Goal: Task Accomplishment & Management: Manage account settings

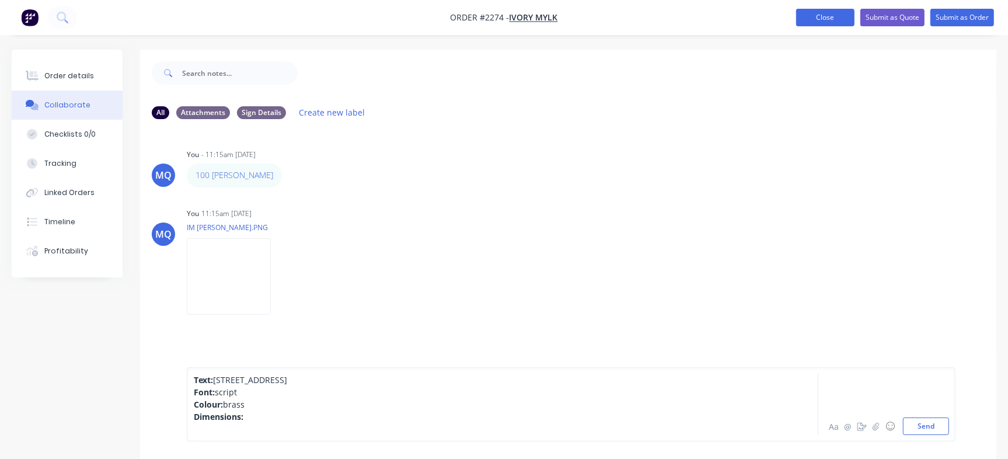
click at [809, 12] on button "Close" at bounding box center [825, 18] width 58 height 18
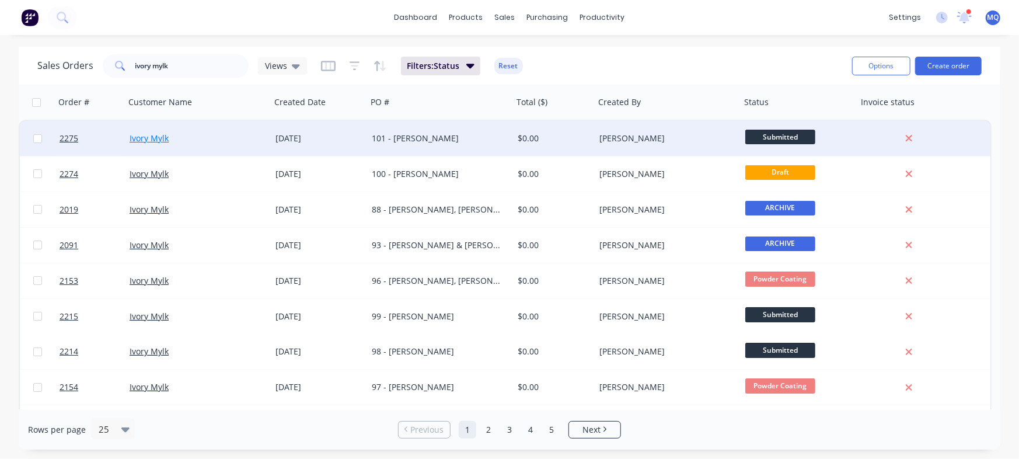
click at [163, 133] on link "Ivory Mylk" at bounding box center [149, 138] width 39 height 11
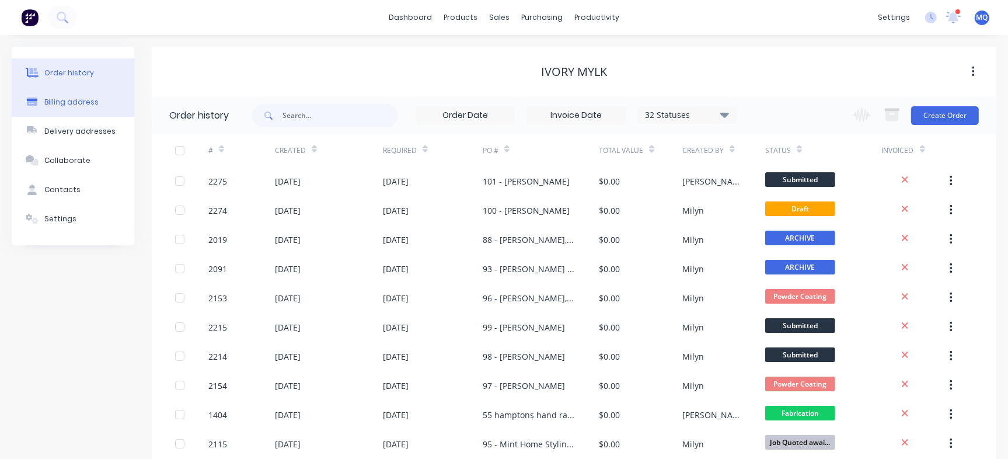
click at [89, 99] on div "Billing address" at bounding box center [71, 102] width 54 height 11
select select "AU"
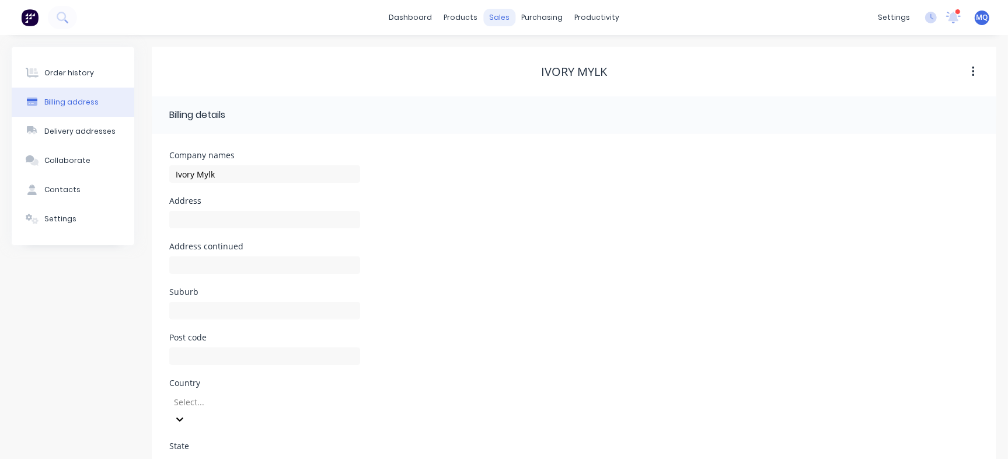
click at [89, 73] on div "Order history" at bounding box center [69, 73] width 50 height 11
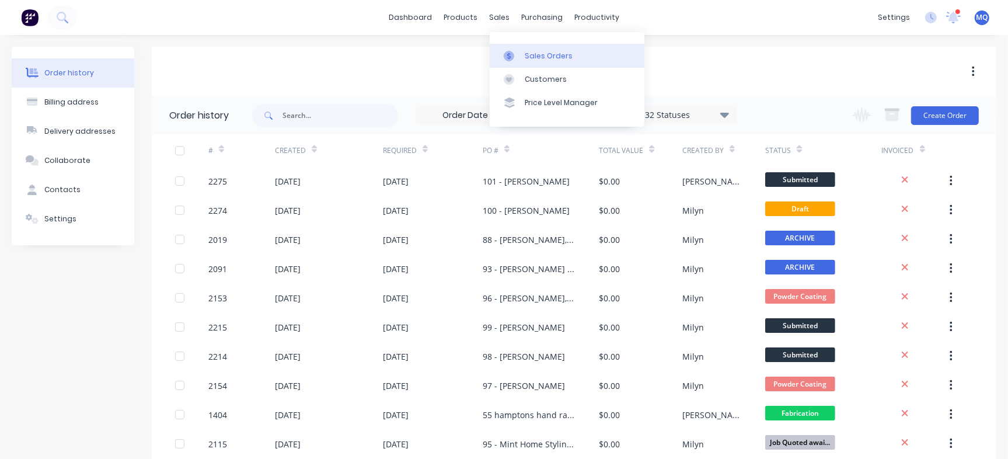
click at [520, 55] on div at bounding box center [513, 56] width 18 height 11
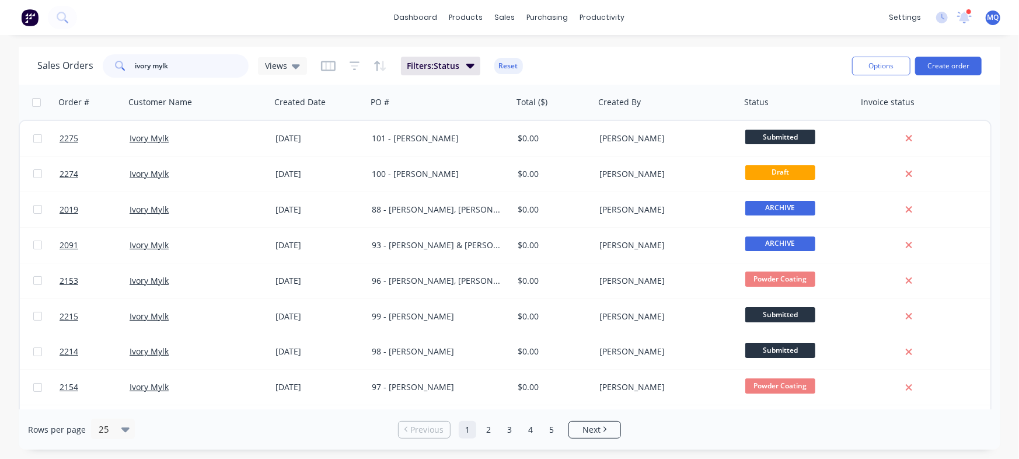
drag, startPoint x: 204, startPoint y: 63, endPoint x: 52, endPoint y: 45, distance: 153.4
click at [52, 45] on div "dashboard products sales purchasing productivity dashboard products Product Cat…" at bounding box center [509, 229] width 1019 height 459
click at [609, 19] on div "productivity" at bounding box center [602, 18] width 57 height 18
click at [608, 55] on div "Workflow" at bounding box center [622, 56] width 35 height 11
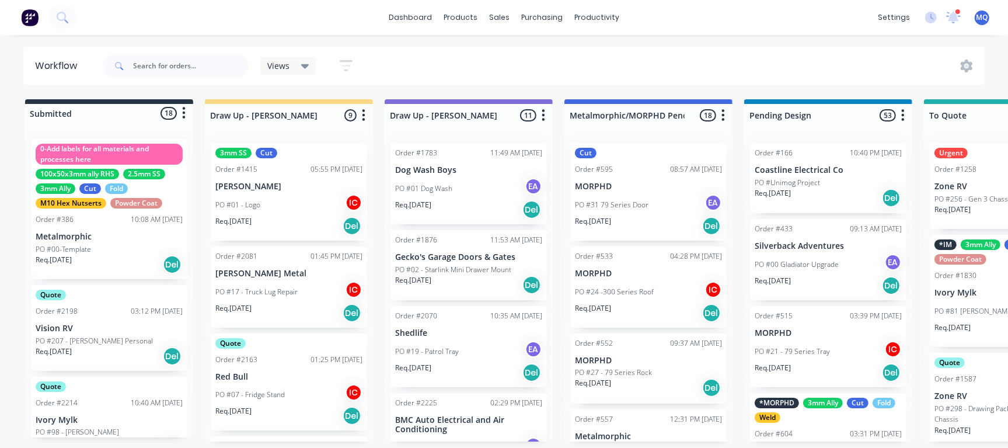
click at [276, 203] on div "PO #01 - Logo IC" at bounding box center [288, 205] width 147 height 22
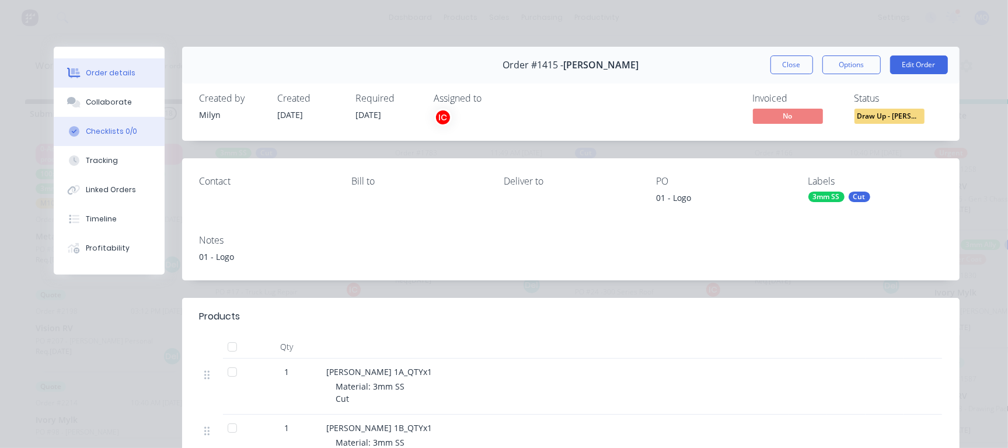
click at [121, 135] on div "Checklists 0/0" at bounding box center [111, 131] width 51 height 11
type textarea "x"
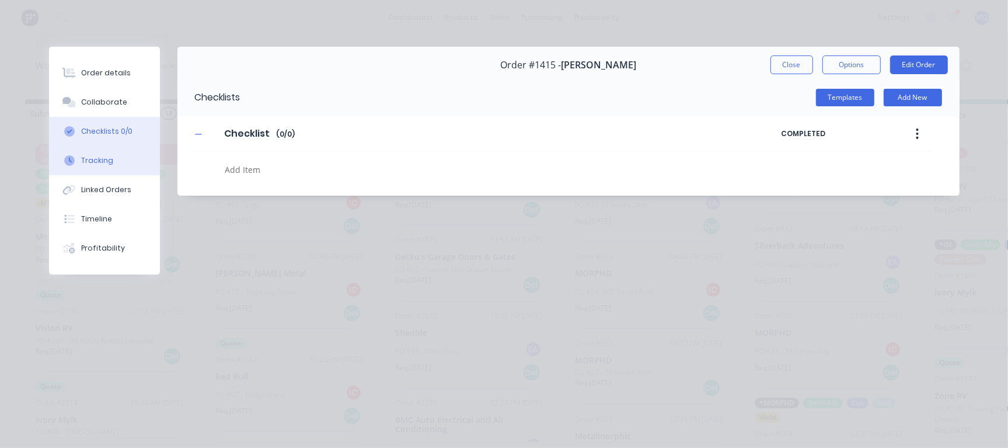
click at [122, 169] on button "Tracking" at bounding box center [104, 160] width 111 height 29
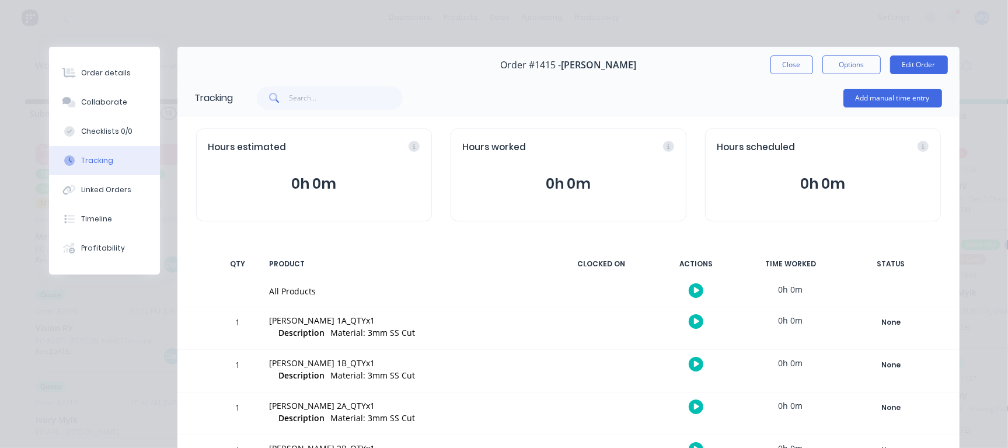
click at [694, 288] on icon "button" at bounding box center [697, 290] width 6 height 6
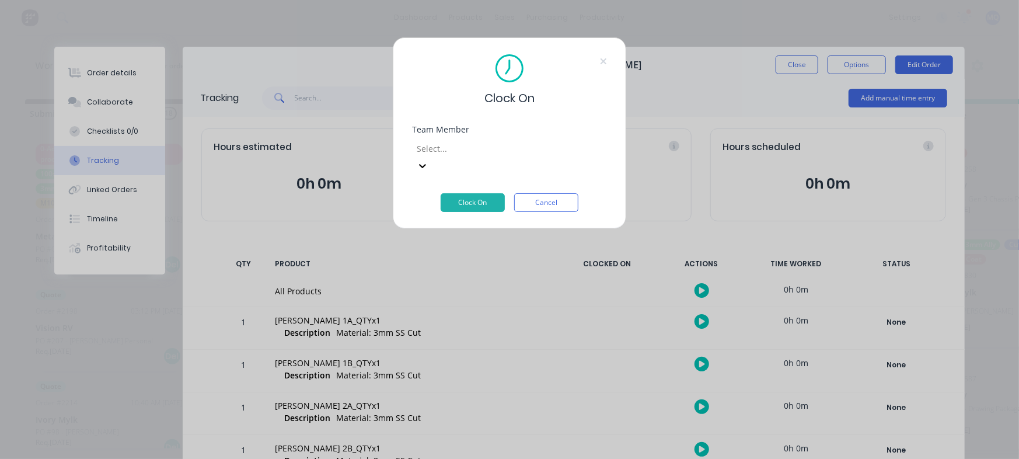
click at [592, 137] on div "Select..." at bounding box center [509, 156] width 195 height 38
click at [591, 131] on div "Team Member" at bounding box center [509, 129] width 195 height 8
click at [554, 193] on button "Cancel" at bounding box center [546, 202] width 64 height 19
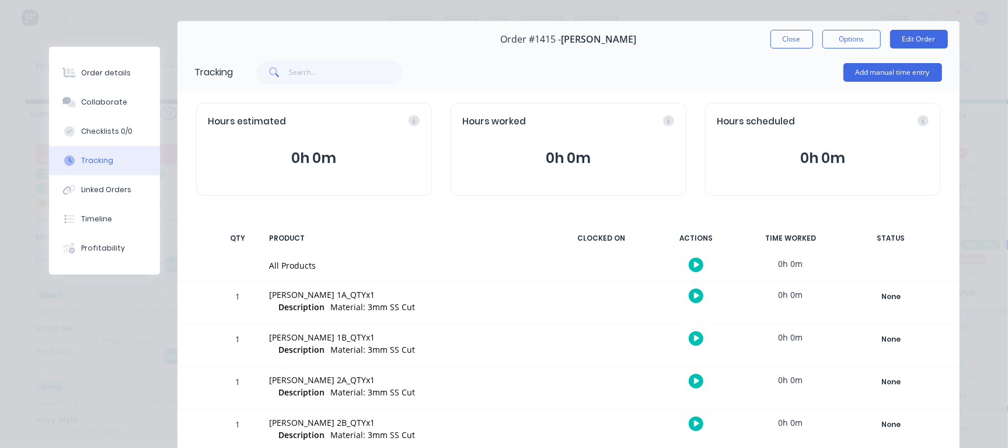
scroll to position [9, 0]
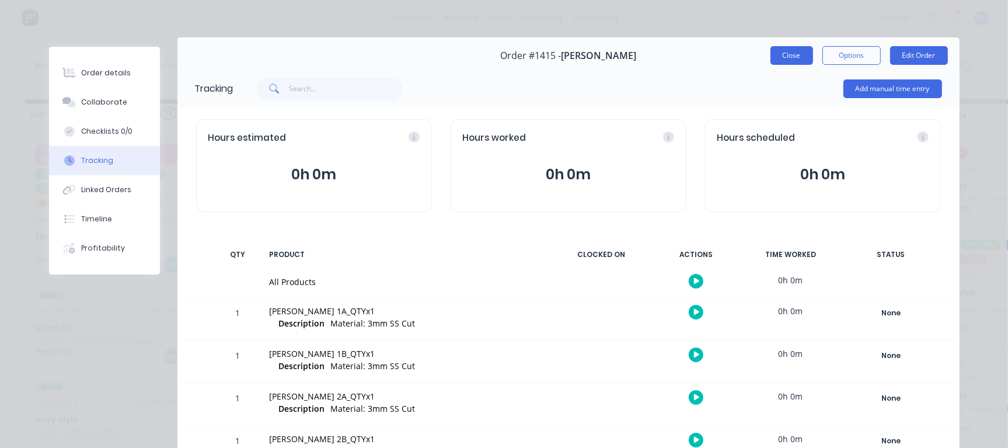
click at [794, 55] on button "Close" at bounding box center [792, 55] width 43 height 19
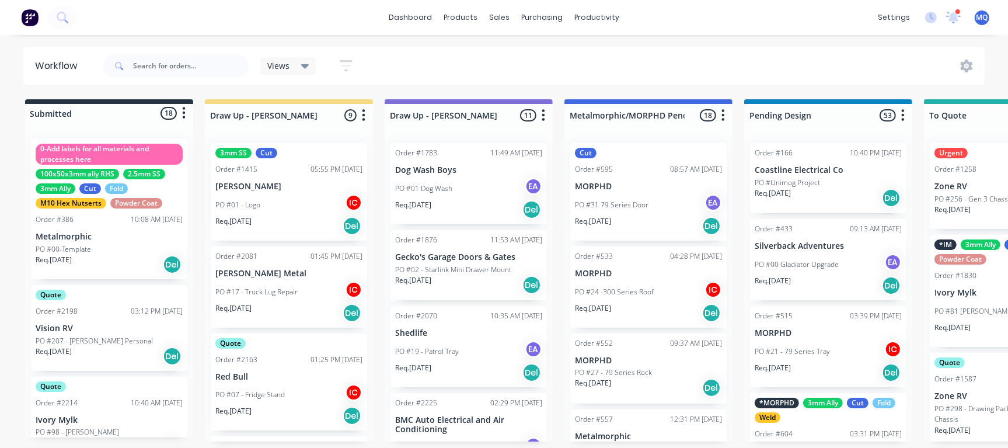
click at [497, 15] on div "sales" at bounding box center [499, 18] width 32 height 18
click at [493, 16] on div "sales" at bounding box center [499, 18] width 32 height 18
click at [500, 15] on div "sales" at bounding box center [499, 18] width 32 height 18
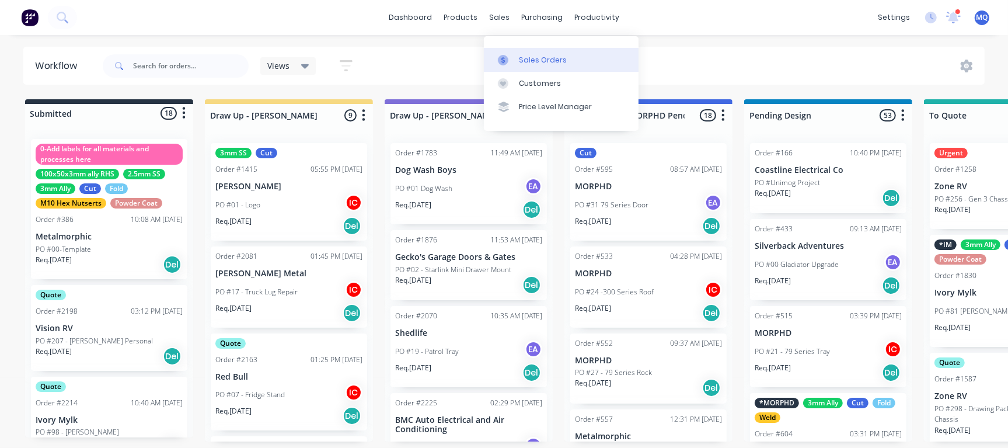
click at [502, 57] on icon at bounding box center [503, 60] width 4 height 6
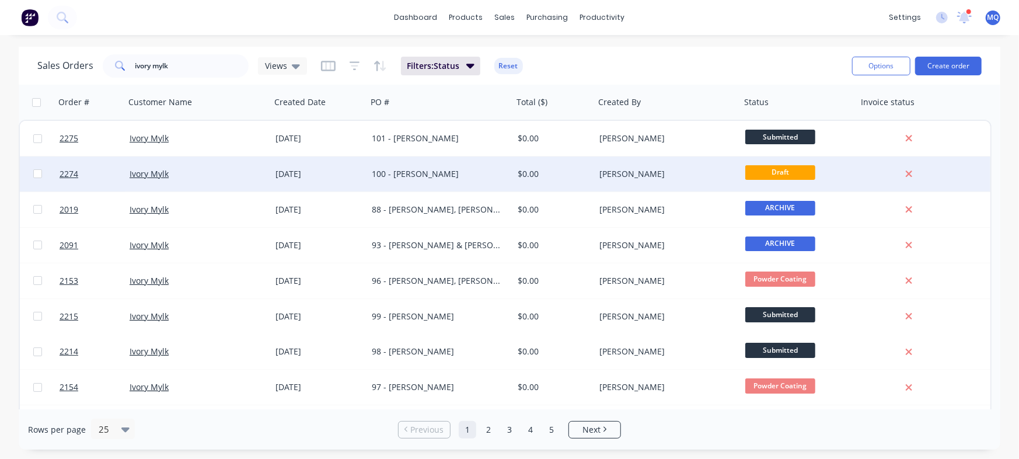
click at [484, 175] on div "100 - Laura Rose" at bounding box center [437, 174] width 130 height 12
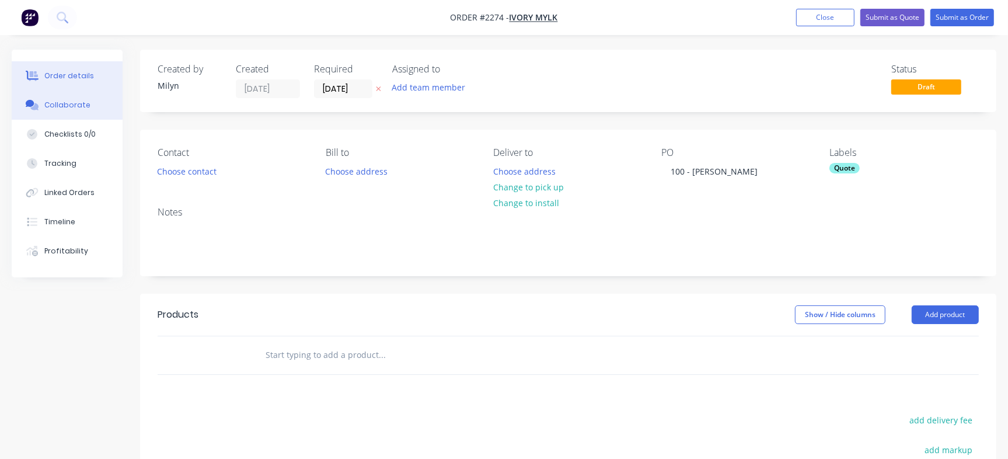
click at [84, 113] on button "Collaborate" at bounding box center [67, 104] width 111 height 29
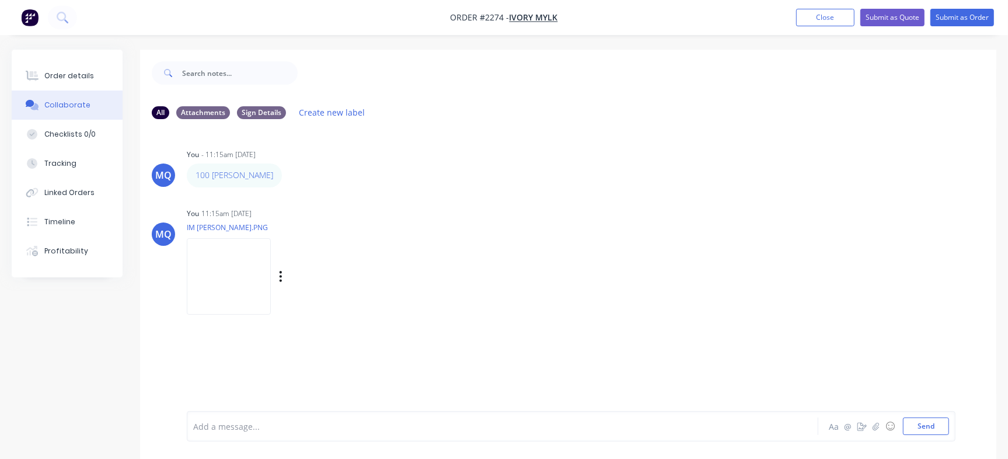
click at [267, 286] on img at bounding box center [229, 276] width 84 height 76
drag, startPoint x: 278, startPoint y: 419, endPoint x: 273, endPoint y: 431, distance: 13.6
click at [277, 420] on div at bounding box center [477, 426] width 566 height 12
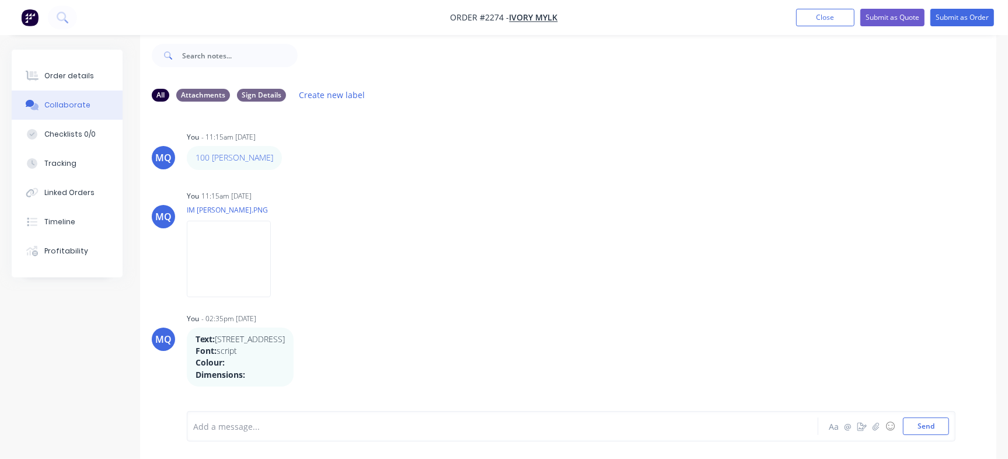
click at [362, 433] on div "Add a message..." at bounding box center [476, 426] width 567 height 18
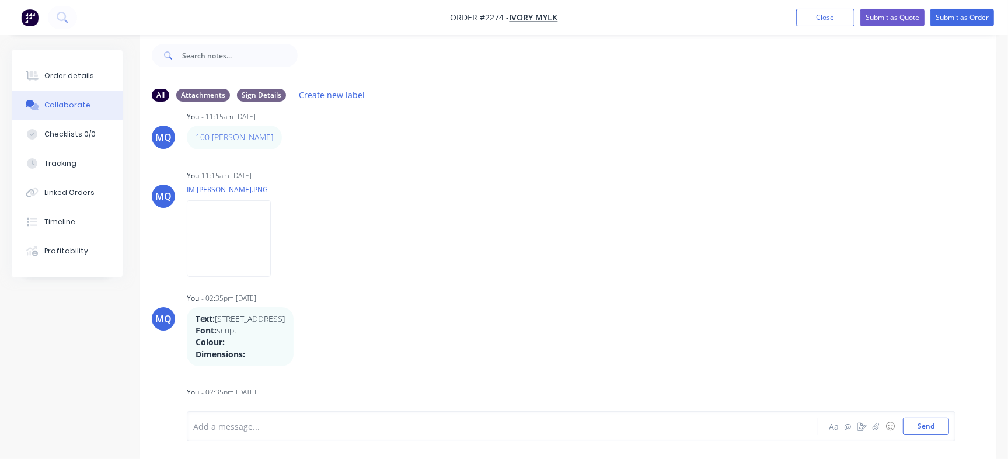
scroll to position [51, 0]
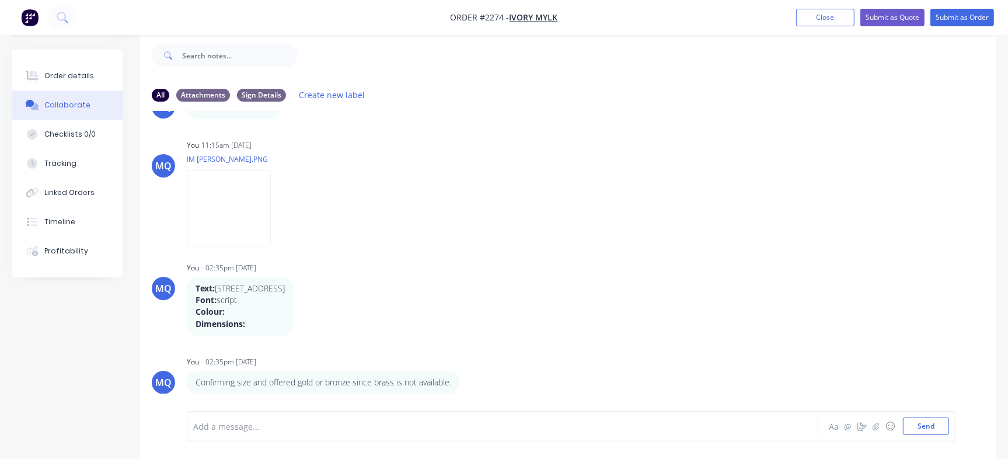
click at [832, 336] on div "MQ You - 11:15am 10/09/25 100 Laura Rose Labels Edit Delete MQ You 11:15am 10/0…" at bounding box center [568, 252] width 856 height 283
click at [101, 71] on button "Order details" at bounding box center [67, 75] width 111 height 29
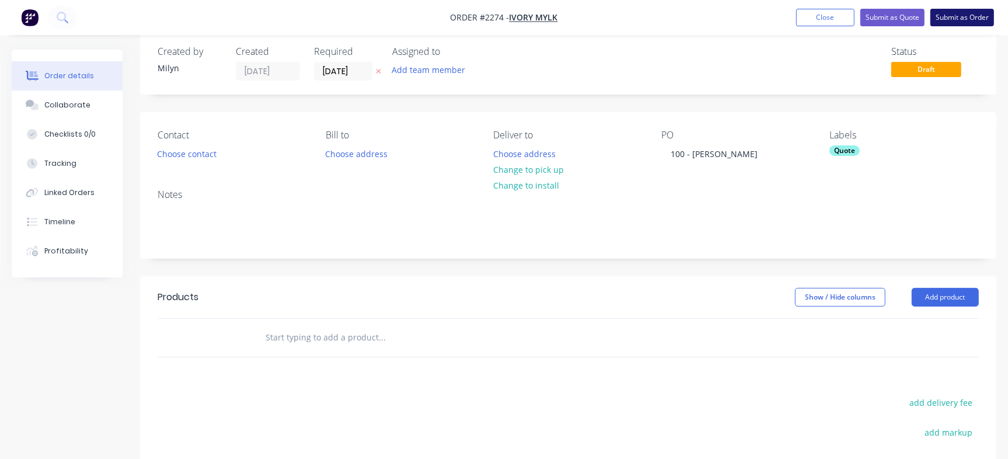
click at [964, 15] on button "Submit as Order" at bounding box center [962, 18] width 64 height 18
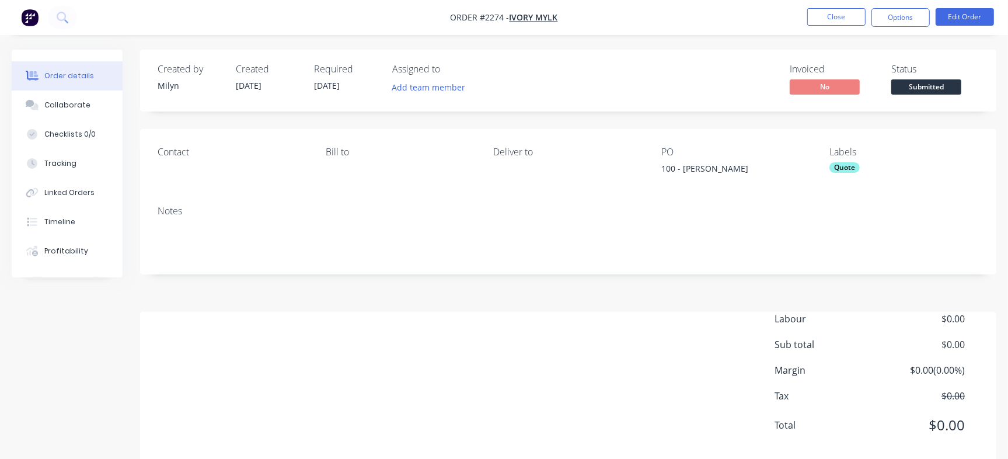
click at [977, 4] on nav "Order #2274 - Ivory Mylk Close Options Edit Order" at bounding box center [504, 17] width 1008 height 35
click at [976, 15] on button "Edit Order" at bounding box center [965, 17] width 58 height 18
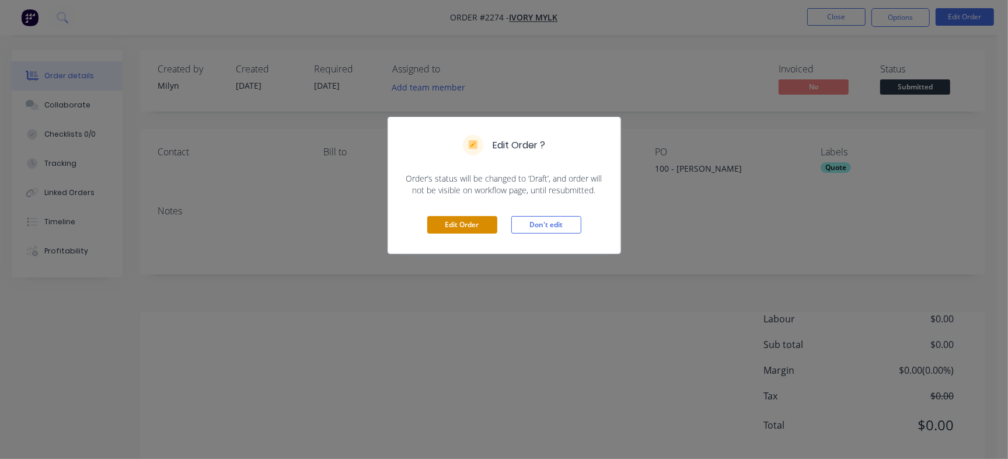
click at [446, 228] on button "Edit Order" at bounding box center [462, 225] width 70 height 18
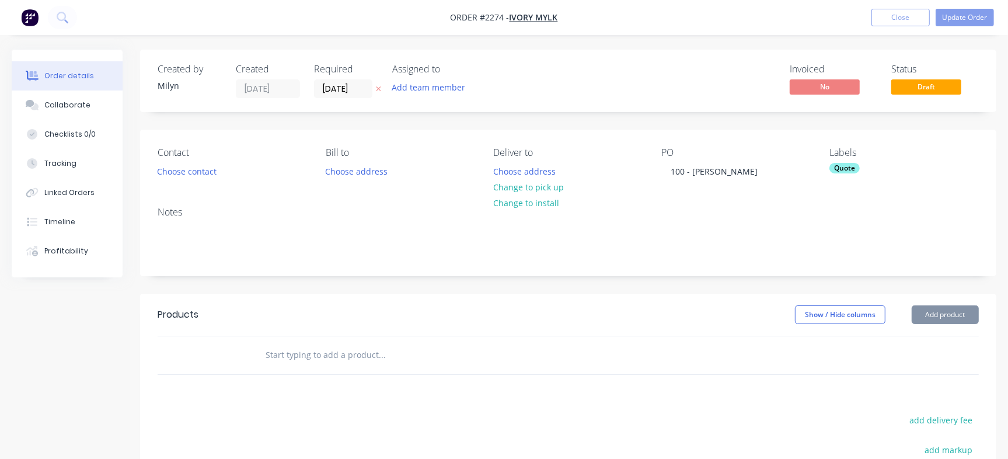
click at [309, 354] on input "text" at bounding box center [381, 354] width 233 height 23
click at [963, 316] on button "Add product" at bounding box center [945, 314] width 67 height 19
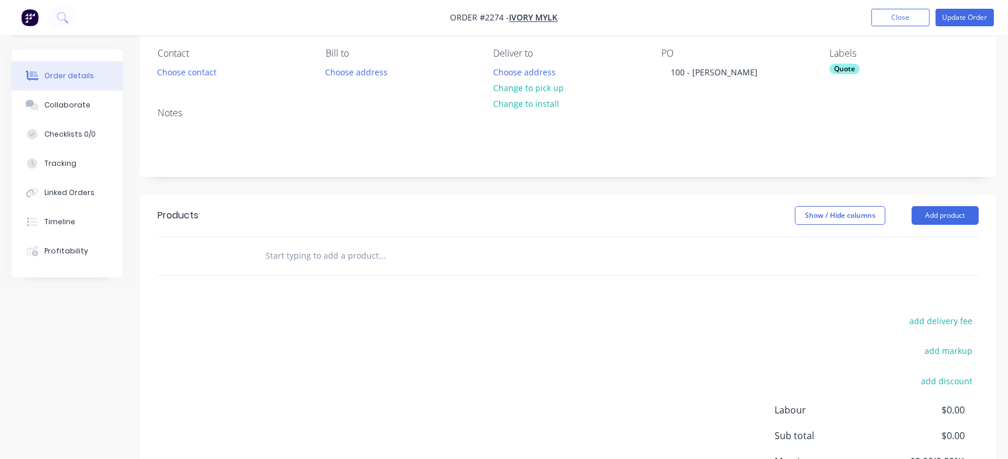
scroll to position [100, 0]
click at [950, 205] on button "Add product" at bounding box center [945, 214] width 67 height 19
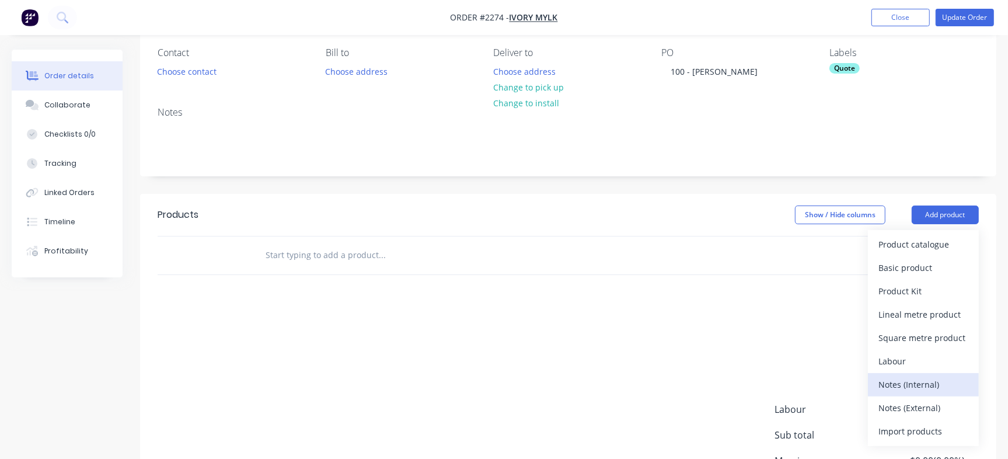
click at [909, 385] on div "Notes (Internal)" at bounding box center [923, 384] width 90 height 17
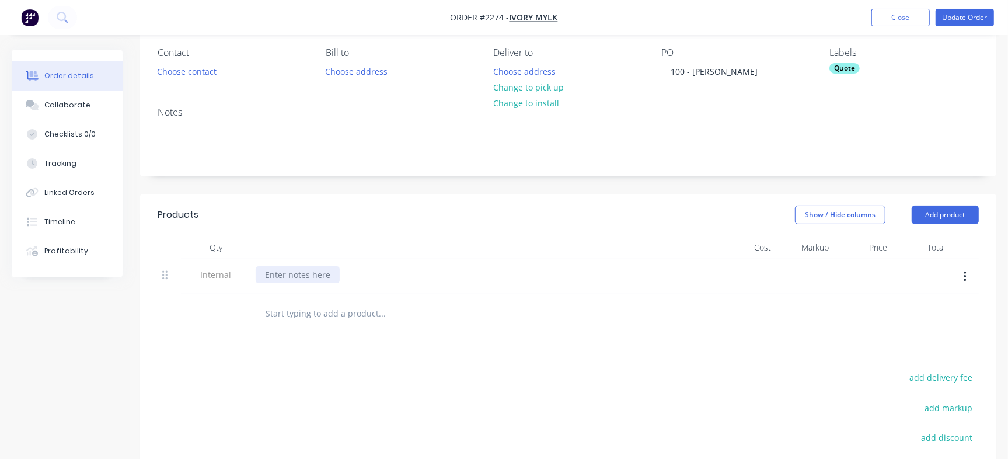
click at [276, 275] on div at bounding box center [298, 274] width 84 height 17
paste div
click at [434, 240] on div at bounding box center [484, 247] width 467 height 23
click at [963, 16] on button "Update Order" at bounding box center [965, 18] width 58 height 18
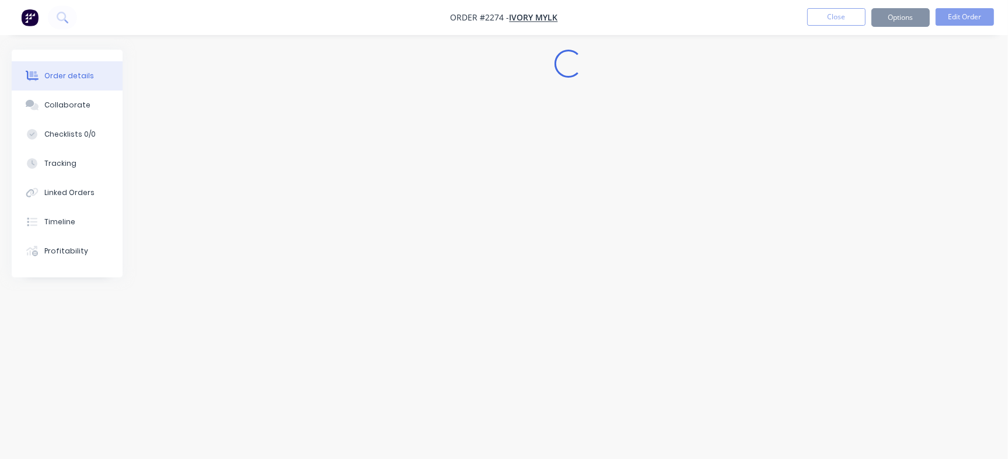
scroll to position [0, 0]
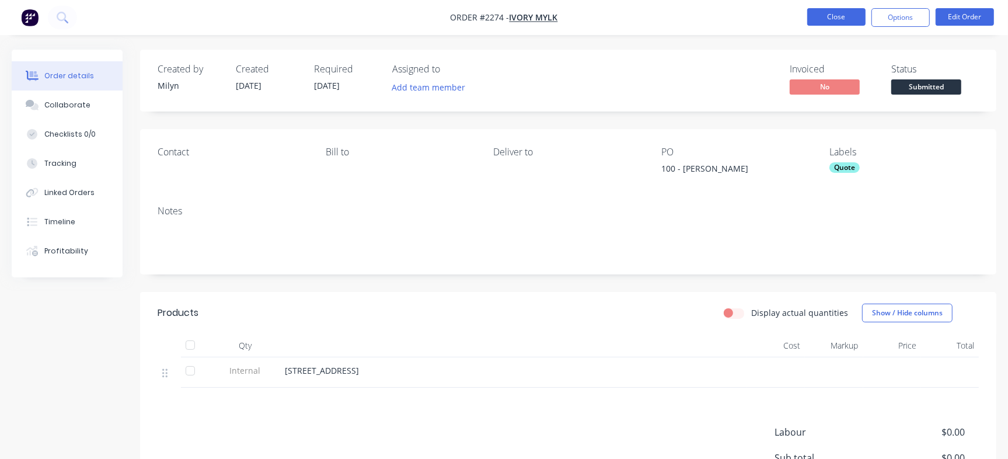
click at [827, 15] on button "Close" at bounding box center [836, 17] width 58 height 18
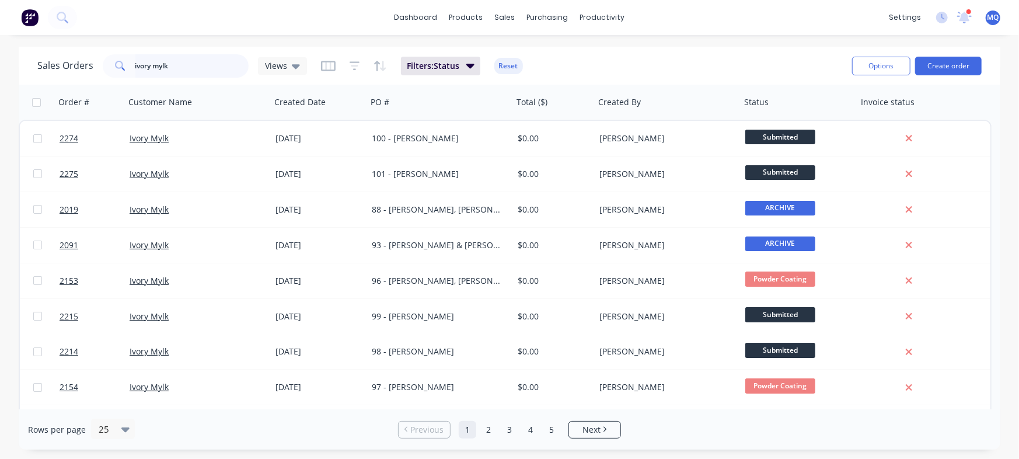
click at [193, 61] on input "ivory mylk" at bounding box center [192, 65] width 114 height 23
type input "ocd"
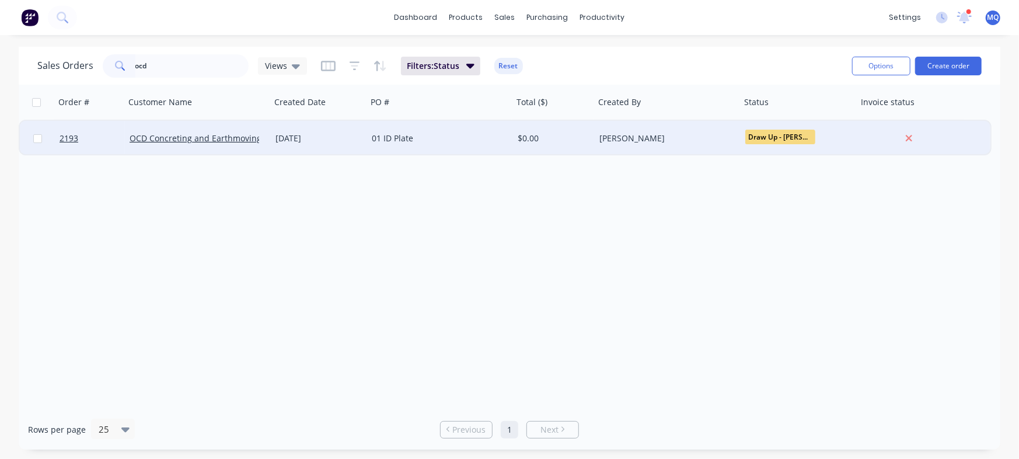
click at [414, 135] on div "01 ID Plate" at bounding box center [437, 139] width 130 height 12
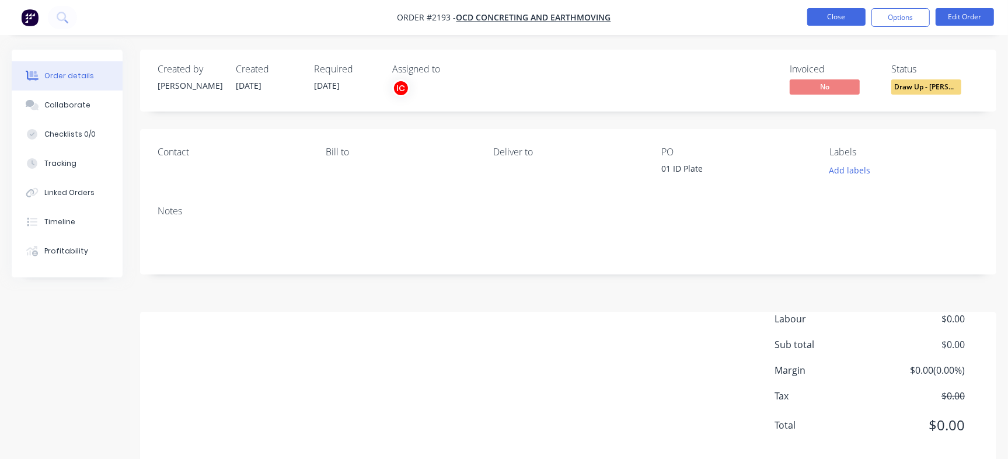
click at [835, 13] on button "Close" at bounding box center [836, 17] width 58 height 18
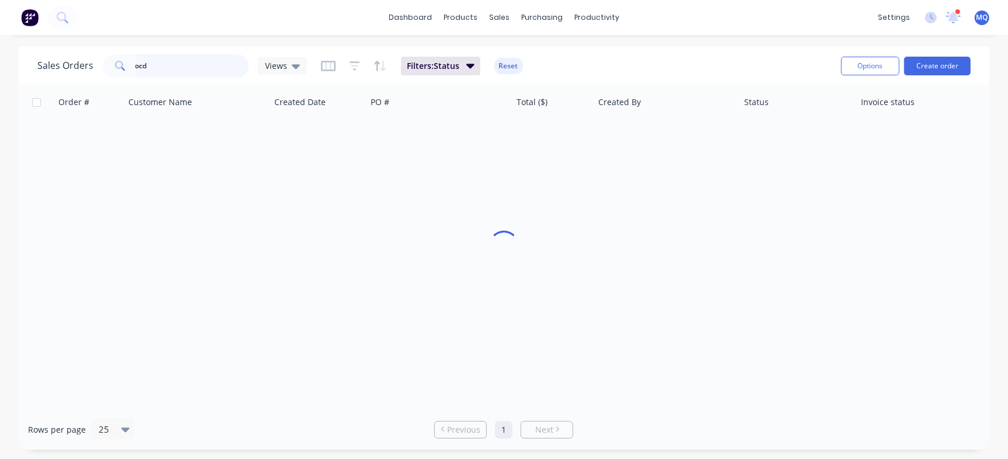
click at [196, 69] on input "ocd" at bounding box center [192, 65] width 114 height 23
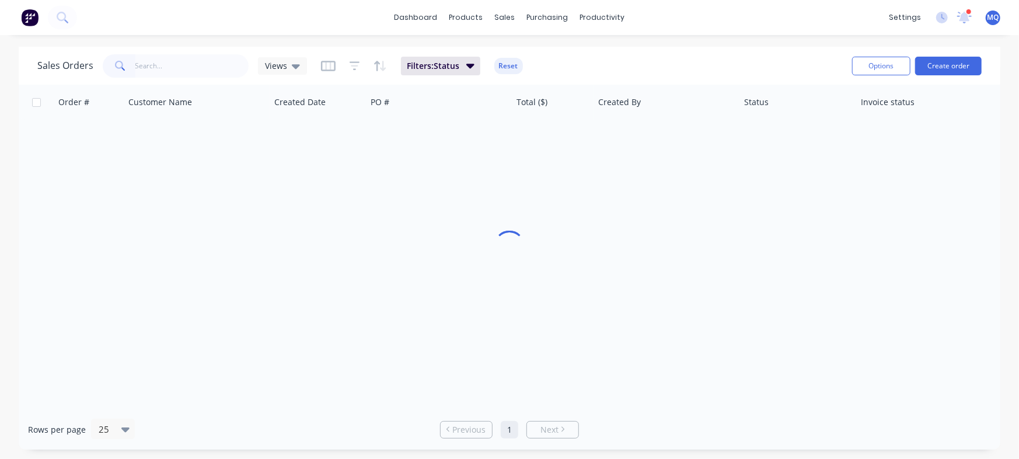
click at [285, 69] on div "Views" at bounding box center [282, 66] width 35 height 11
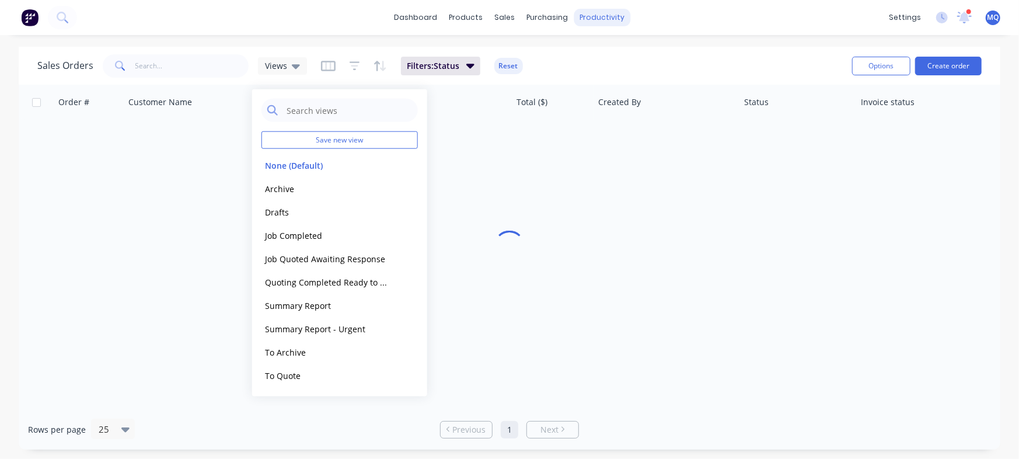
click at [600, 13] on div "productivity" at bounding box center [602, 18] width 57 height 18
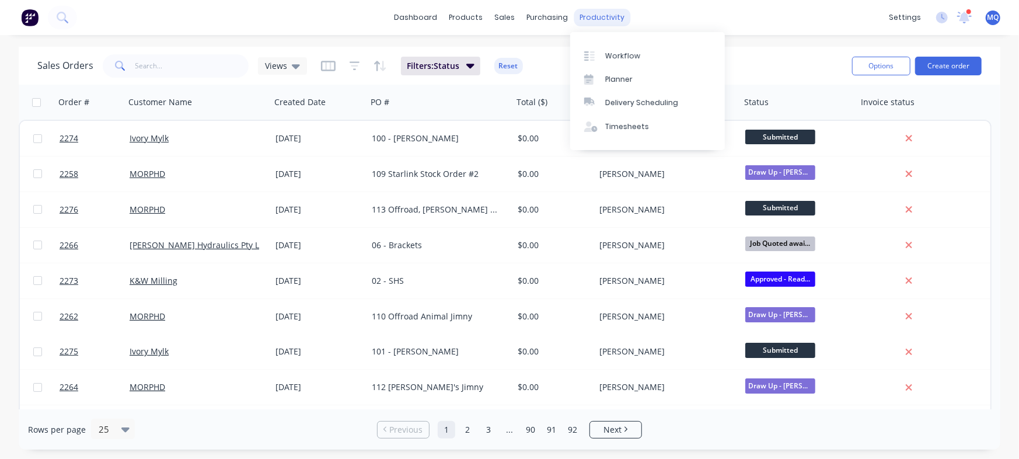
click at [592, 21] on div "productivity" at bounding box center [602, 18] width 57 height 18
click at [598, 54] on div at bounding box center [593, 56] width 18 height 11
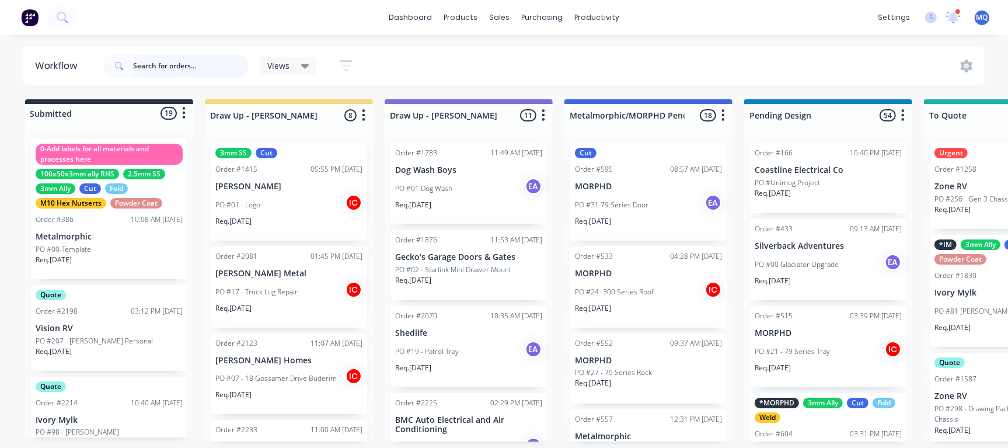
click at [190, 64] on input "text" at bounding box center [191, 65] width 116 height 23
type input "ocd"
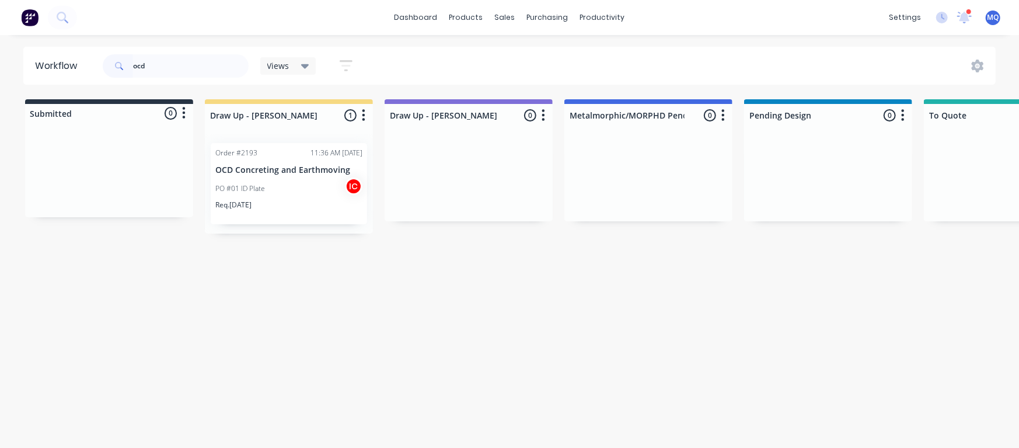
click at [503, 18] on div "sales" at bounding box center [505, 18] width 32 height 18
click at [174, 65] on input "ocd" at bounding box center [191, 65] width 116 height 23
click at [571, 322] on div "Workflow Views Save new view None (Default) edit Greg edit Greg edit Show/Hide …" at bounding box center [509, 236] width 1019 height 378
click at [499, 13] on div "sales" at bounding box center [505, 18] width 32 height 18
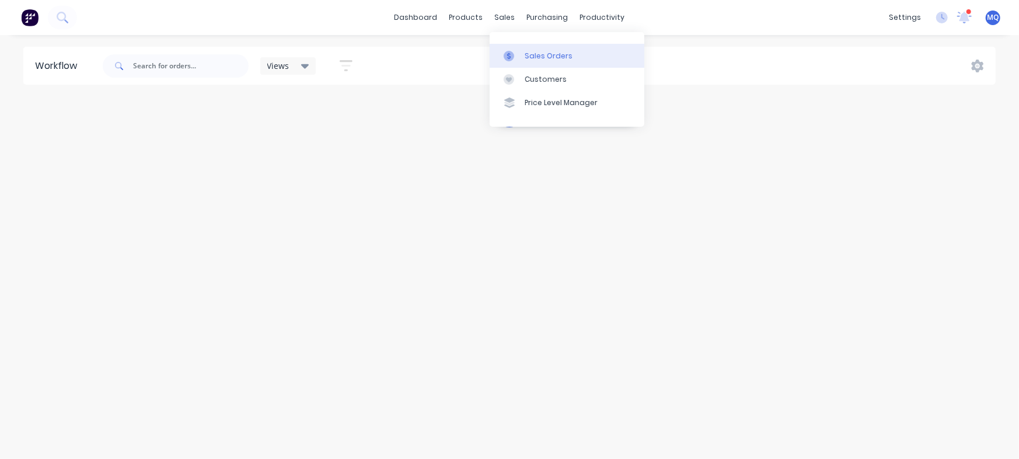
click at [518, 53] on div at bounding box center [513, 56] width 18 height 11
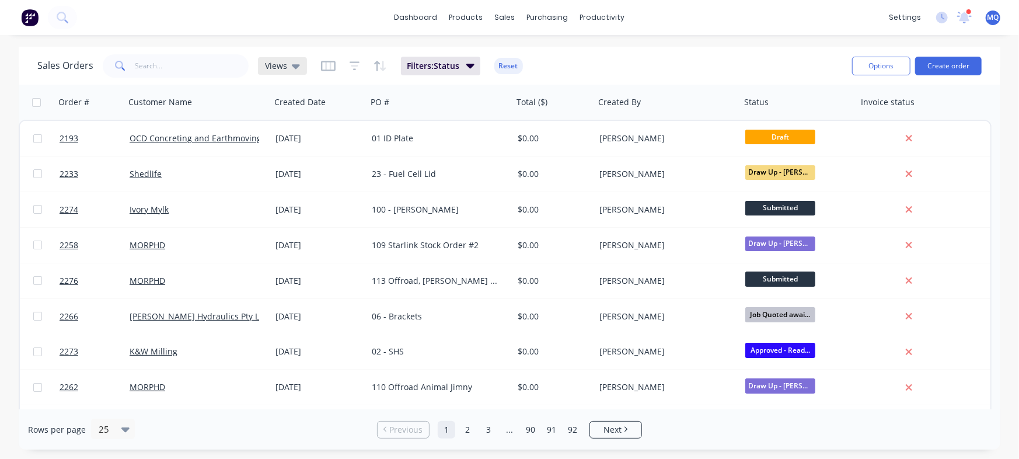
click at [287, 66] on div "Views" at bounding box center [282, 66] width 35 height 11
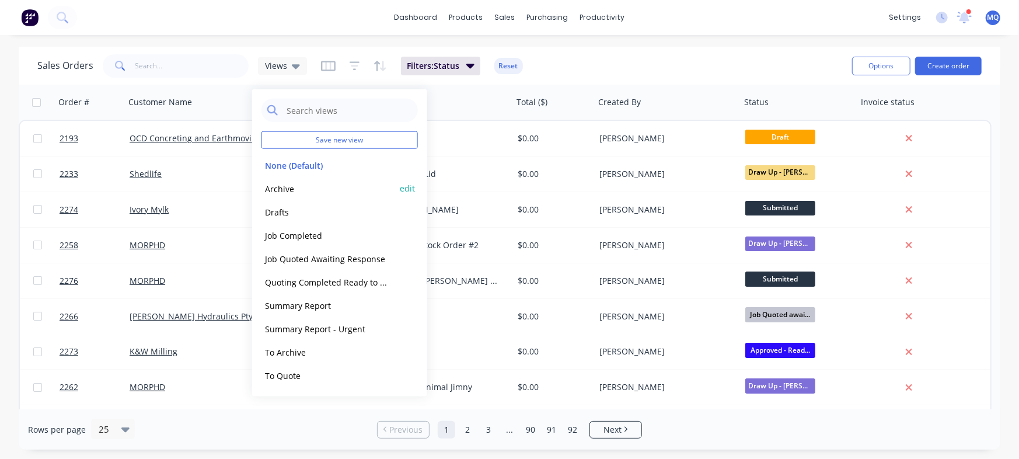
click at [282, 190] on button "Archive" at bounding box center [328, 188] width 133 height 13
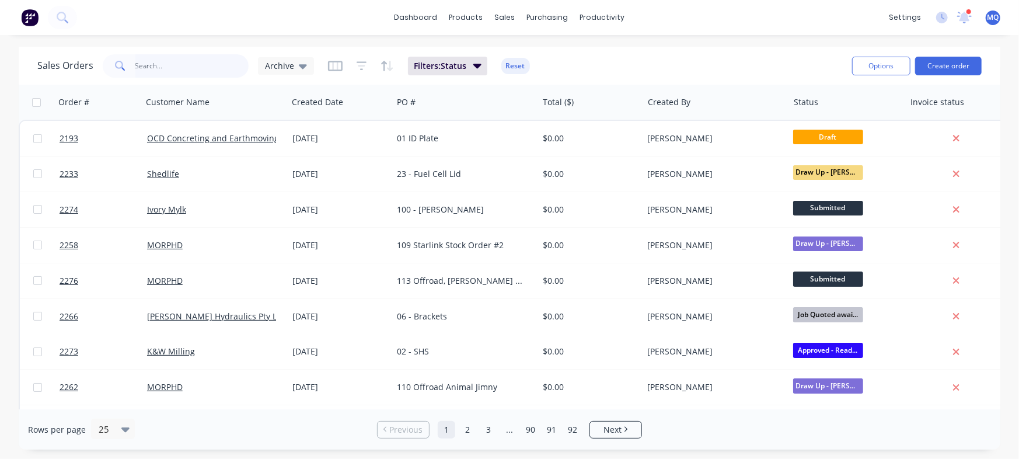
click at [200, 64] on input "text" at bounding box center [192, 65] width 114 height 23
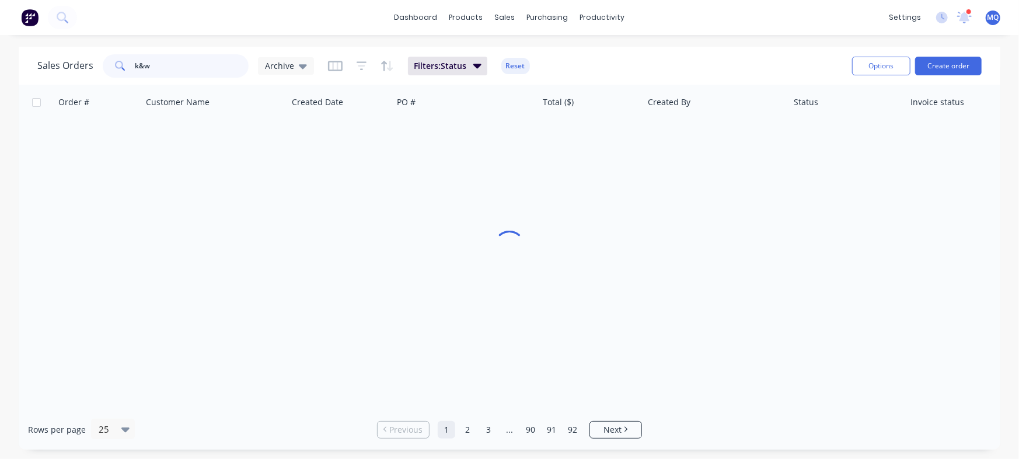
type input "k&w"
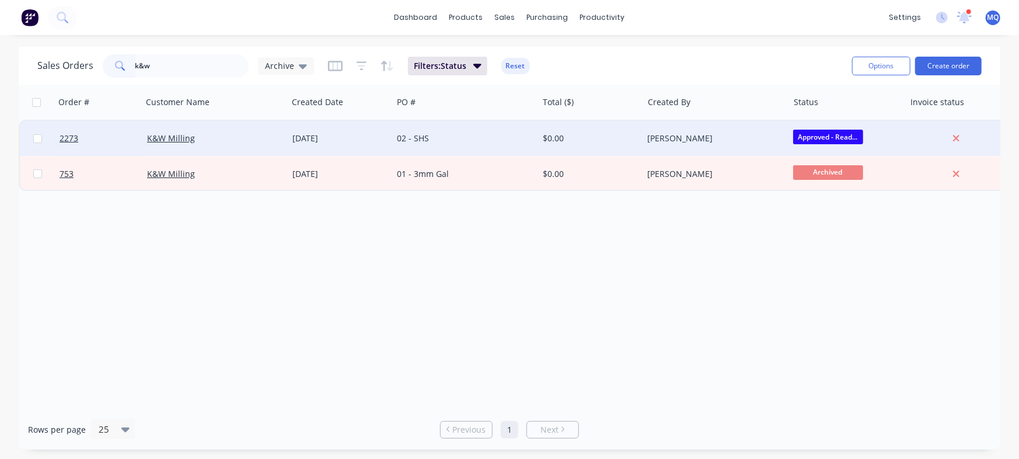
click at [477, 137] on div "02 - SHS" at bounding box center [462, 139] width 130 height 12
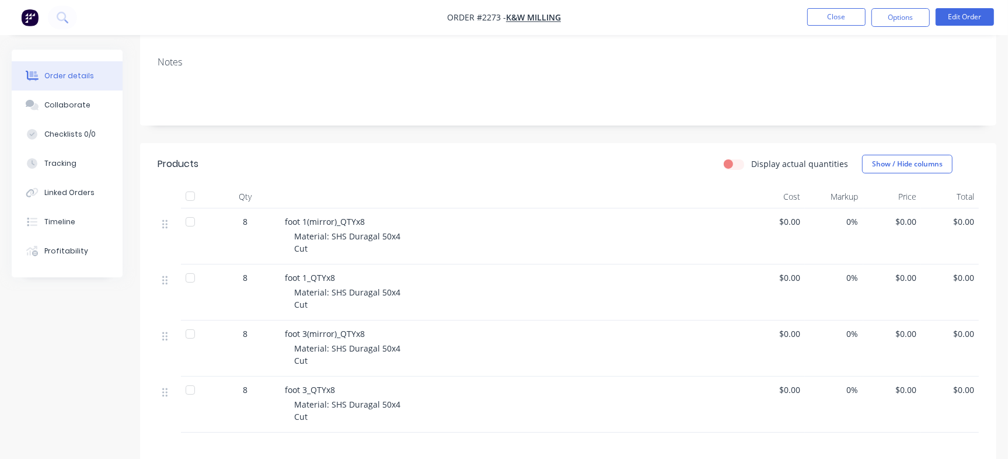
scroll to position [172, 0]
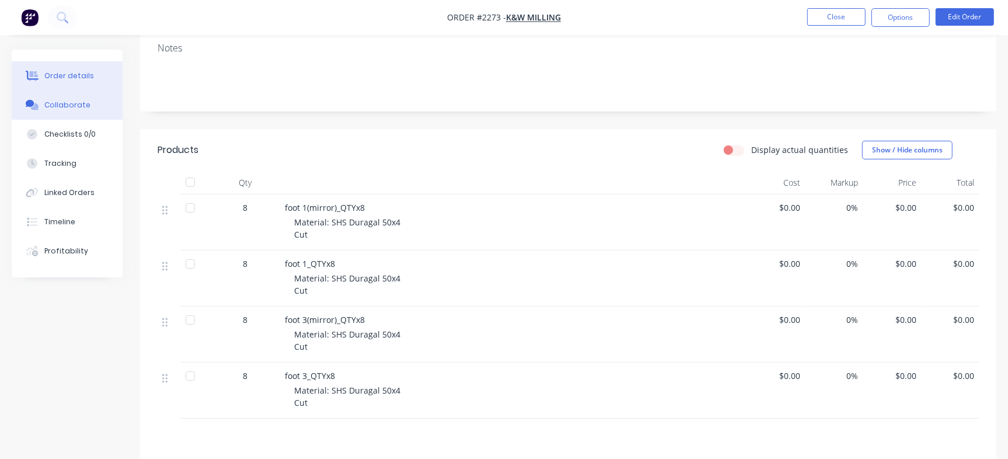
click at [58, 105] on div "Collaborate" at bounding box center [67, 105] width 46 height 11
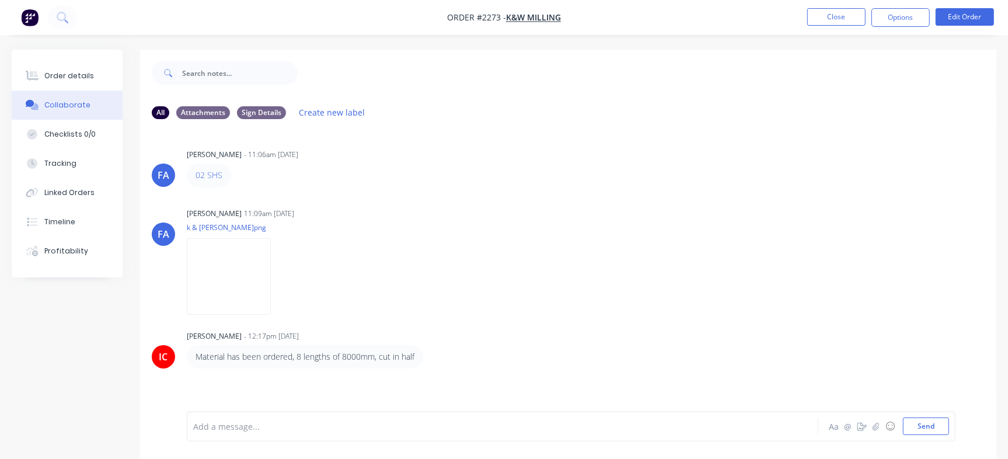
scroll to position [18, 0]
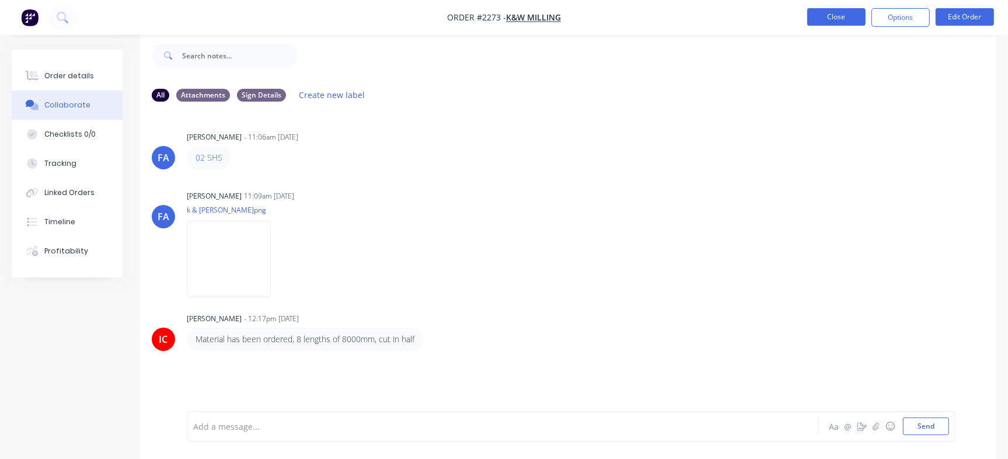
click at [849, 15] on button "Close" at bounding box center [836, 17] width 58 height 18
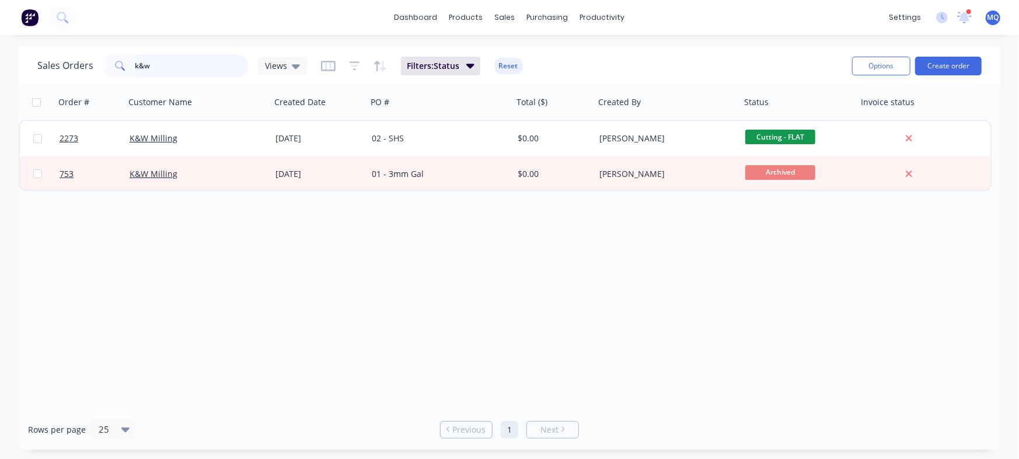
click at [205, 67] on input "k&w" at bounding box center [192, 65] width 114 height 23
type input "k"
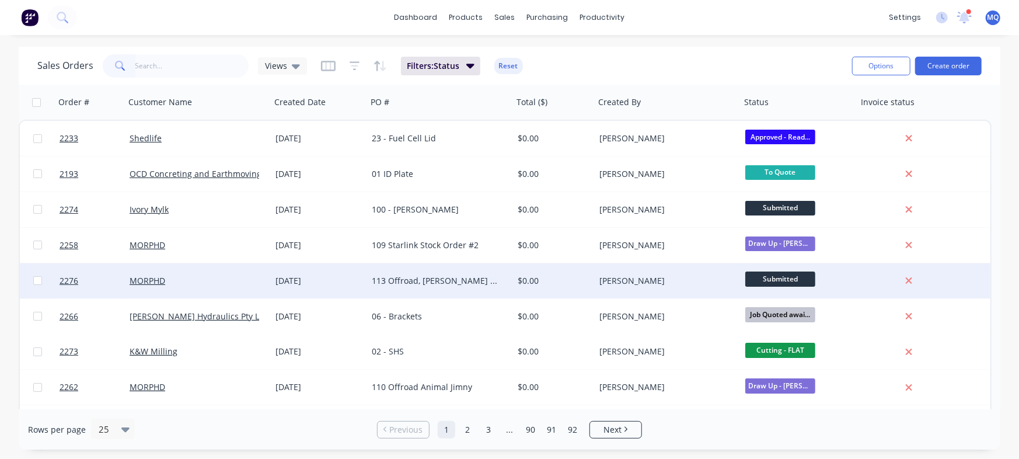
click at [433, 284] on div "113 Offroad, Jim and Steve" at bounding box center [437, 281] width 130 height 12
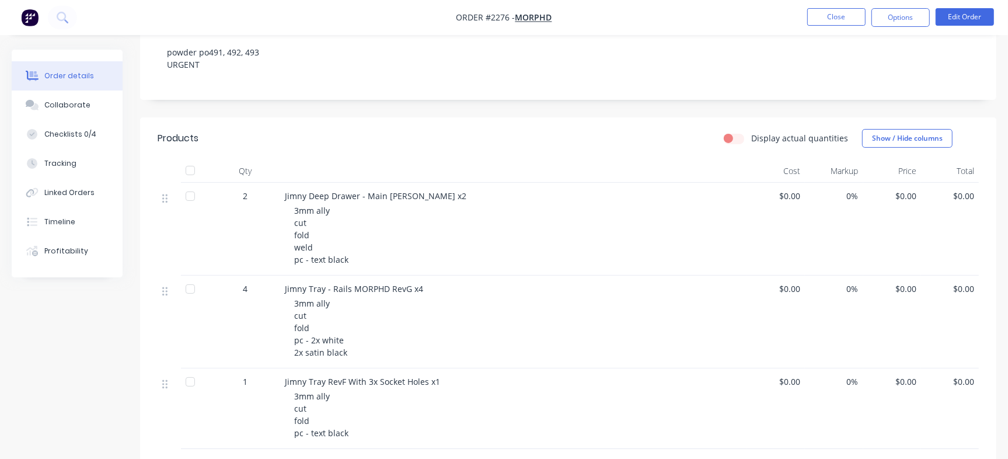
scroll to position [326, 0]
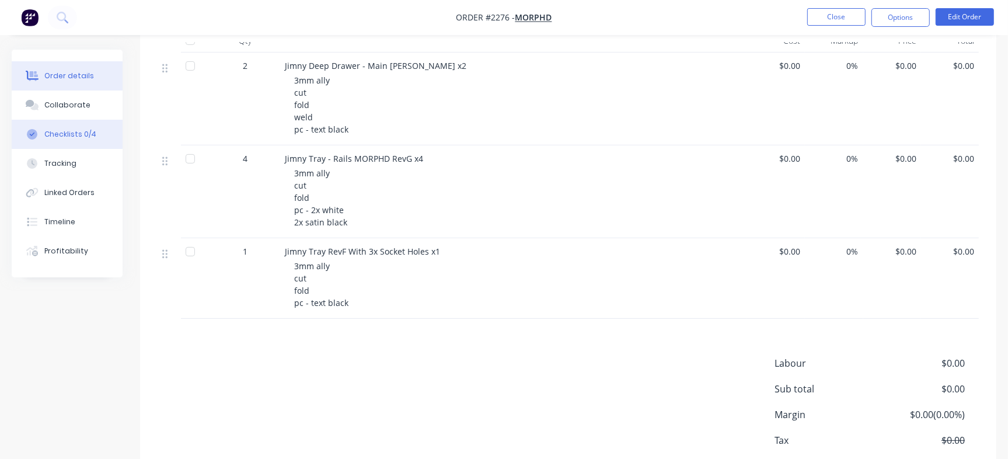
click at [81, 129] on div "Checklists 0/4" at bounding box center [70, 134] width 52 height 11
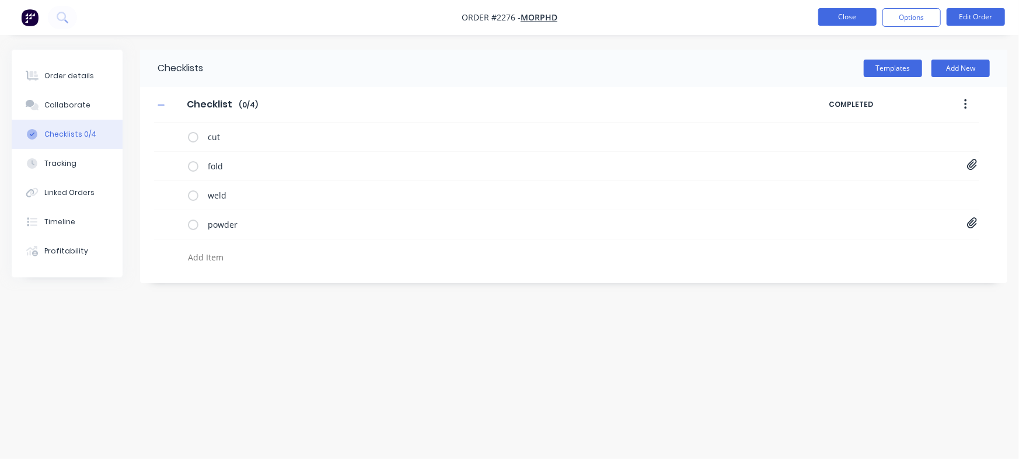
click at [855, 18] on button "Close" at bounding box center [847, 17] width 58 height 18
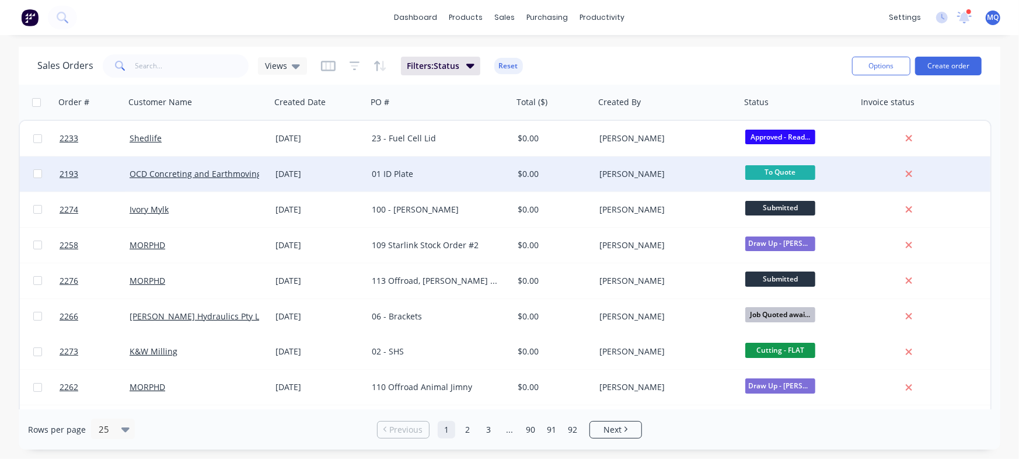
click at [469, 173] on div "01 ID Plate" at bounding box center [437, 174] width 130 height 12
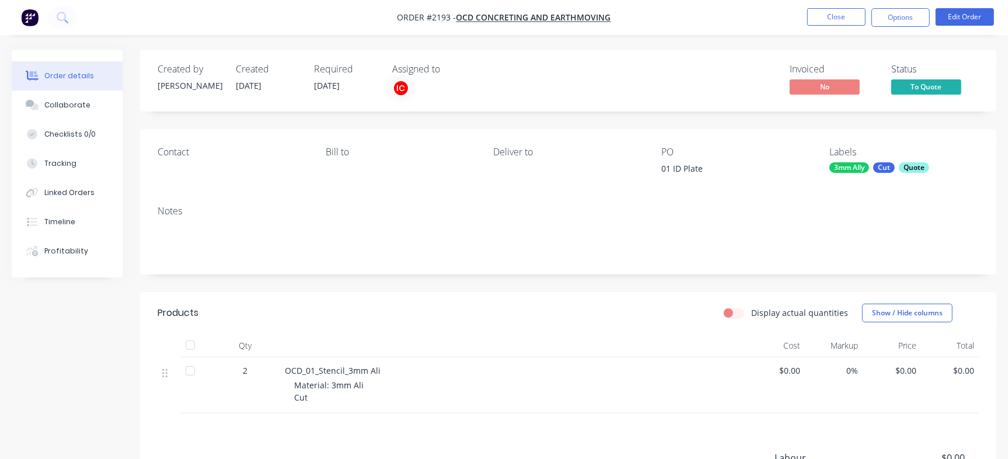
click at [78, 101] on div "Collaborate" at bounding box center [67, 105] width 46 height 11
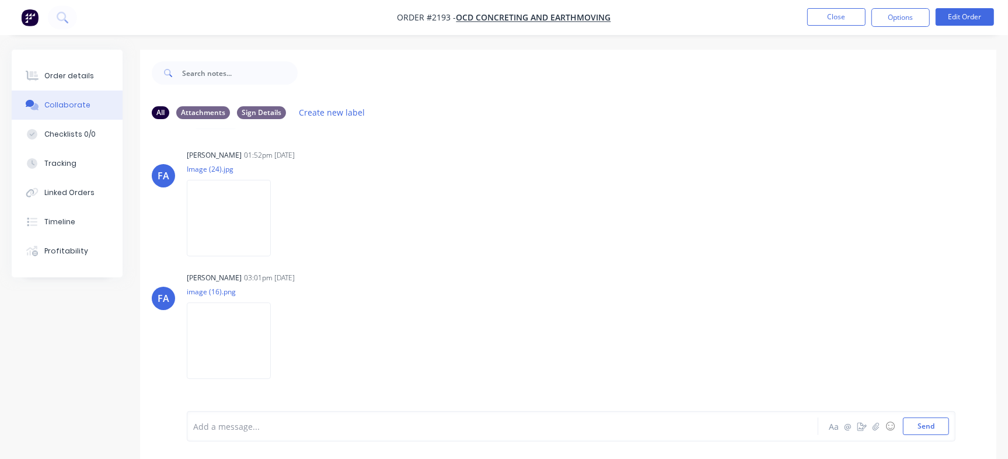
scroll to position [104, 0]
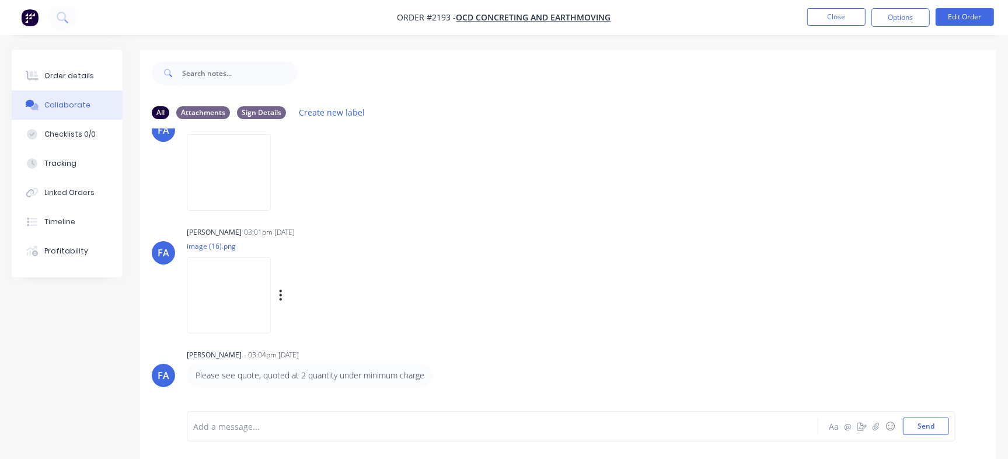
click at [232, 284] on img at bounding box center [229, 295] width 84 height 76
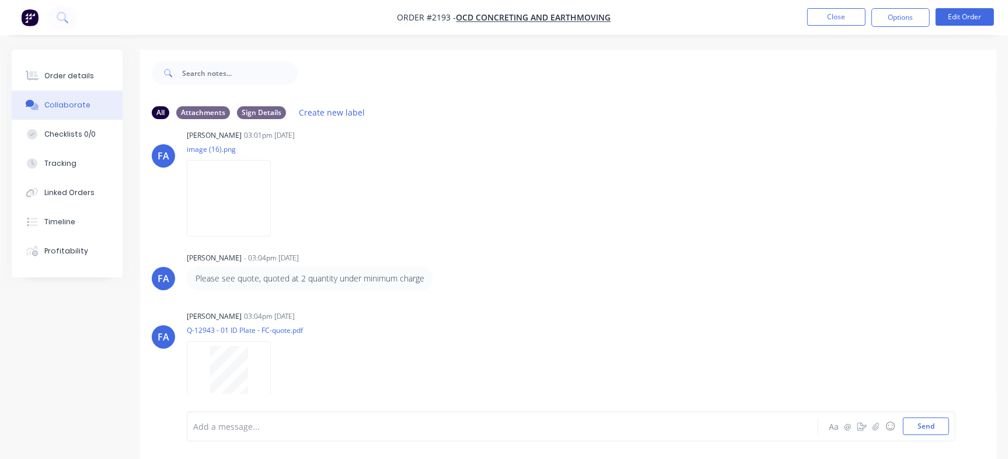
scroll to position [212, 0]
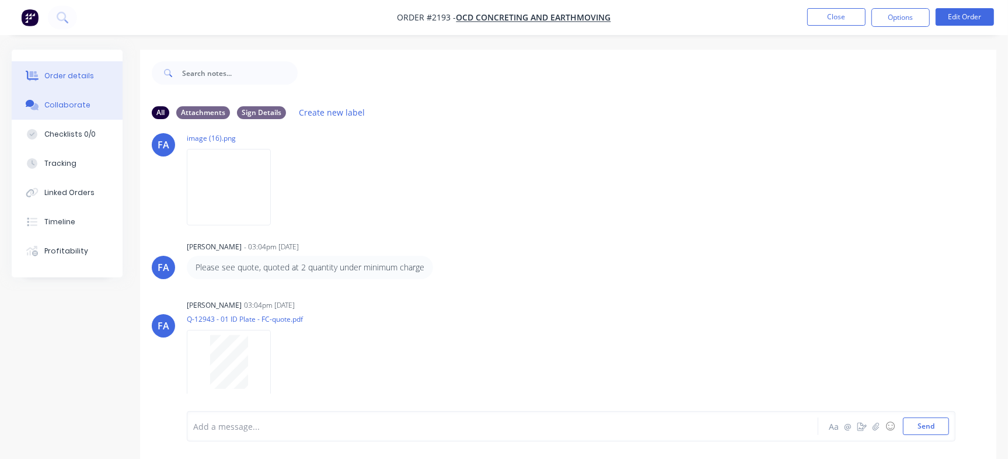
click at [88, 71] on div "Order details" at bounding box center [69, 76] width 50 height 11
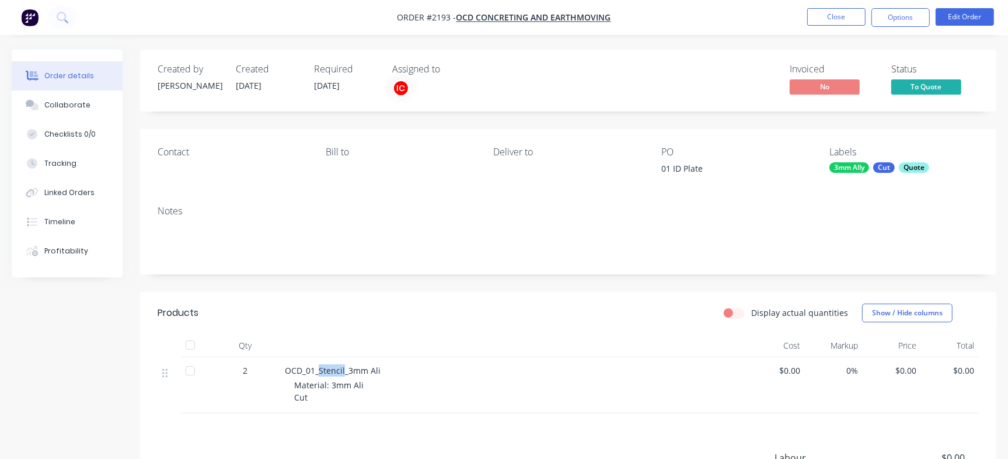
drag, startPoint x: 368, startPoint y: 367, endPoint x: 344, endPoint y: 369, distance: 24.1
click at [344, 369] on span "OCD_01_Stencil_3mm Ali" at bounding box center [333, 370] width 96 height 11
drag, startPoint x: 712, startPoint y: 170, endPoint x: 661, endPoint y: 173, distance: 50.3
click at [661, 173] on div "01 ID Plate" at bounding box center [734, 170] width 146 height 16
copy div "01 ID Plate"
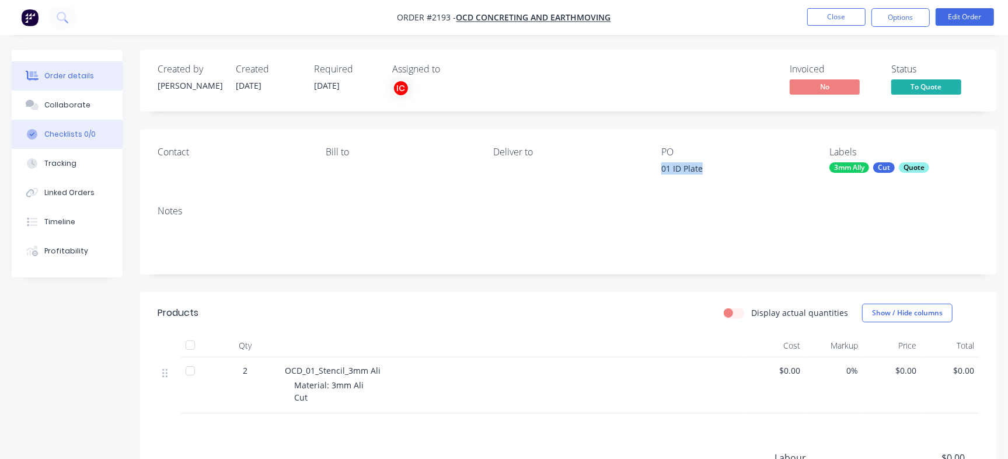
click at [69, 135] on div "Checklists 0/0" at bounding box center [69, 134] width 51 height 11
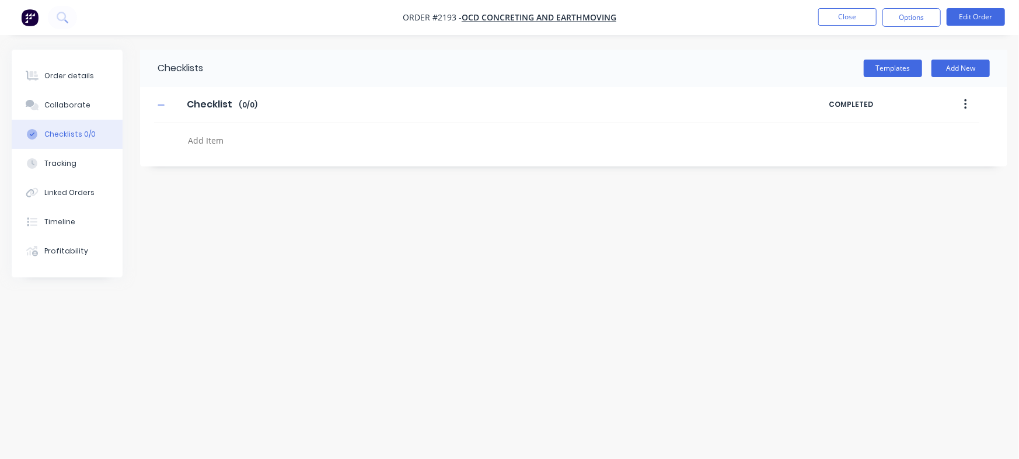
click at [242, 132] on textarea at bounding box center [448, 140] width 531 height 17
type textarea "x"
paste textarea "QU-1407"
type textarea "QU-1407"
type textarea "x"
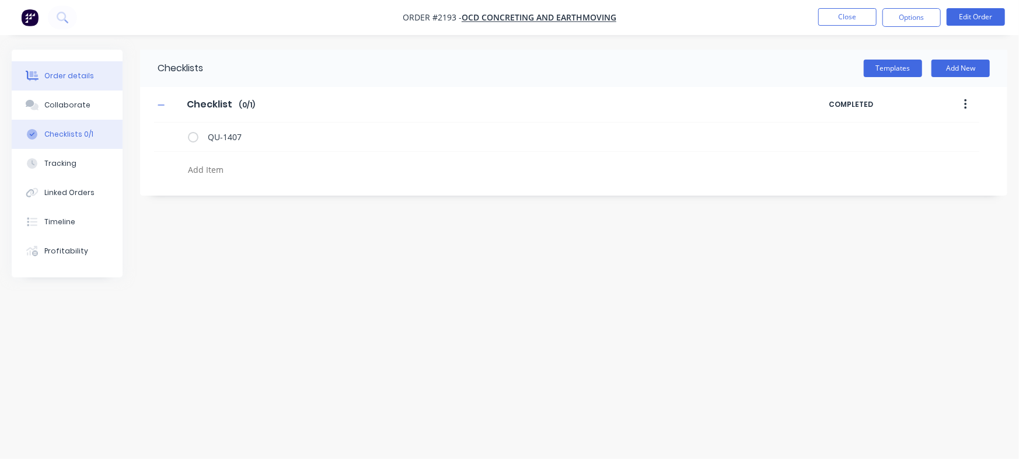
type textarea "x"
click at [79, 74] on div "Order details" at bounding box center [69, 76] width 50 height 11
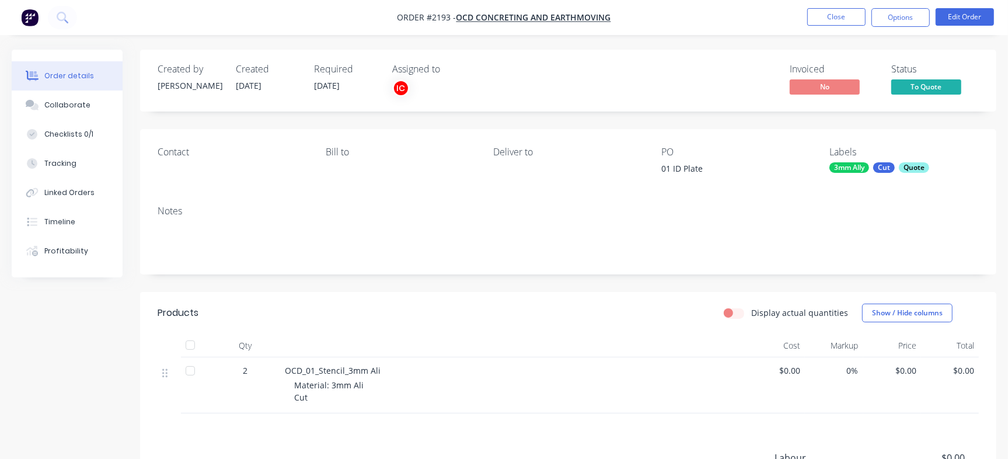
click at [934, 92] on span "To Quote" at bounding box center [926, 86] width 70 height 15
click at [95, 222] on button "Timeline" at bounding box center [67, 221] width 111 height 29
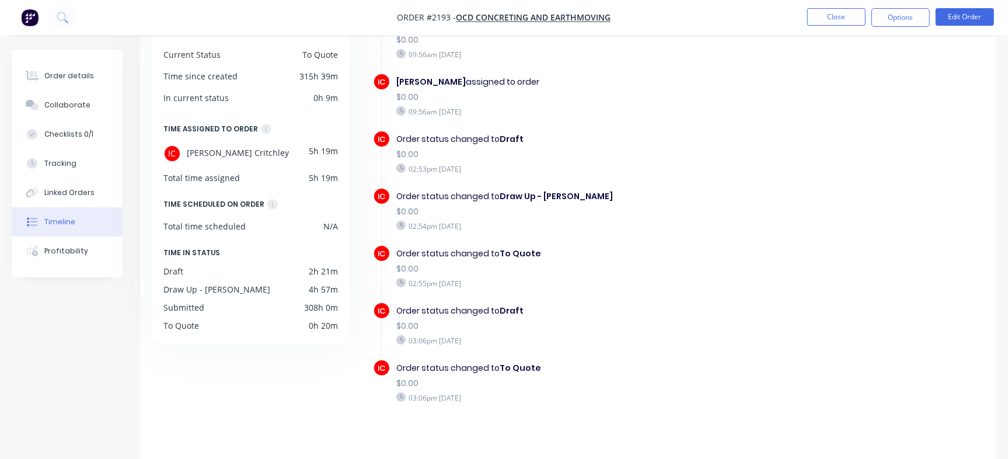
scroll to position [93, 0]
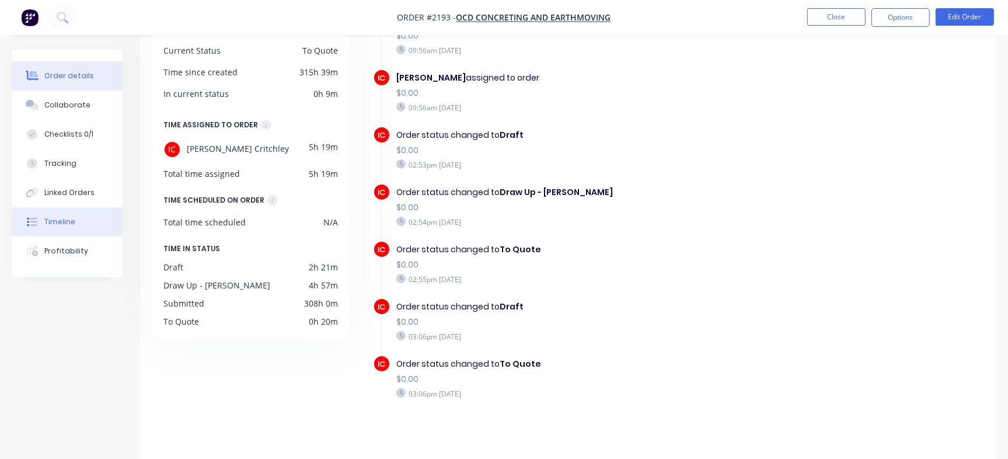
click at [52, 82] on button "Order details" at bounding box center [67, 75] width 111 height 29
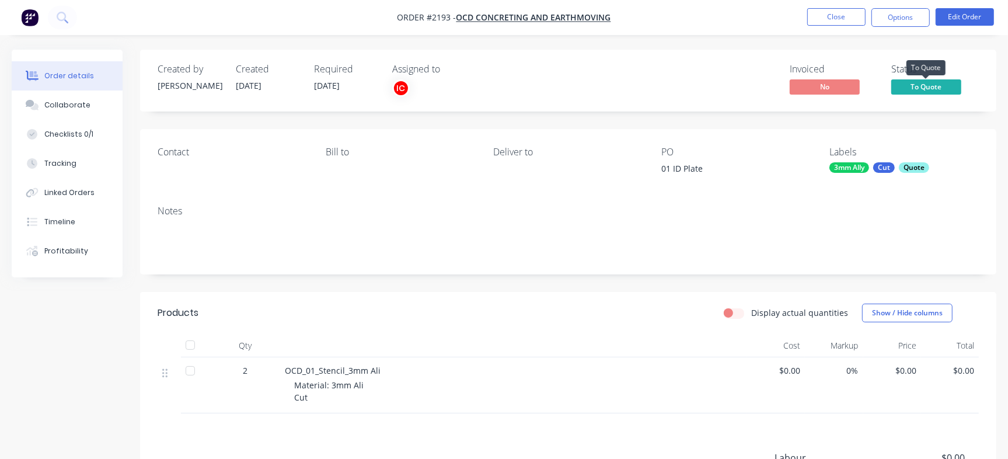
click at [912, 82] on span "To Quote" at bounding box center [926, 86] width 70 height 15
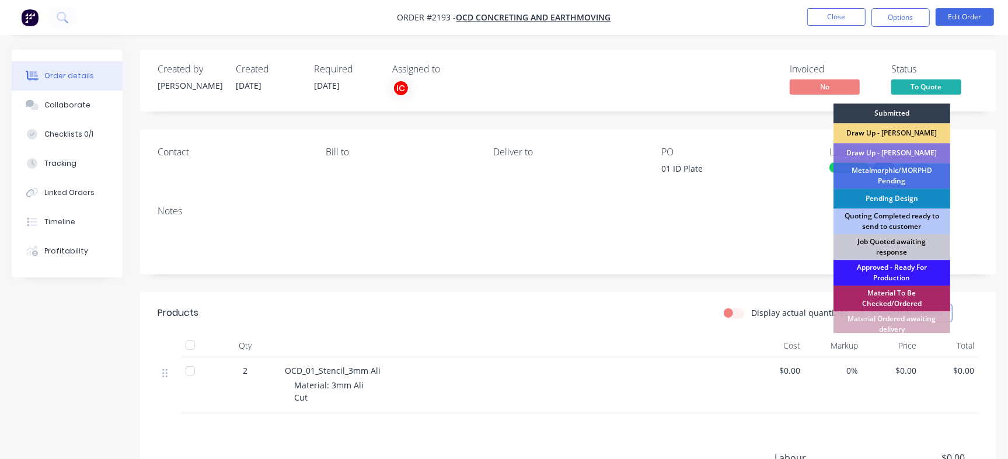
click at [921, 243] on div "Job Quoted awaiting response" at bounding box center [892, 247] width 117 height 26
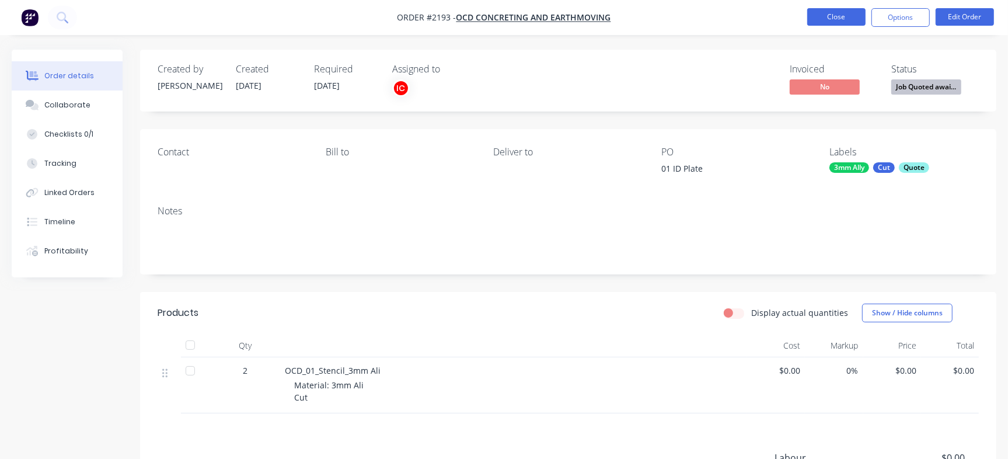
click at [838, 15] on button "Close" at bounding box center [836, 17] width 58 height 18
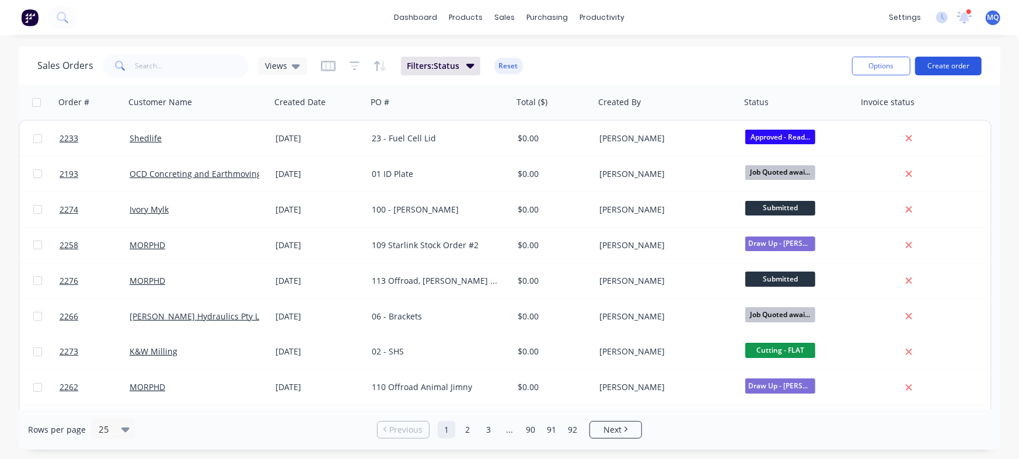
click at [964, 62] on button "Create order" at bounding box center [948, 66] width 67 height 19
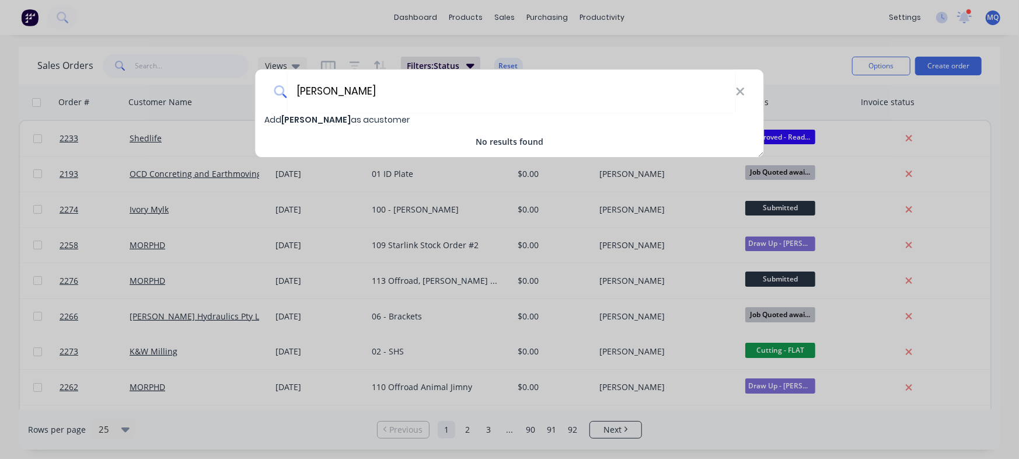
type input "Hailey Romeo"
click at [322, 115] on span "Hailey Romeo" at bounding box center [316, 120] width 69 height 12
select select "AU"
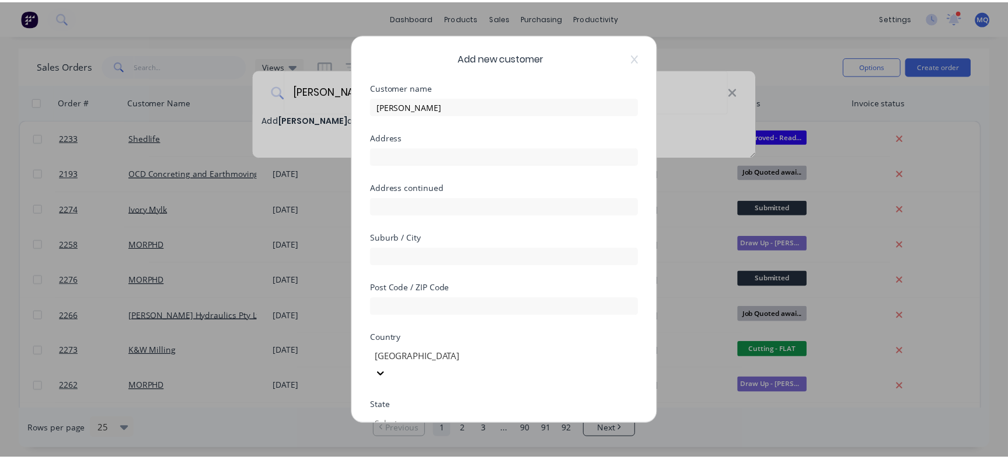
scroll to position [163, 0]
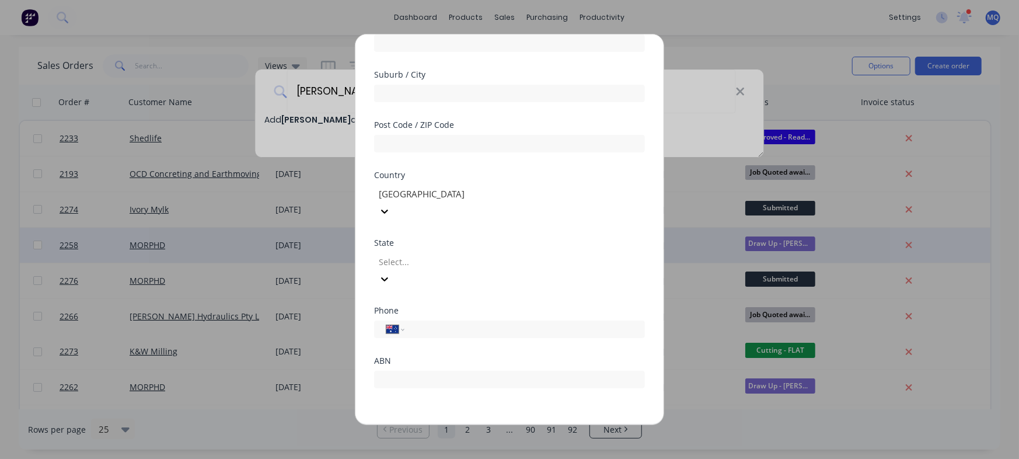
click at [466, 426] on button "Save" at bounding box center [473, 435] width 64 height 19
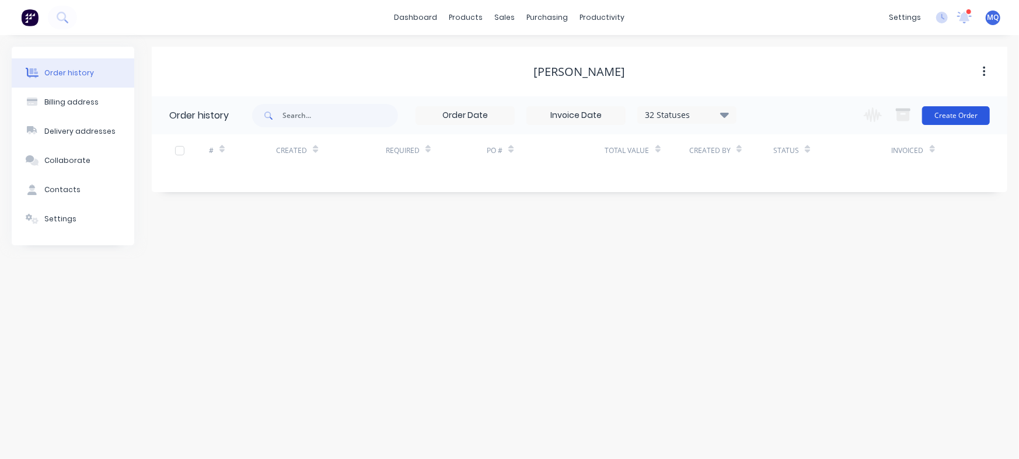
click at [947, 121] on button "Create Order" at bounding box center [956, 115] width 68 height 19
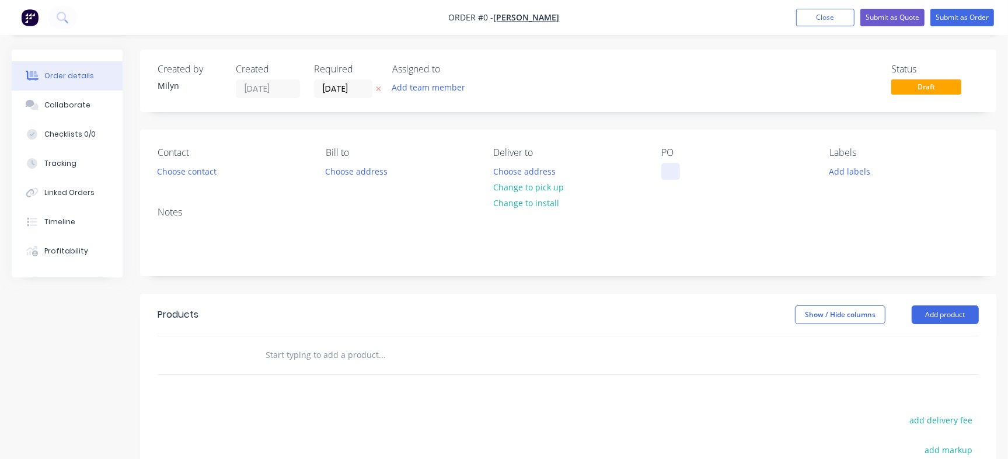
click at [668, 171] on div at bounding box center [670, 171] width 19 height 17
paste div
click at [688, 172] on div "102 Hailey Romeo" at bounding box center [711, 171] width 100 height 17
click at [941, 14] on button "Submit as Order" at bounding box center [962, 18] width 64 height 18
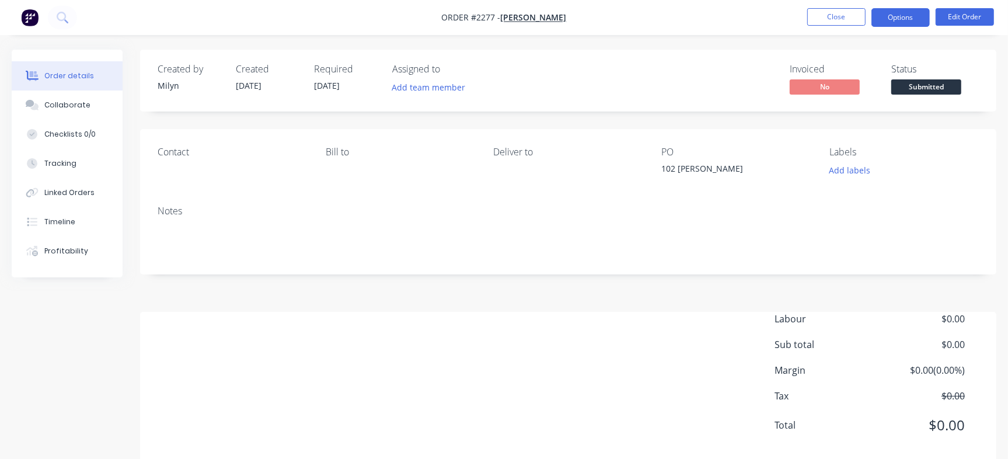
click at [893, 15] on button "Options" at bounding box center [900, 17] width 58 height 19
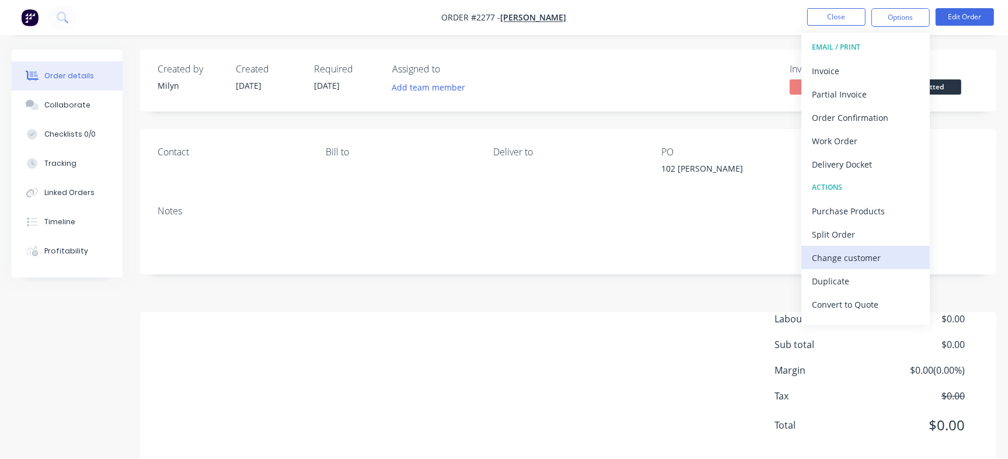
click at [864, 263] on div "Change customer" at bounding box center [865, 257] width 107 height 17
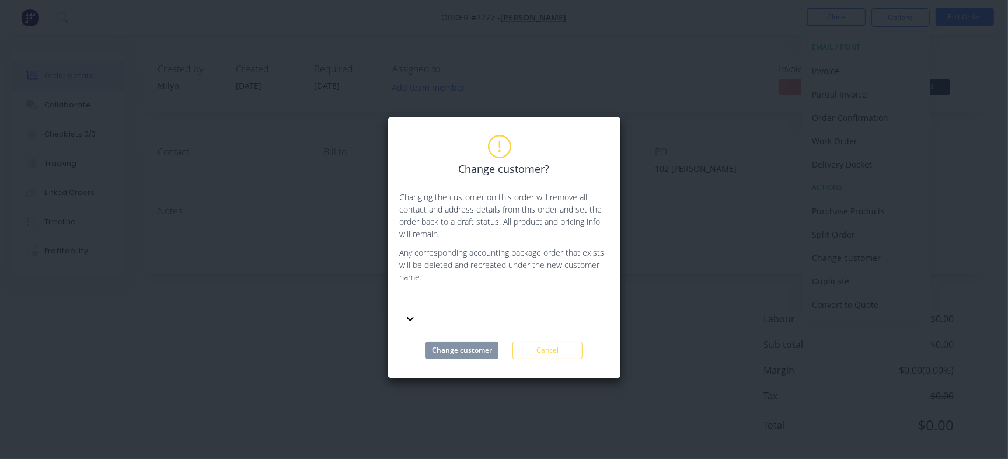
click at [504, 298] on div at bounding box center [487, 301] width 168 height 15
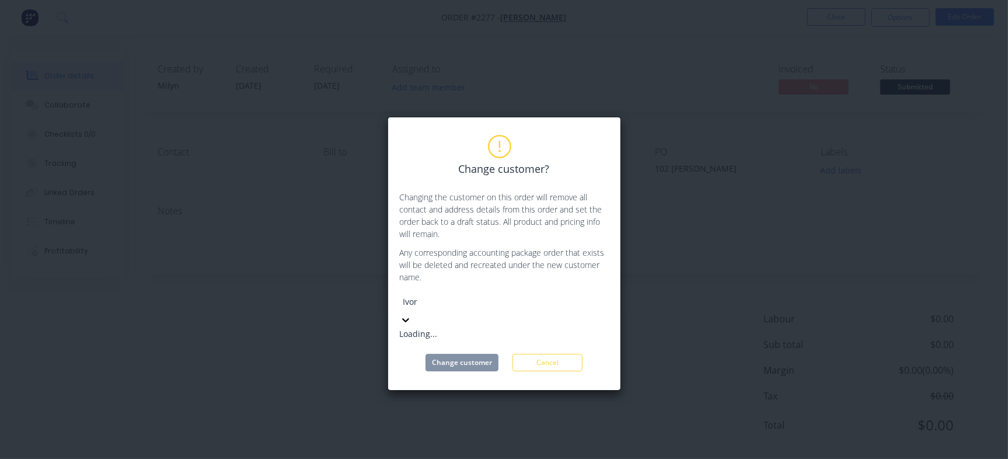
type input "Ivory"
click at [442, 327] on div "Ivory Mylk" at bounding box center [487, 333] width 175 height 12
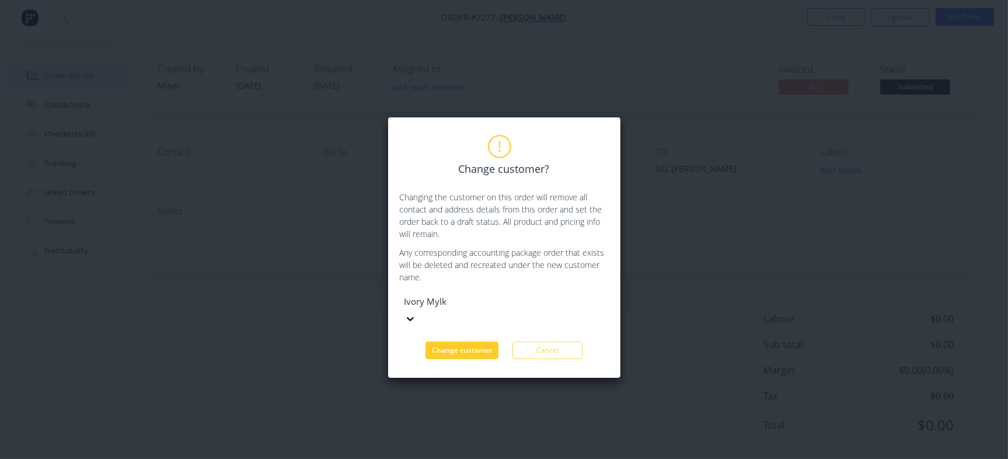
click at [461, 341] on button "Change customer" at bounding box center [462, 350] width 73 height 18
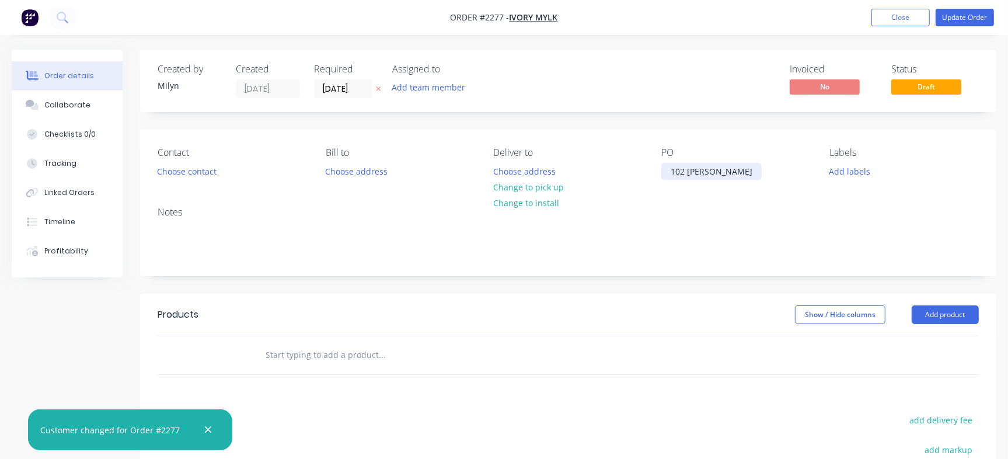
click at [689, 165] on div "102 Hailey Romeo" at bounding box center [711, 171] width 100 height 17
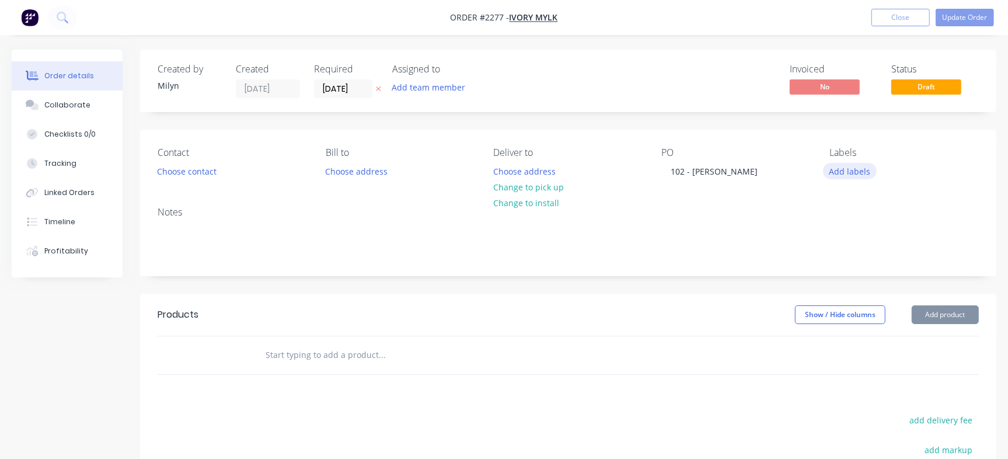
click at [839, 165] on button "Add labels" at bounding box center [850, 171] width 54 height 16
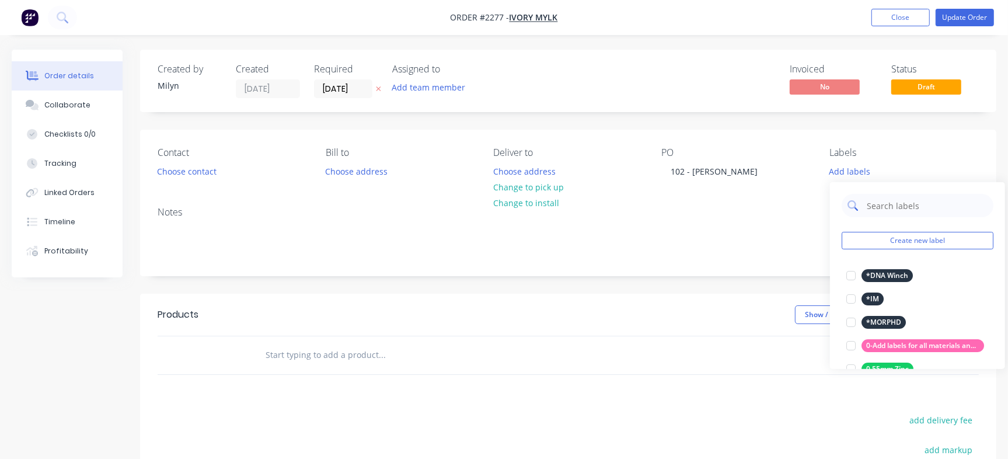
click at [892, 207] on input "text" at bounding box center [927, 205] width 122 height 23
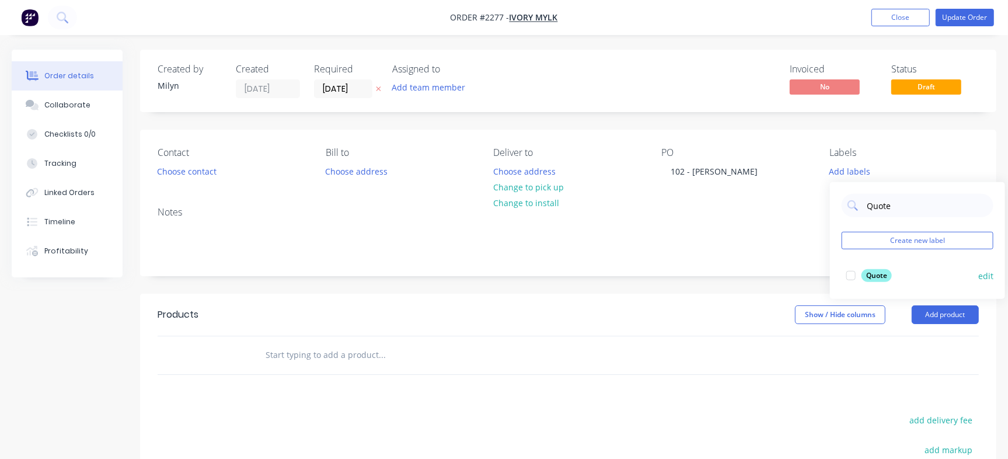
type input "Quote"
click at [877, 276] on div "Quote" at bounding box center [877, 275] width 30 height 13
click at [318, 354] on input "text" at bounding box center [381, 354] width 233 height 23
click at [965, 313] on button "Add product" at bounding box center [945, 314] width 67 height 19
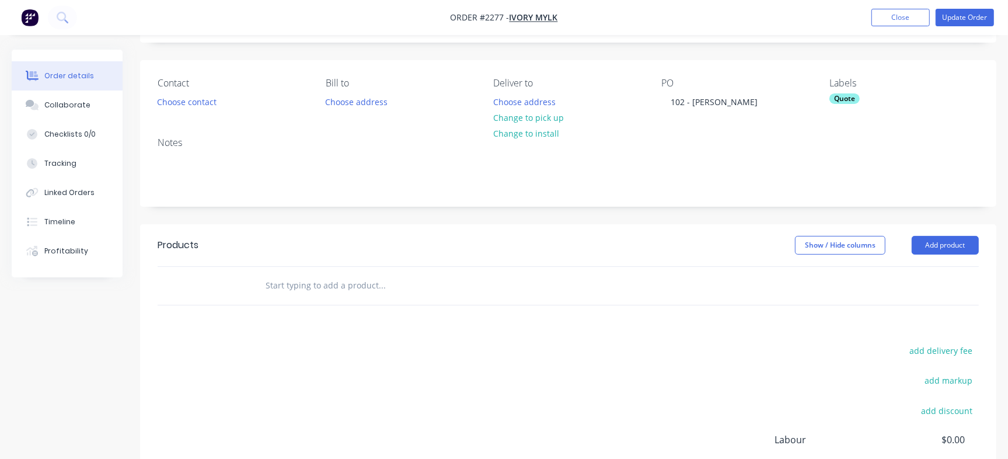
scroll to position [70, 0]
click at [961, 244] on button "Add product" at bounding box center [945, 244] width 67 height 19
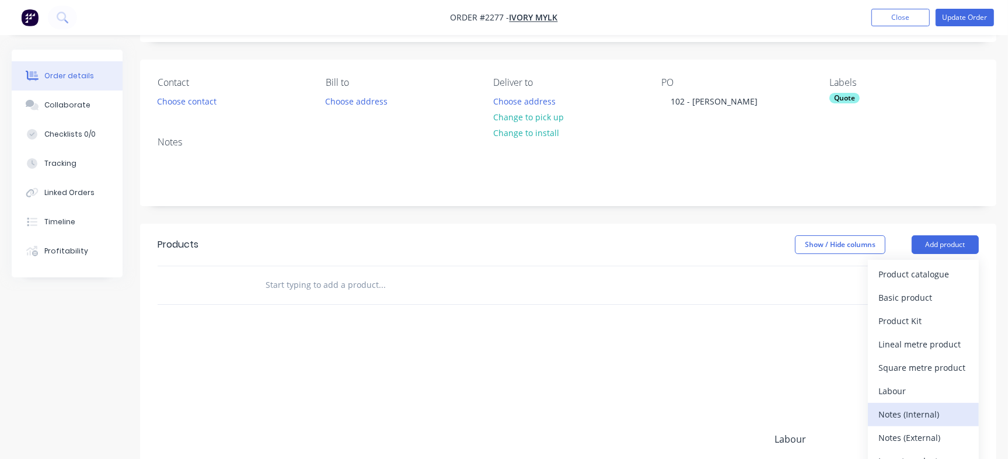
click at [936, 423] on button "Notes (Internal)" at bounding box center [923, 414] width 111 height 23
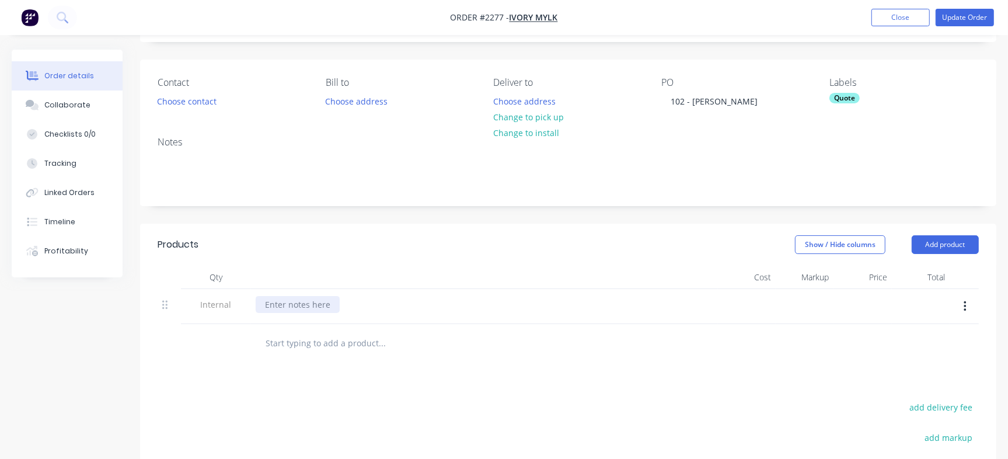
click at [311, 303] on div at bounding box center [298, 304] width 84 height 17
paste div
click at [361, 328] on div at bounding box center [461, 343] width 420 height 38
click at [65, 103] on div "Collaborate" at bounding box center [67, 105] width 46 height 11
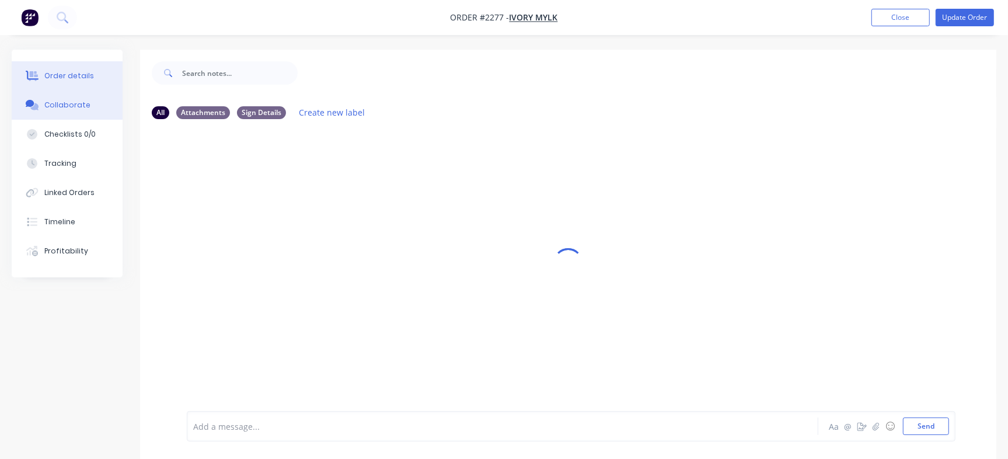
click at [70, 61] on button "Order details" at bounding box center [67, 75] width 111 height 29
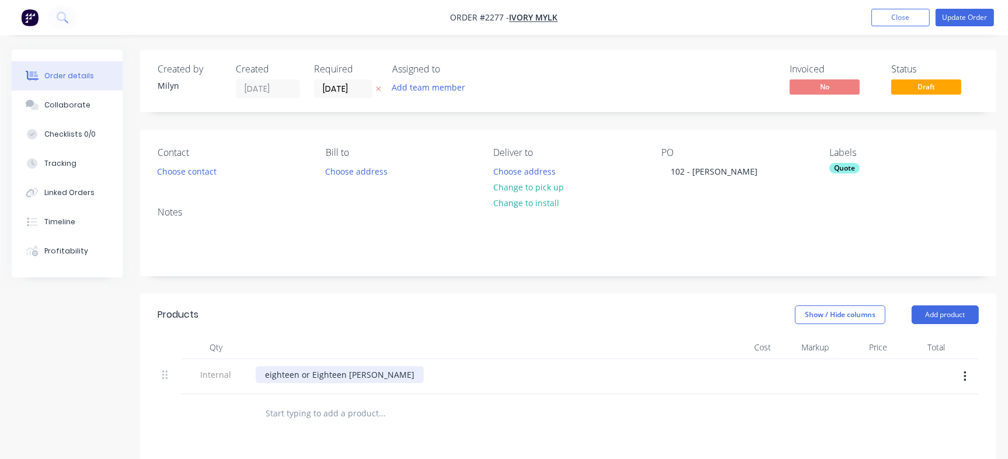
click at [362, 375] on div "eighteen or Eighteen Coutts" at bounding box center [340, 374] width 168 height 17
click at [373, 376] on div "eighteen or Eighteen Coutts" at bounding box center [340, 374] width 168 height 17
click at [289, 338] on div at bounding box center [484, 347] width 467 height 23
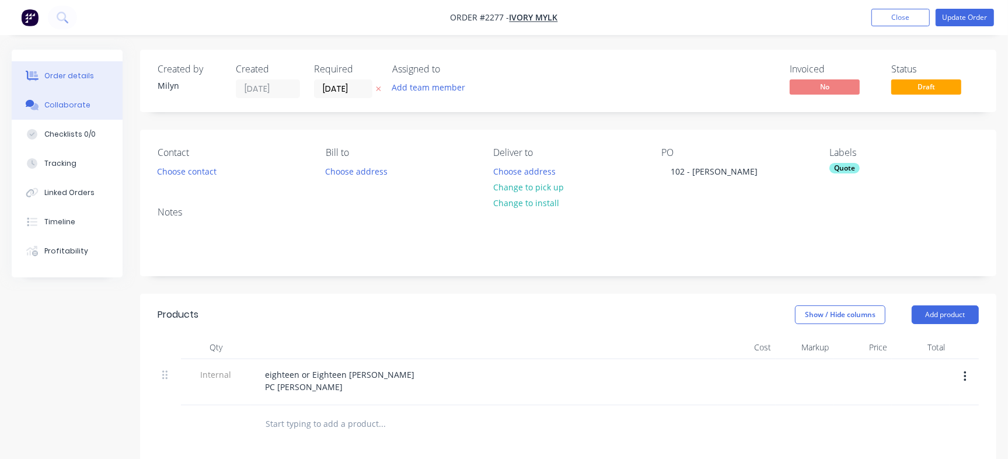
click at [61, 108] on div "Collaborate" at bounding box center [67, 105] width 46 height 11
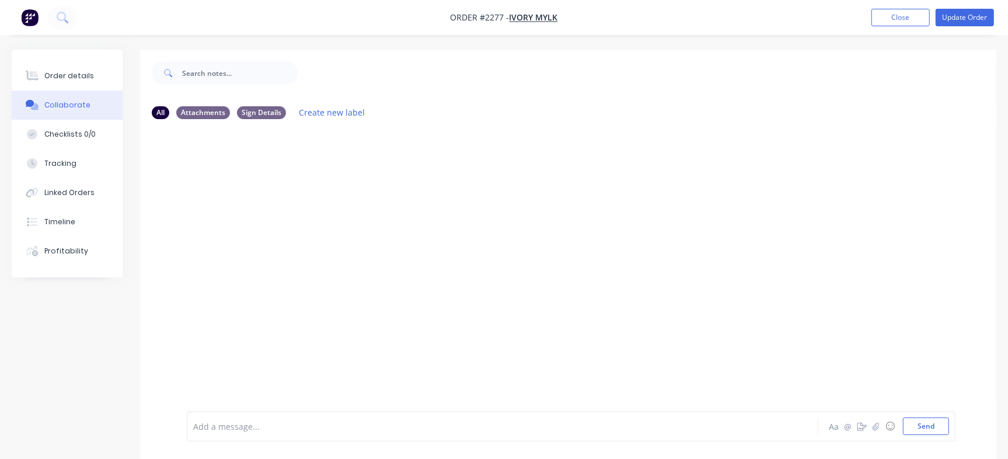
click at [427, 424] on div at bounding box center [477, 426] width 566 height 12
click at [805, 179] on div "MQ You - 03:33pm 10/09/25 102 Hailey Romeo Labels Edit Delete" at bounding box center [568, 166] width 856 height 41
click at [918, 428] on button "Send" at bounding box center [926, 426] width 46 height 18
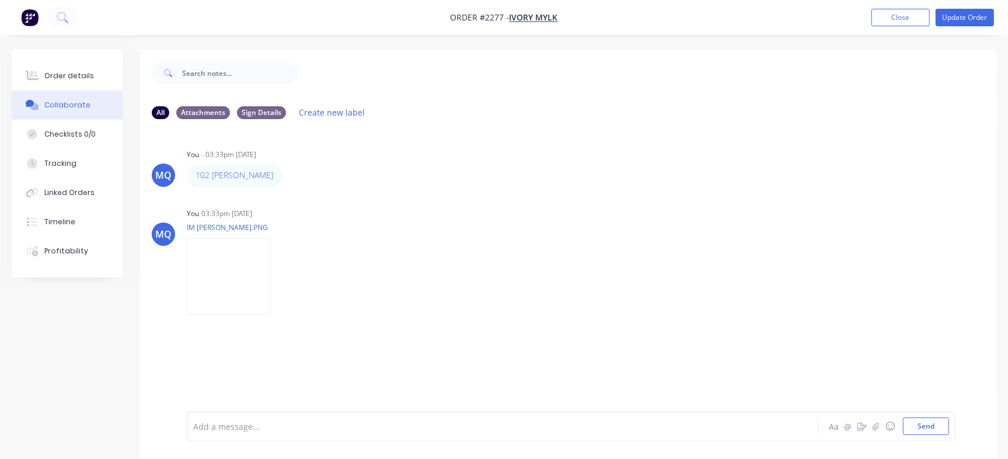
click at [285, 431] on div "Add a message..." at bounding box center [476, 426] width 567 height 18
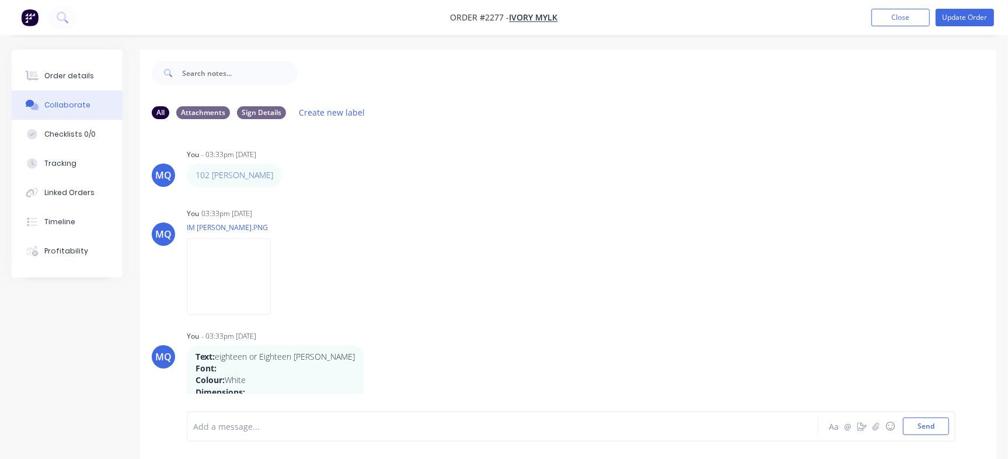
scroll to position [18, 0]
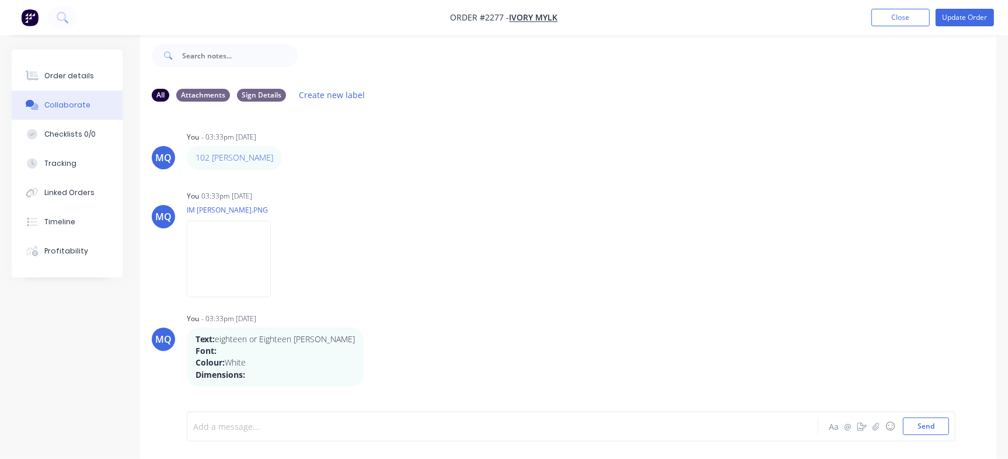
click at [316, 426] on div at bounding box center [477, 426] width 566 height 12
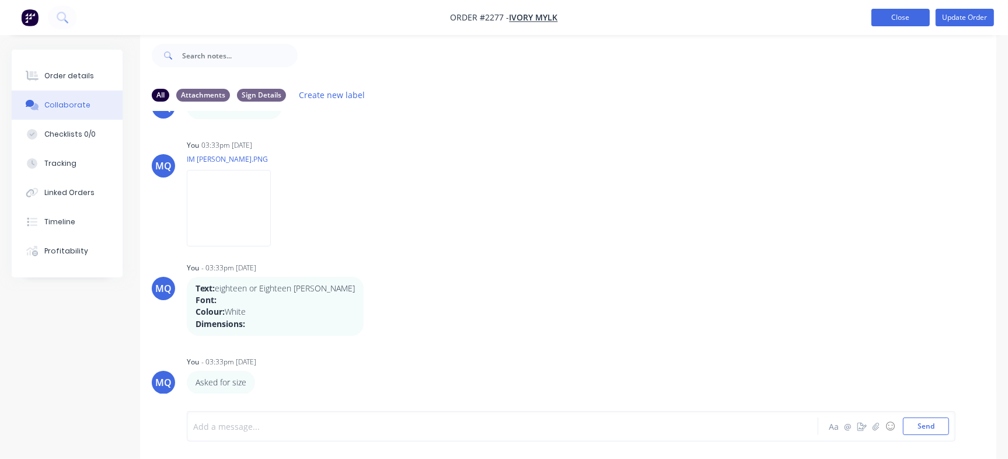
click at [887, 17] on button "Close" at bounding box center [900, 18] width 58 height 18
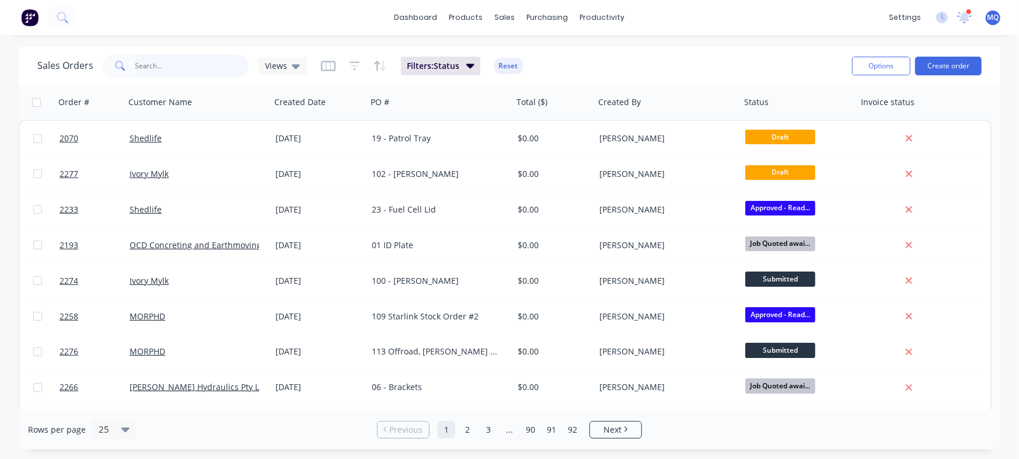
click at [181, 62] on input "text" at bounding box center [192, 65] width 114 height 23
type input "alison"
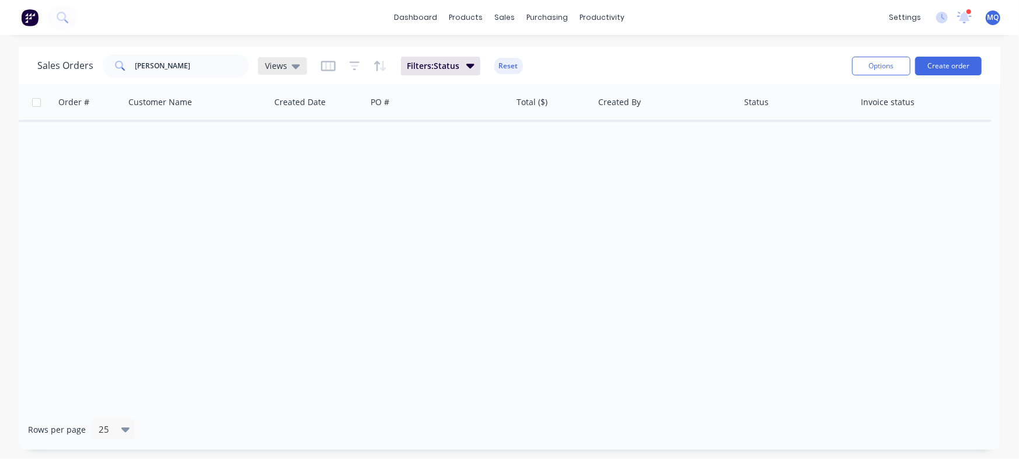
click at [292, 64] on icon at bounding box center [296, 66] width 8 height 13
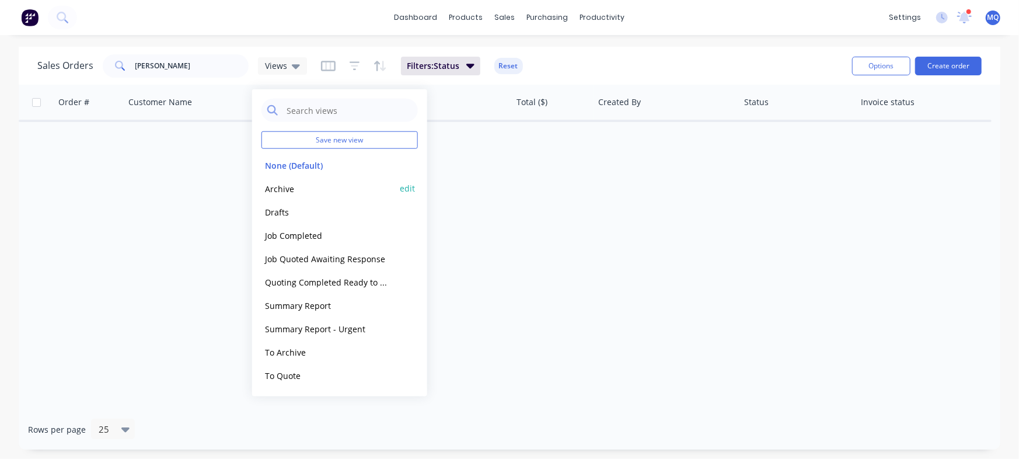
click at [288, 190] on button "Archive" at bounding box center [328, 188] width 133 height 13
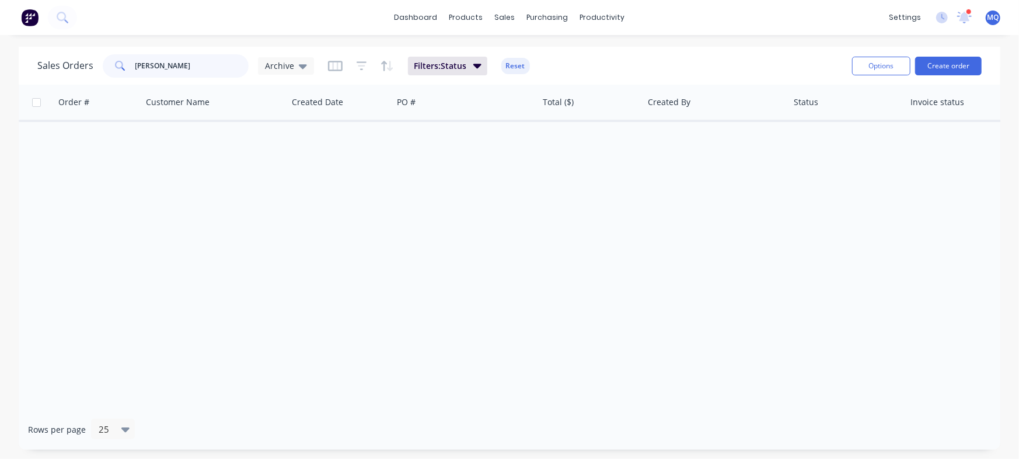
click at [167, 69] on input "alison" at bounding box center [192, 65] width 114 height 23
click at [305, 147] on div "Order # Customer Name Created Date PO # Total ($) Created By Status Invoice sta…" at bounding box center [510, 247] width 982 height 325
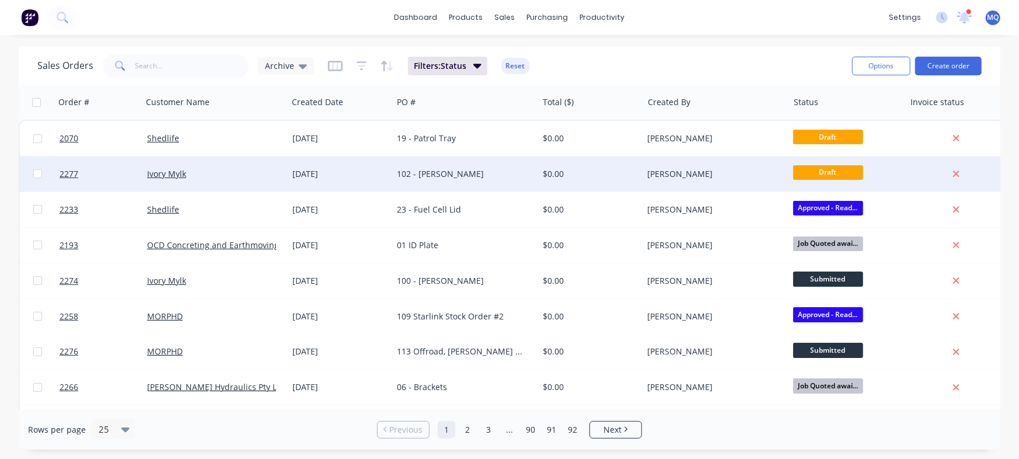
click at [431, 176] on div "102 - Hailey Romeo" at bounding box center [462, 174] width 130 height 12
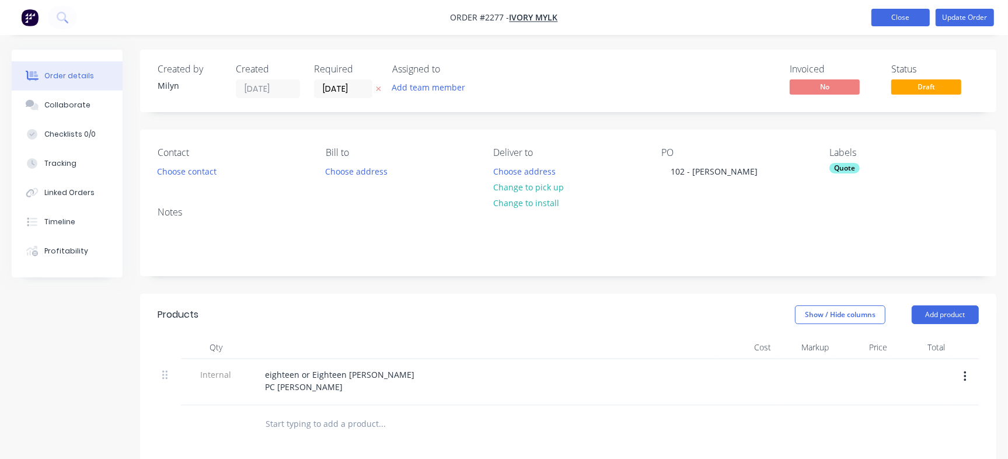
click at [908, 16] on button "Close" at bounding box center [900, 18] width 58 height 18
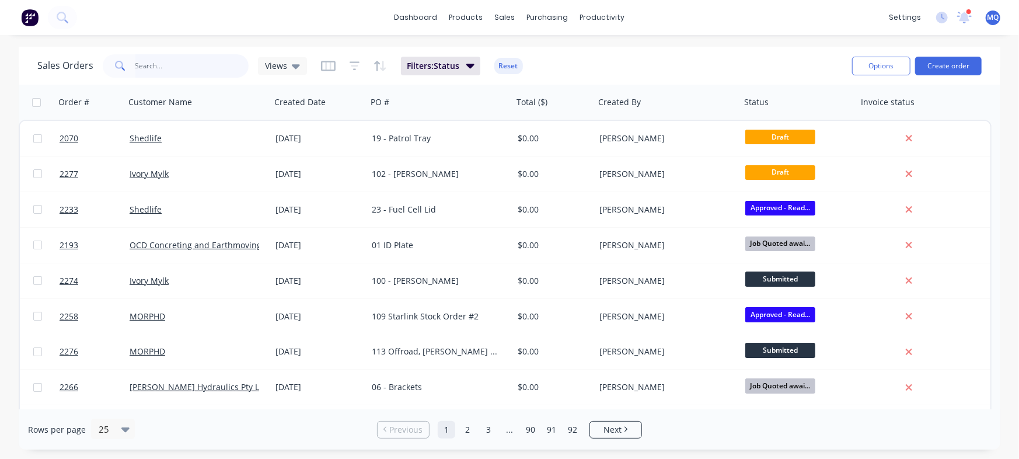
click at [167, 68] on input "text" at bounding box center [192, 65] width 114 height 23
type input "kimberly"
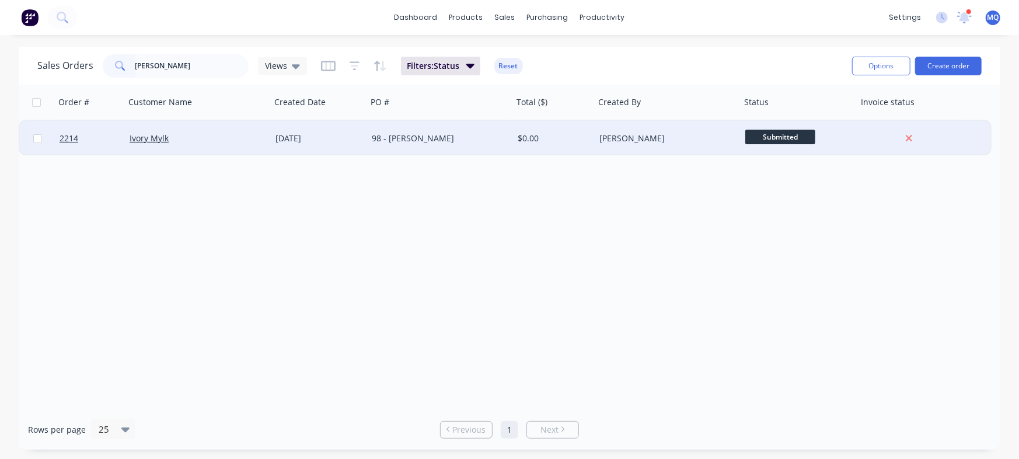
click at [294, 138] on div "01 Sep 2025" at bounding box center [319, 139] width 87 height 12
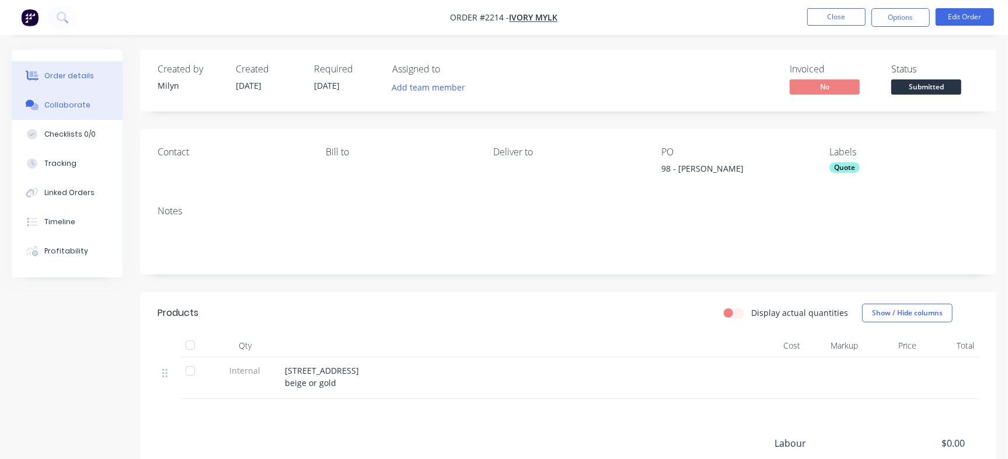
click at [78, 112] on button "Collaborate" at bounding box center [67, 104] width 111 height 29
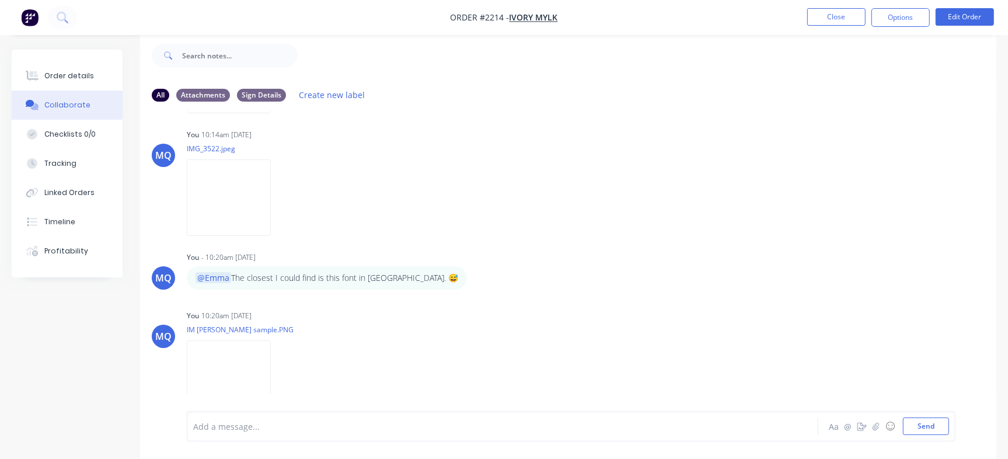
scroll to position [605, 0]
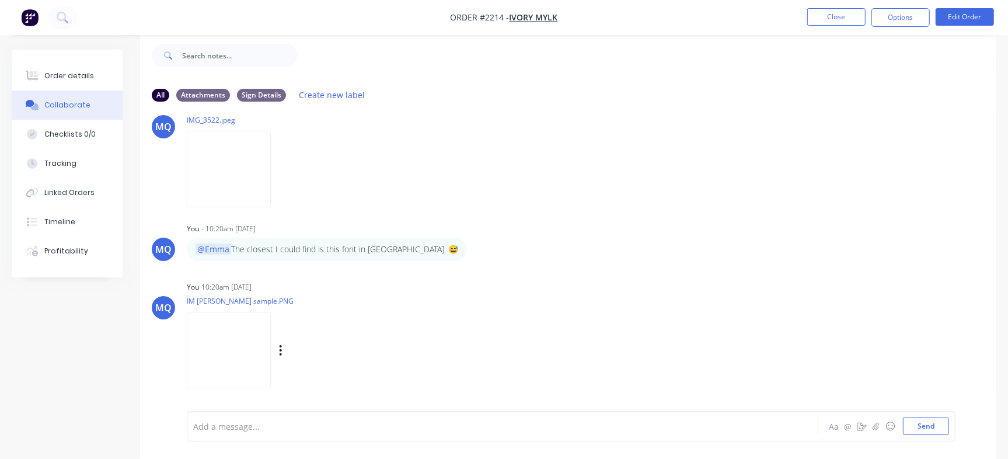
click at [271, 351] on img at bounding box center [229, 350] width 84 height 76
click at [815, 20] on button "Close" at bounding box center [836, 17] width 58 height 18
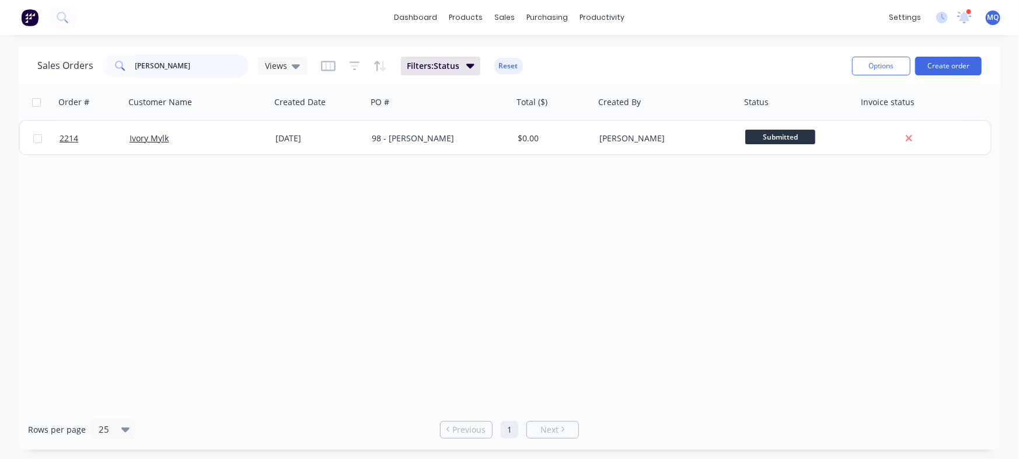
click at [194, 65] on input "kimberly" at bounding box center [192, 65] width 114 height 23
type input "ivory"
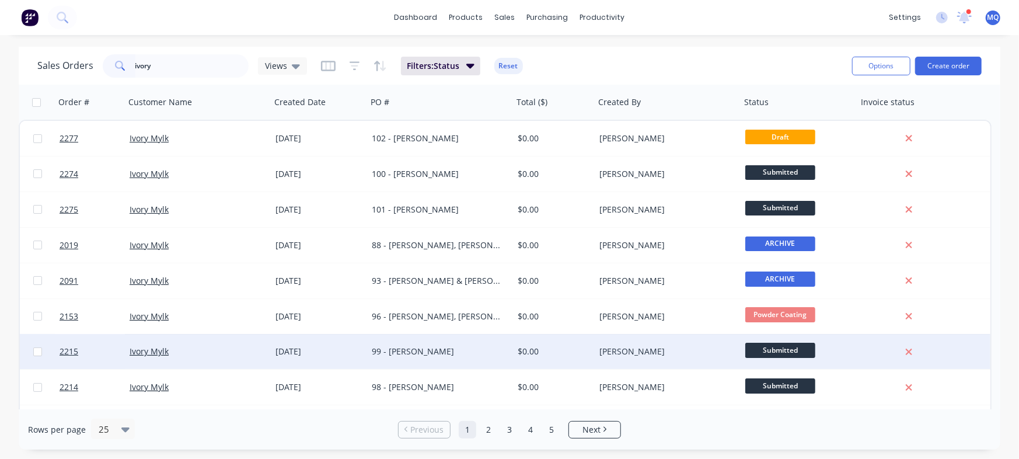
click at [432, 357] on div "99 - [PERSON_NAME]" at bounding box center [437, 352] width 130 height 12
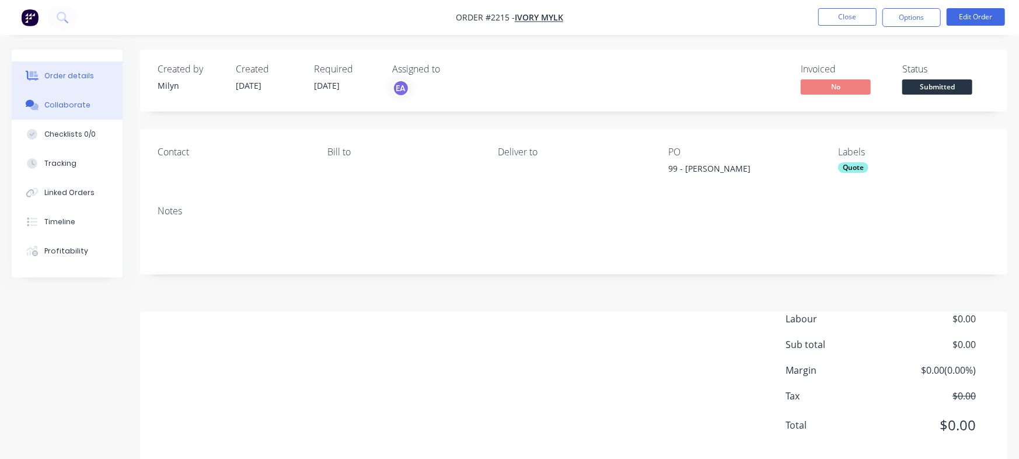
click at [97, 109] on button "Collaborate" at bounding box center [67, 104] width 111 height 29
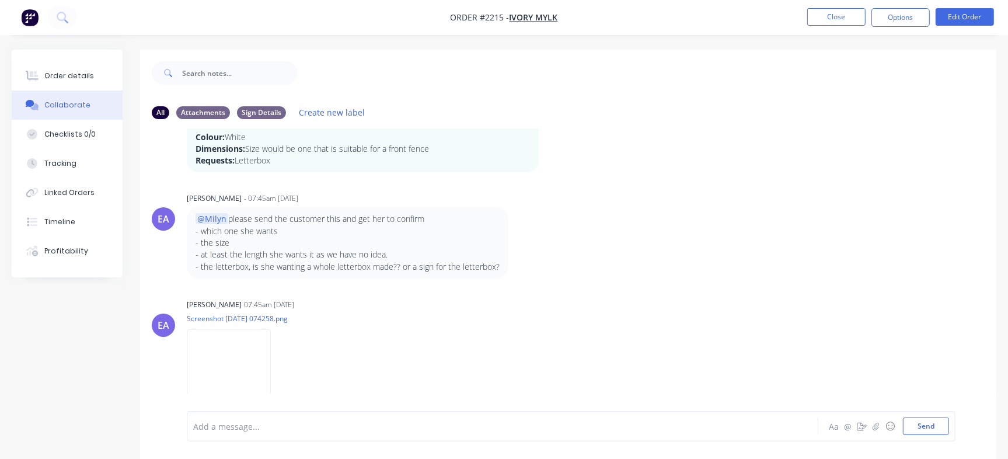
scroll to position [18, 0]
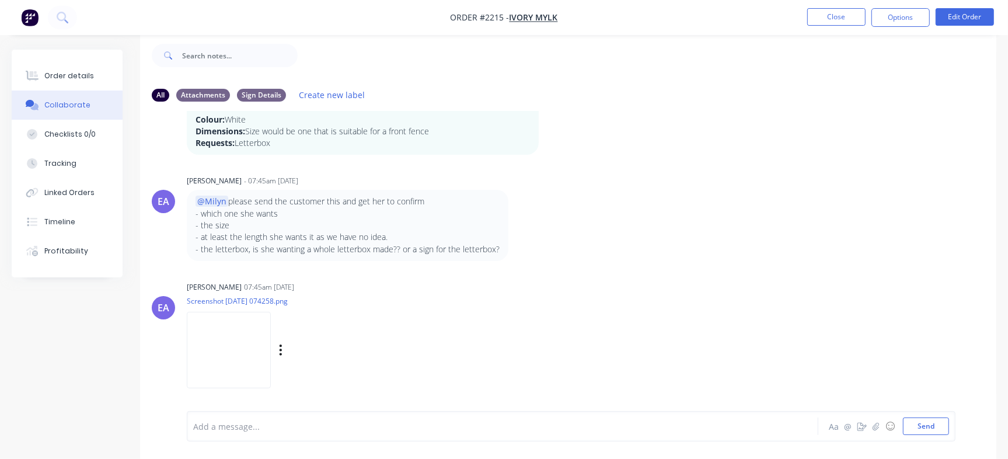
click at [236, 345] on img at bounding box center [229, 350] width 84 height 76
click at [257, 348] on img at bounding box center [229, 350] width 84 height 76
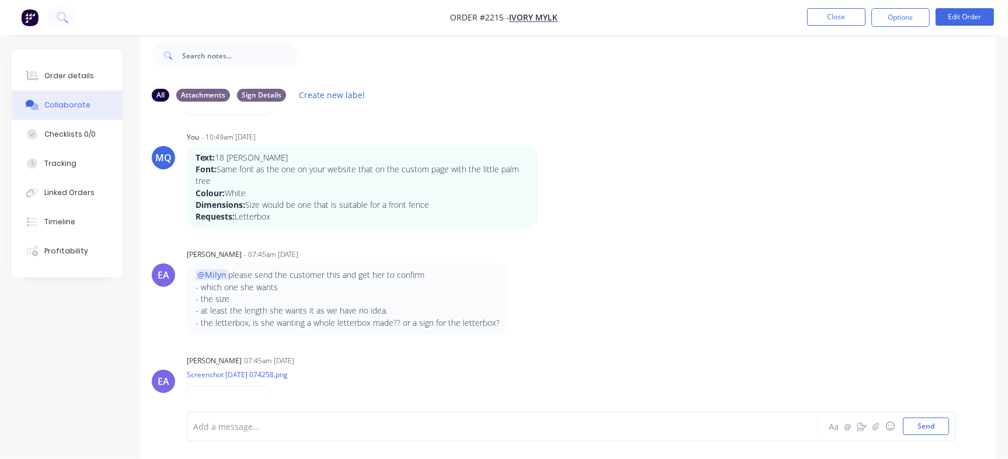
scroll to position [255, 0]
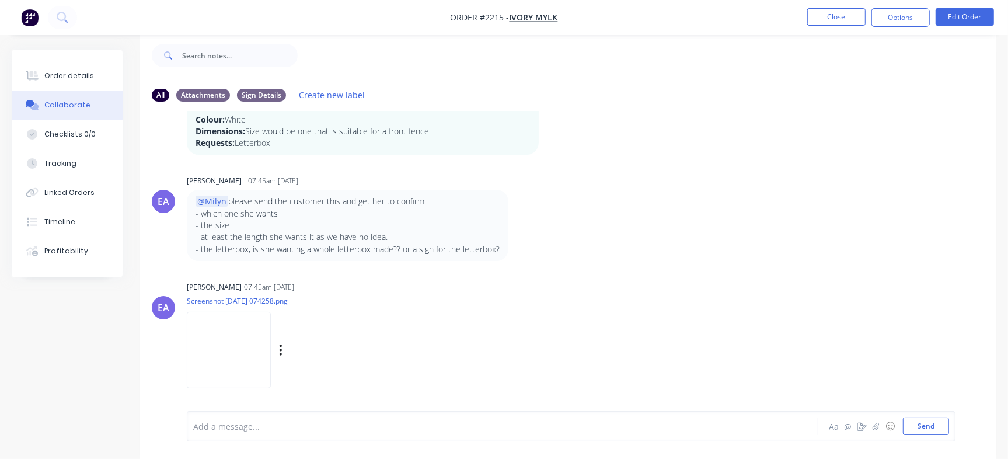
click at [245, 357] on img at bounding box center [229, 350] width 84 height 76
click at [263, 341] on img at bounding box center [229, 350] width 84 height 76
click at [441, 430] on div at bounding box center [477, 426] width 566 height 12
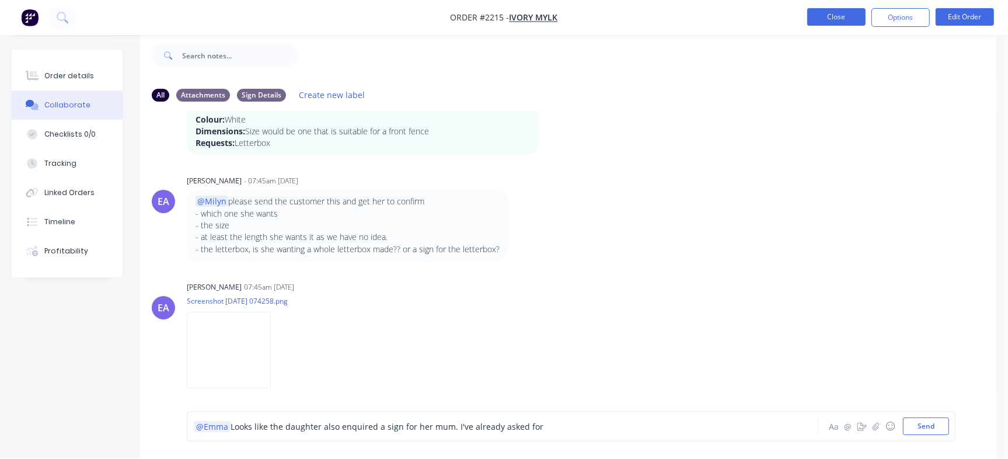
click at [834, 8] on button "Close" at bounding box center [836, 17] width 58 height 18
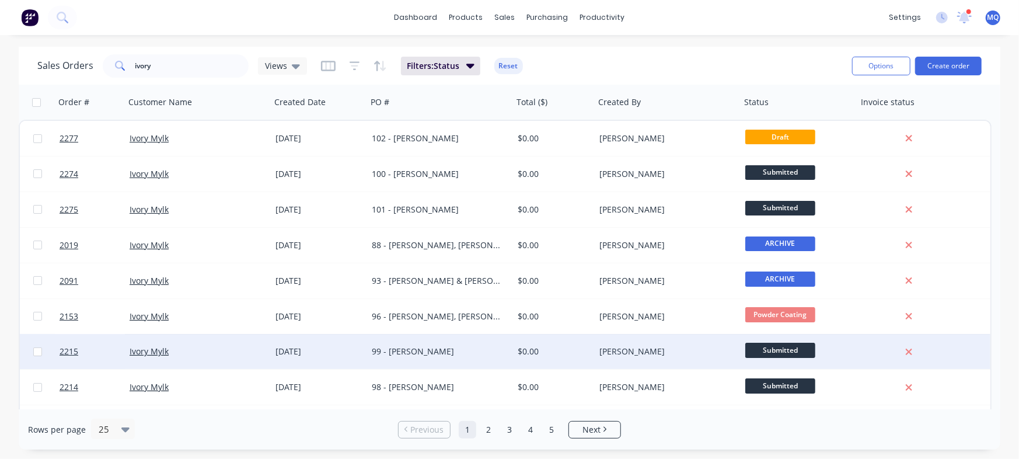
click at [440, 357] on div "99 - [PERSON_NAME]" at bounding box center [437, 352] width 130 height 12
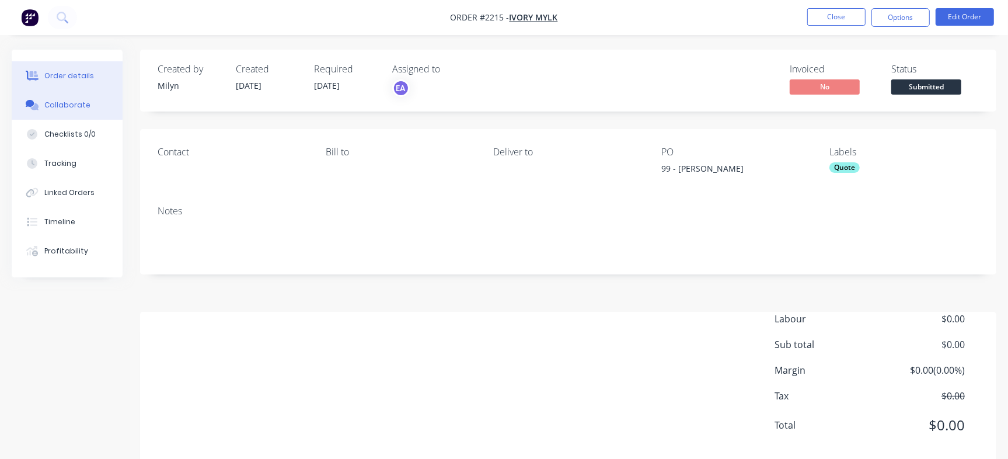
click at [99, 110] on button "Collaborate" at bounding box center [67, 104] width 111 height 29
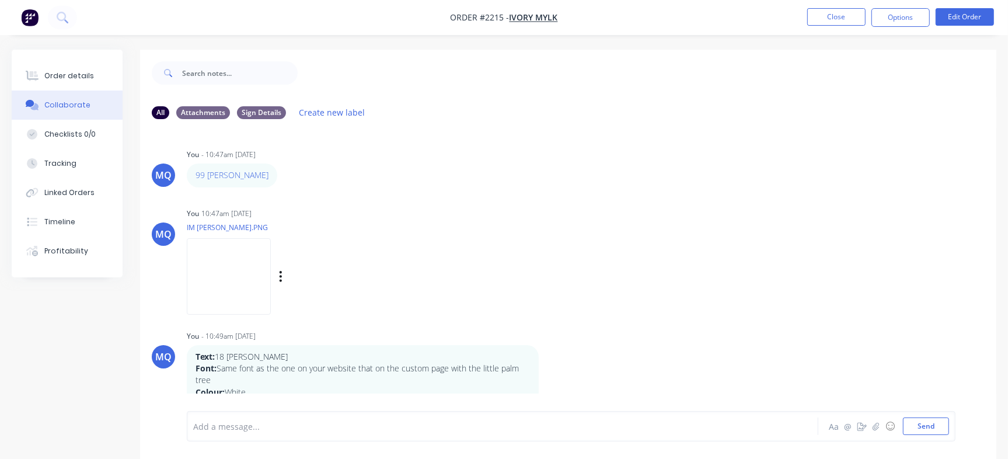
click at [240, 291] on img at bounding box center [229, 276] width 84 height 76
click at [235, 266] on img at bounding box center [229, 276] width 84 height 76
drag, startPoint x: 996, startPoint y: 161, endPoint x: 994, endPoint y: 228, distance: 66.6
click at [994, 228] on div "Order details Collaborate Checklists 0/0 Tracking Linked Orders Timeline Profit…" at bounding box center [504, 263] width 1008 height 427
click at [971, 214] on div "MQ You 10:47am 01/09/25 IM Lyn Wright.PNG Labels Download Delete" at bounding box center [568, 257] width 856 height 105
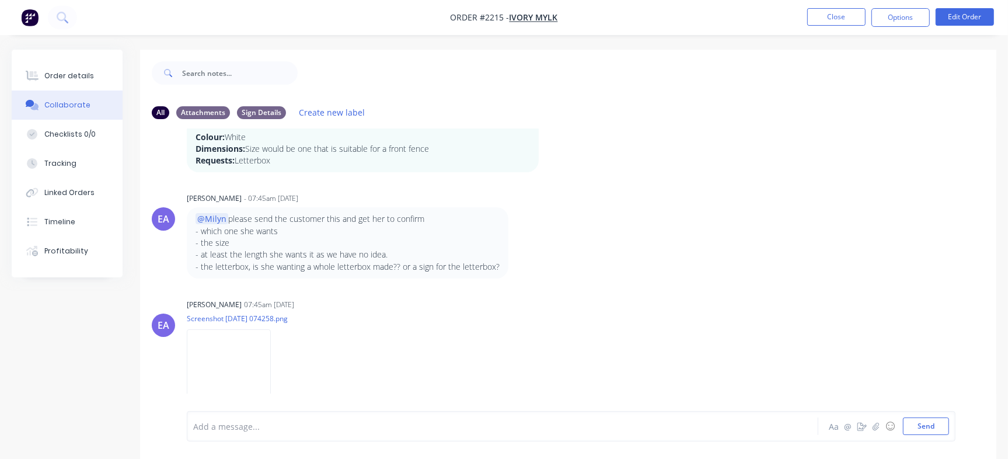
scroll to position [18, 0]
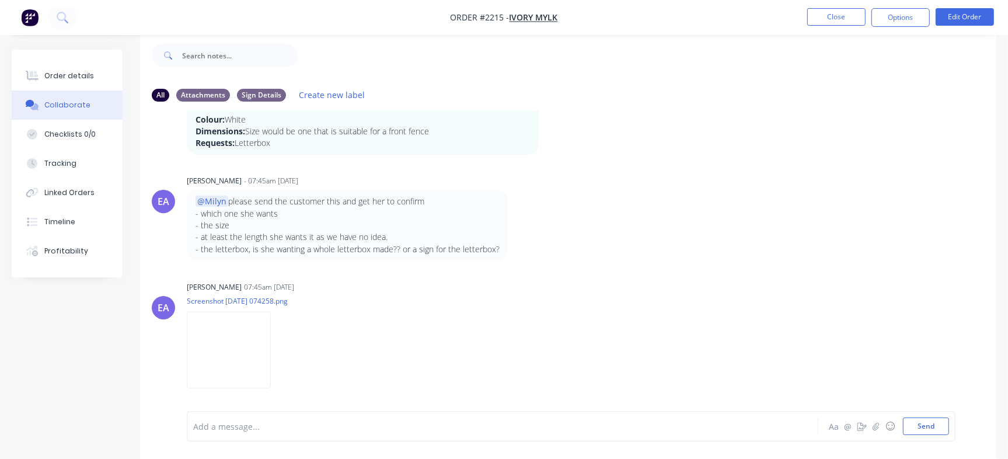
click at [447, 421] on div at bounding box center [477, 426] width 566 height 12
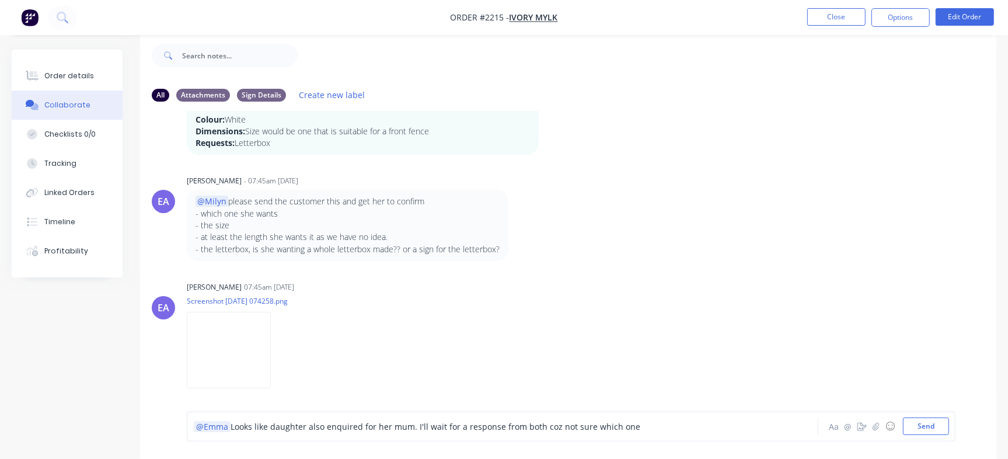
click at [619, 427] on span "Looks like daughter also enquired for her mum. I'll wait for a response from bo…" at bounding box center [436, 426] width 410 height 11
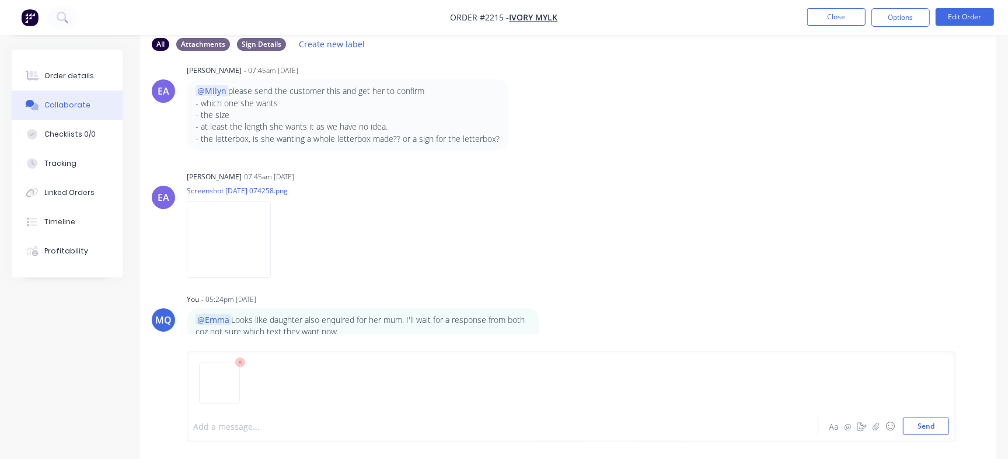
scroll to position [76, 0]
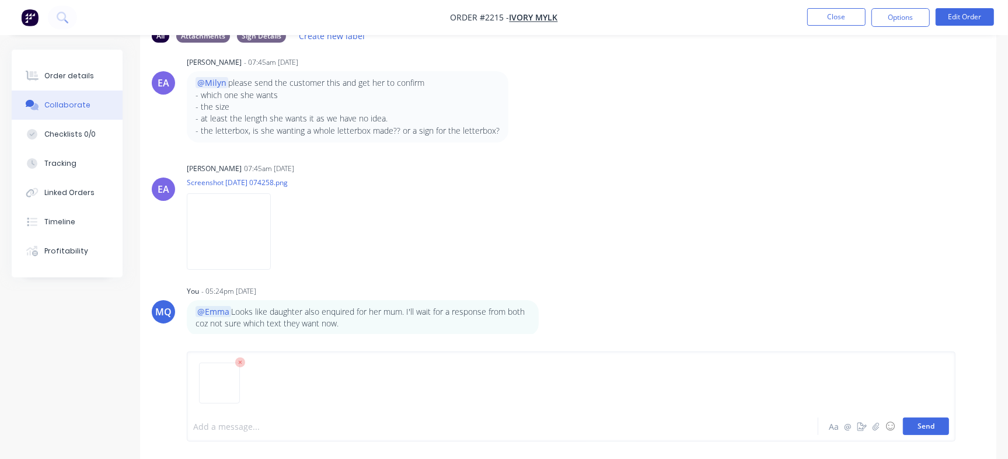
click at [935, 429] on button "Send" at bounding box center [926, 426] width 46 height 18
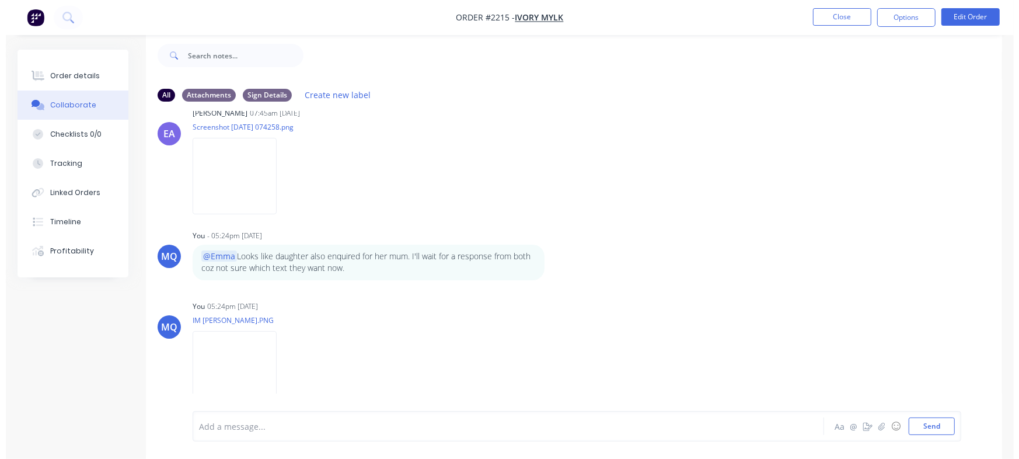
scroll to position [0, 0]
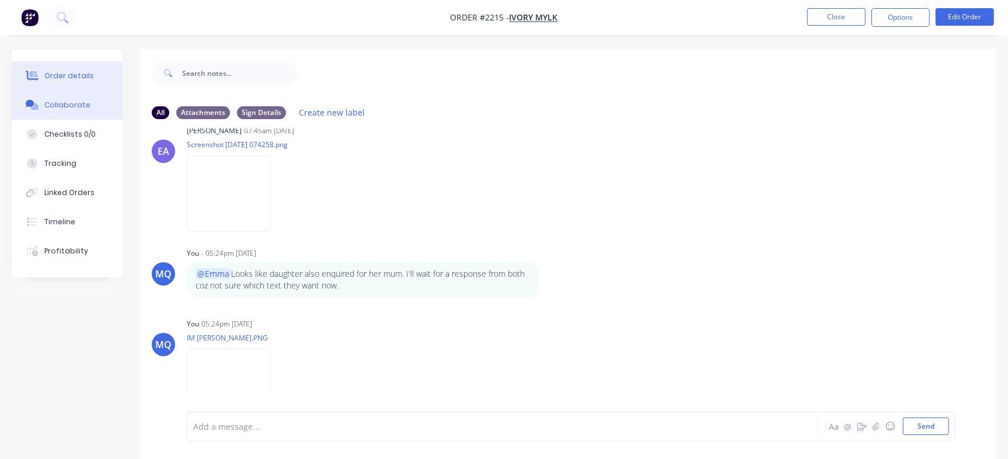
click at [79, 77] on div "Order details" at bounding box center [69, 76] width 50 height 11
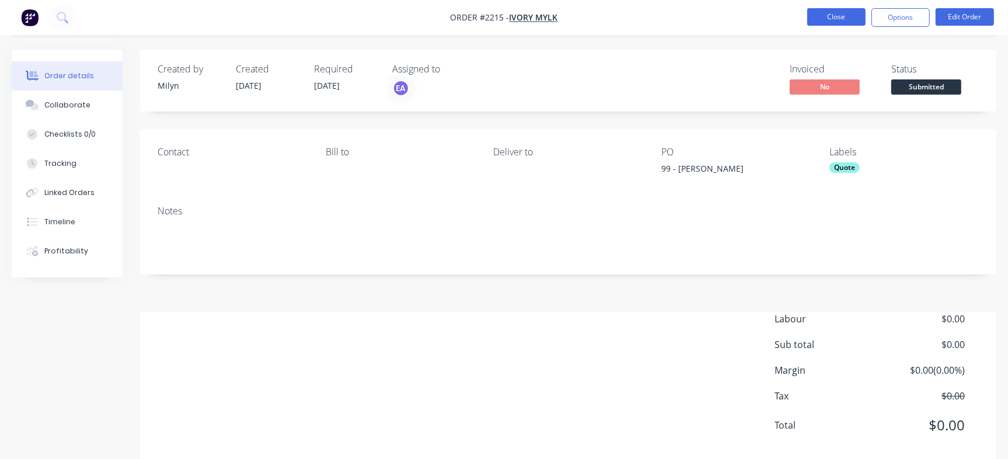
click at [834, 23] on button "Close" at bounding box center [836, 17] width 58 height 18
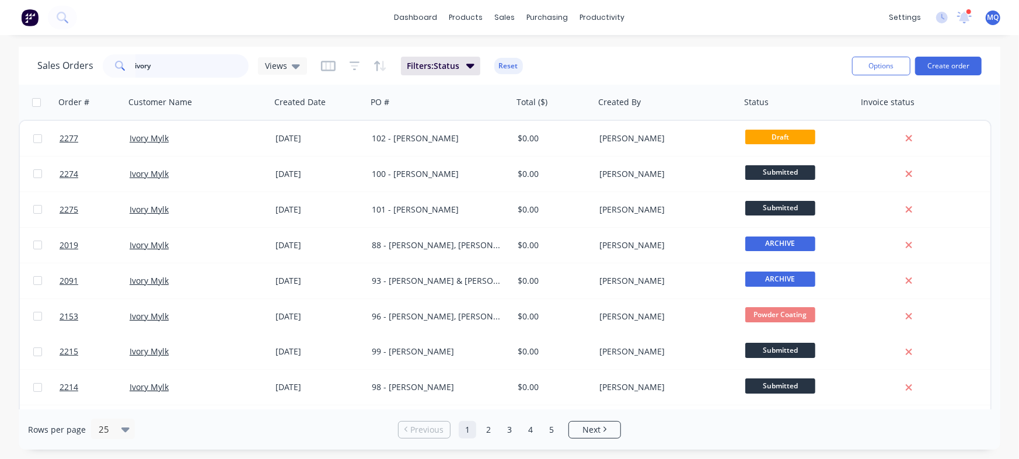
click at [185, 55] on input "ivory" at bounding box center [192, 65] width 114 height 23
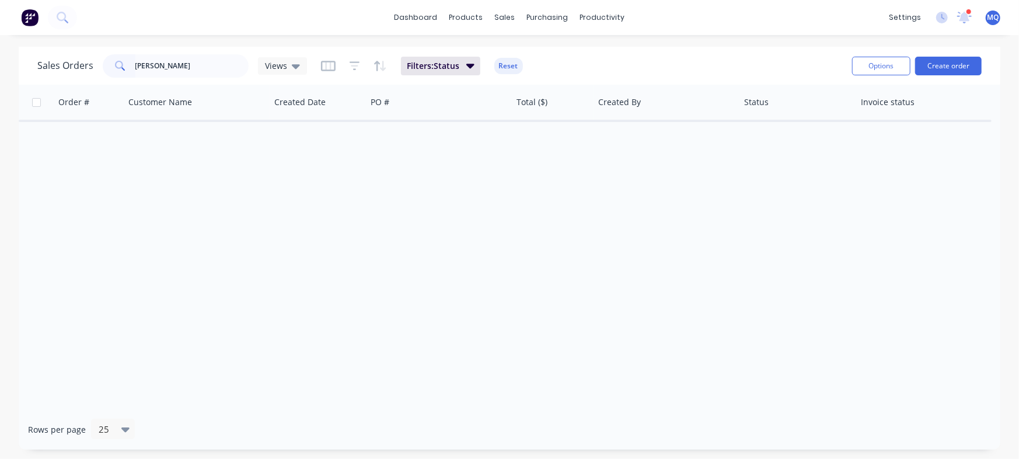
click at [176, 53] on div "Sales Orders alana Views Filters: Status Reset" at bounding box center [440, 65] width 806 height 29
click at [175, 58] on input "alana" at bounding box center [192, 65] width 114 height 23
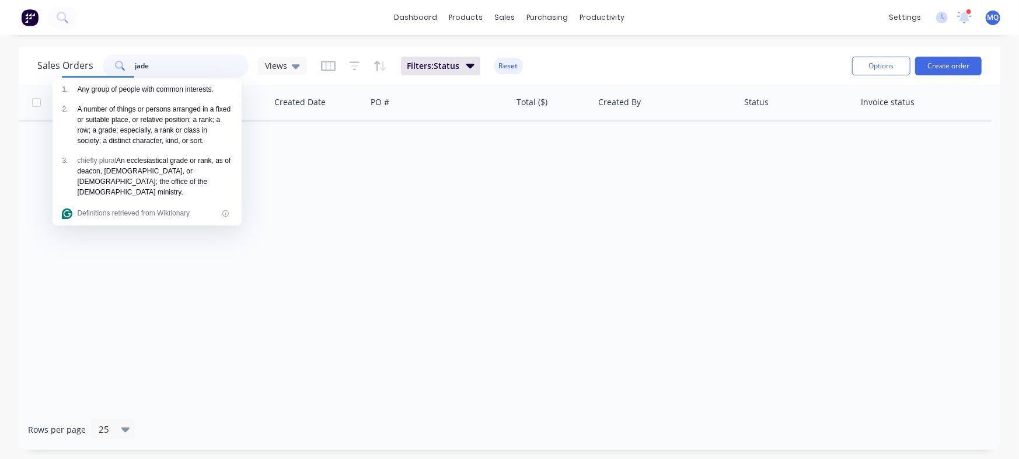
type input "jade"
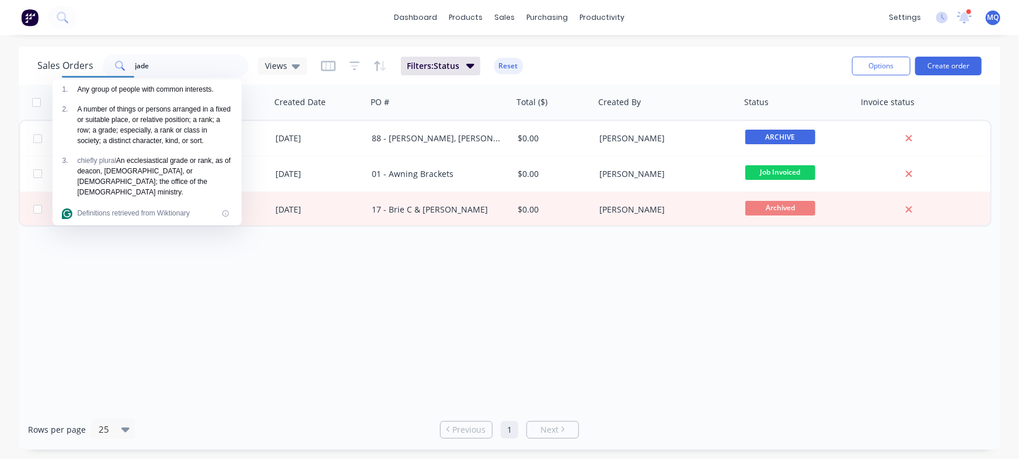
click at [569, 358] on div "Order # Customer Name Created Date PO # Total ($) Created By Status Invoice sta…" at bounding box center [510, 247] width 982 height 325
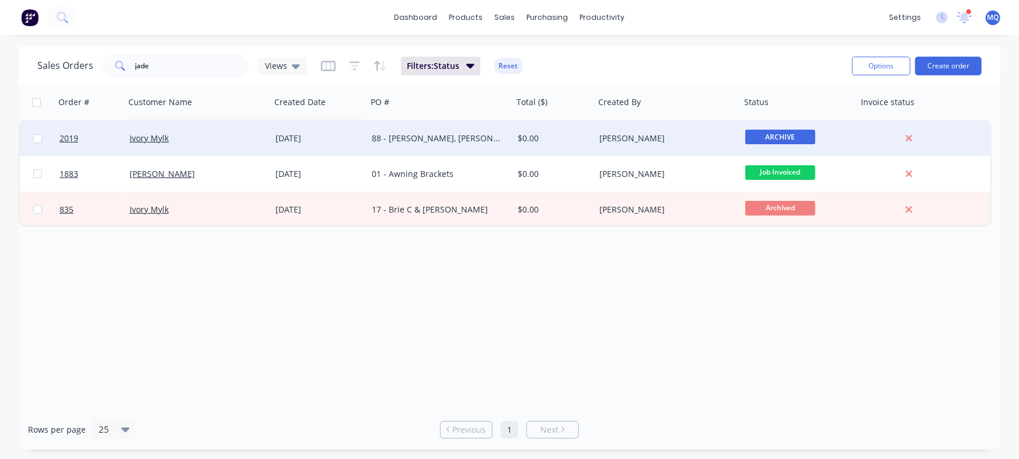
click at [441, 145] on div "88 - [PERSON_NAME], [PERSON_NAME], [PERSON_NAME], [PERSON_NAME], [PERSON_NAME] …" at bounding box center [440, 138] width 146 height 35
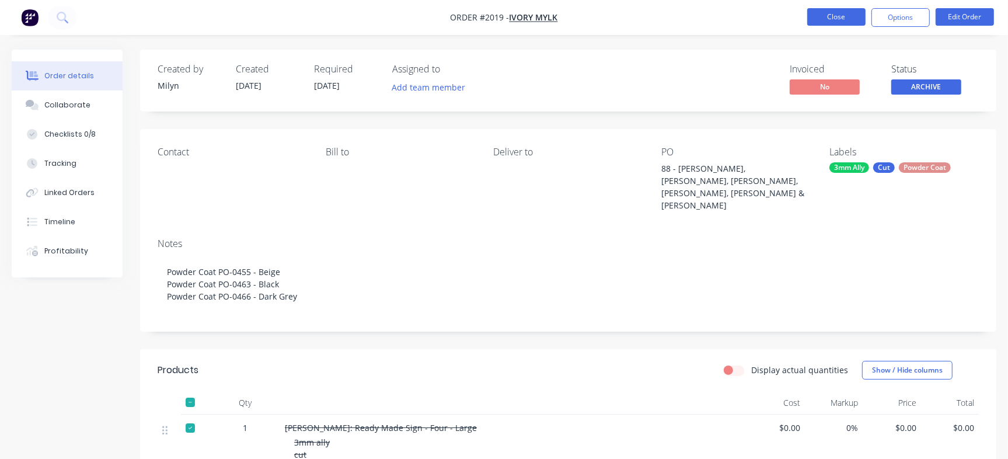
click at [848, 15] on button "Close" at bounding box center [836, 17] width 58 height 18
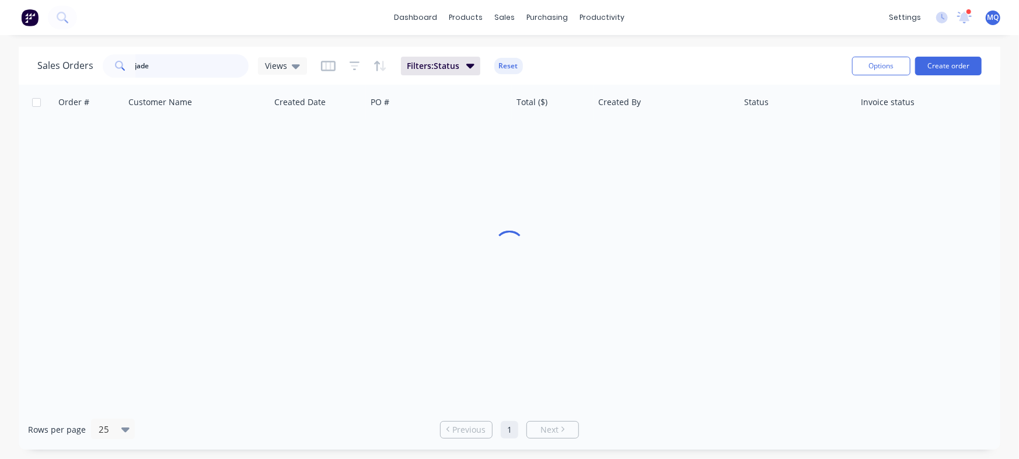
click at [169, 64] on input "jade" at bounding box center [192, 65] width 114 height 23
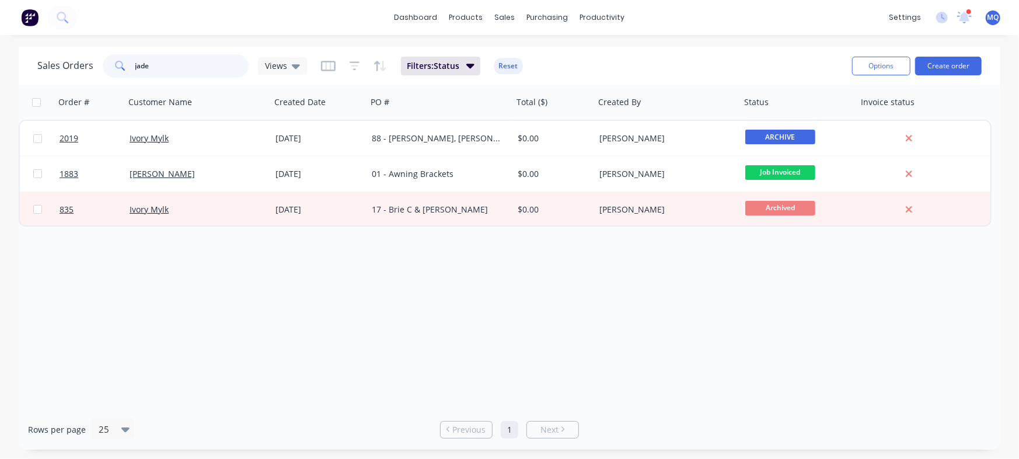
click at [169, 64] on input "jade" at bounding box center [192, 65] width 114 height 23
type input "[PERSON_NAME]"
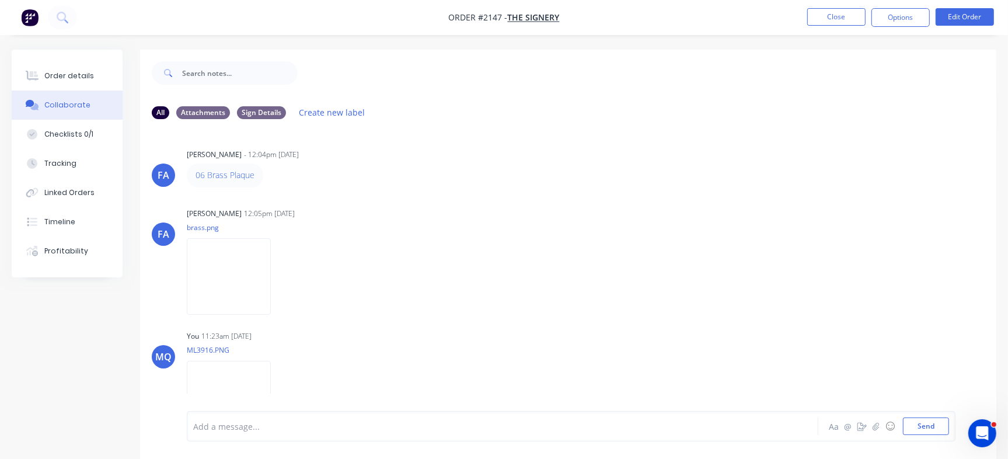
scroll to position [1703, 0]
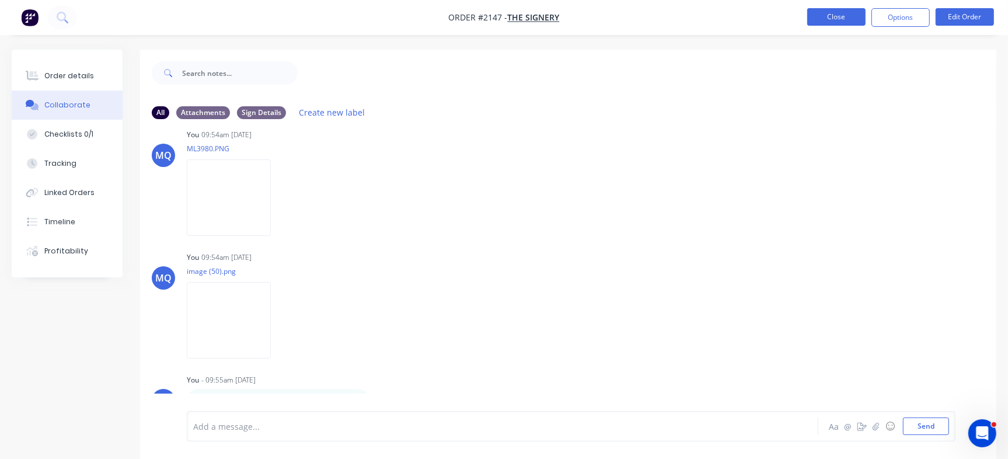
click at [822, 19] on button "Close" at bounding box center [836, 17] width 58 height 18
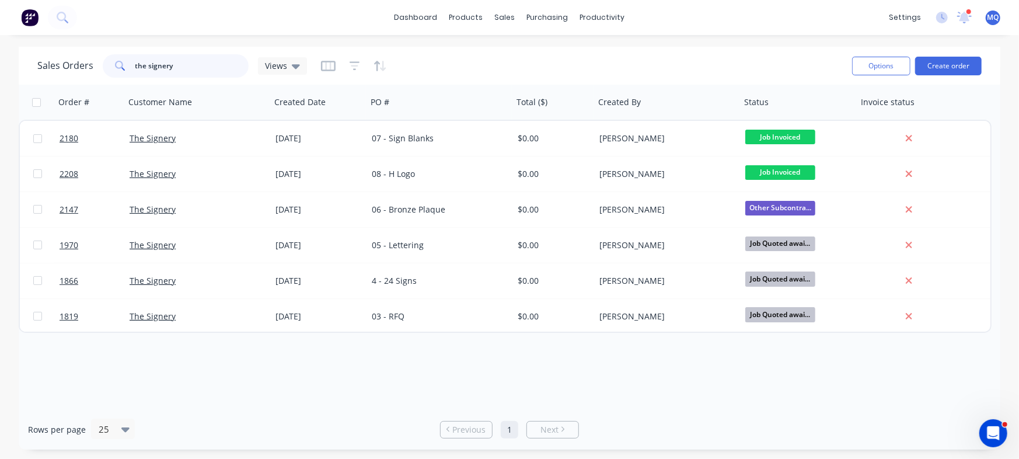
drag, startPoint x: 197, startPoint y: 68, endPoint x: 0, endPoint y: 9, distance: 205.2
click at [0, 9] on div "dashboard products sales purchasing productivity dashboard products Product Cat…" at bounding box center [509, 229] width 1019 height 459
type input "whitelaw"
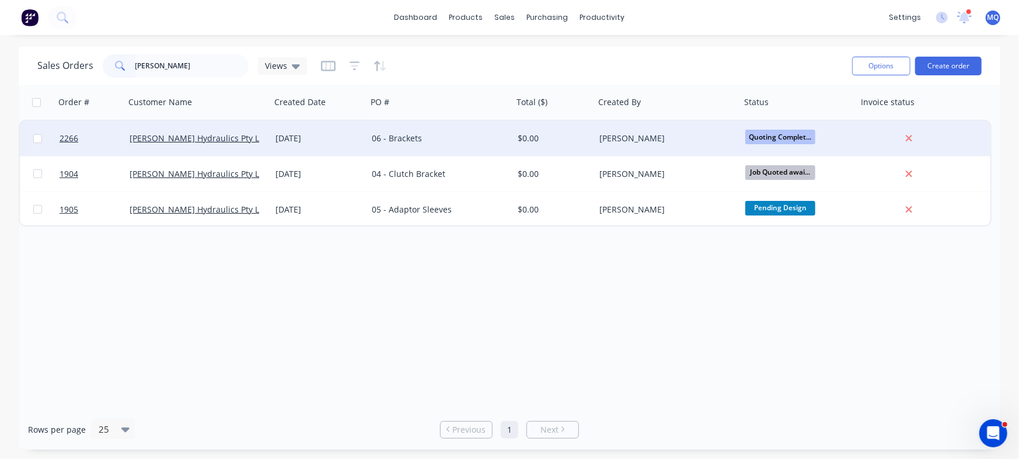
click at [444, 144] on div "06 - Brackets" at bounding box center [437, 139] width 130 height 12
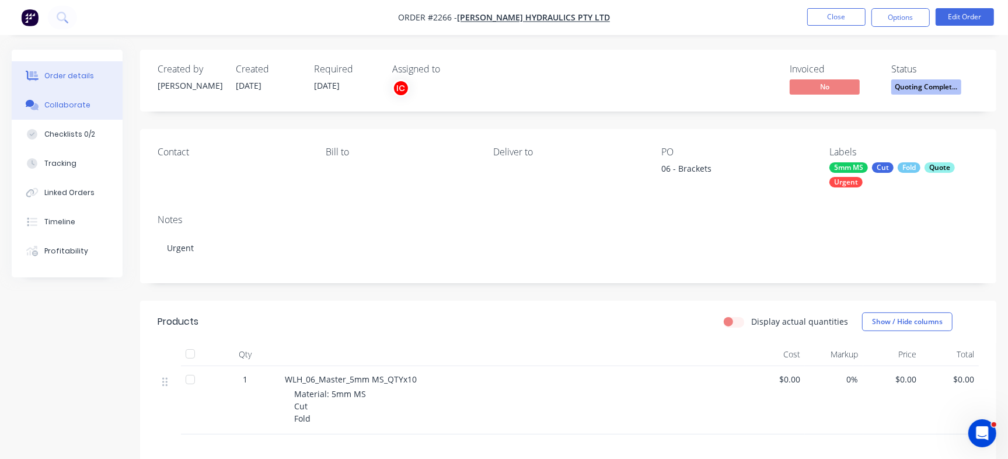
click at [80, 110] on button "Collaborate" at bounding box center [67, 104] width 111 height 29
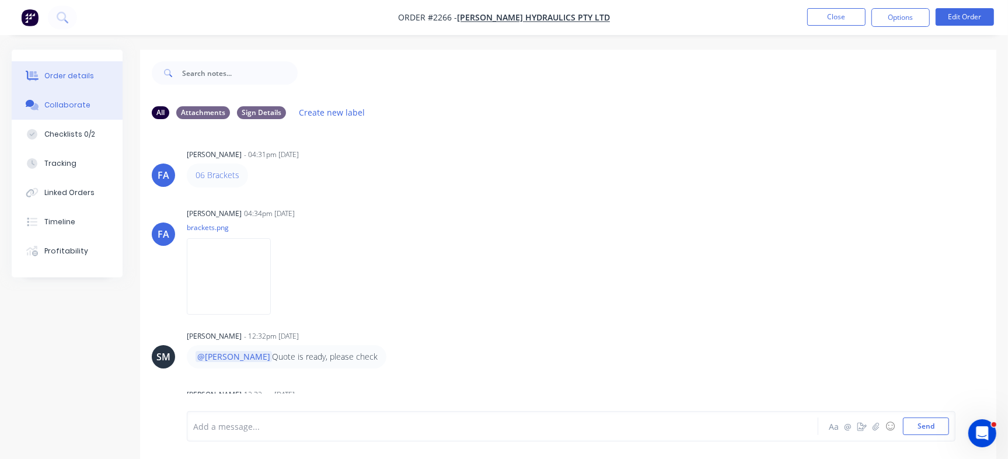
click at [79, 73] on div "Order details" at bounding box center [69, 76] width 50 height 11
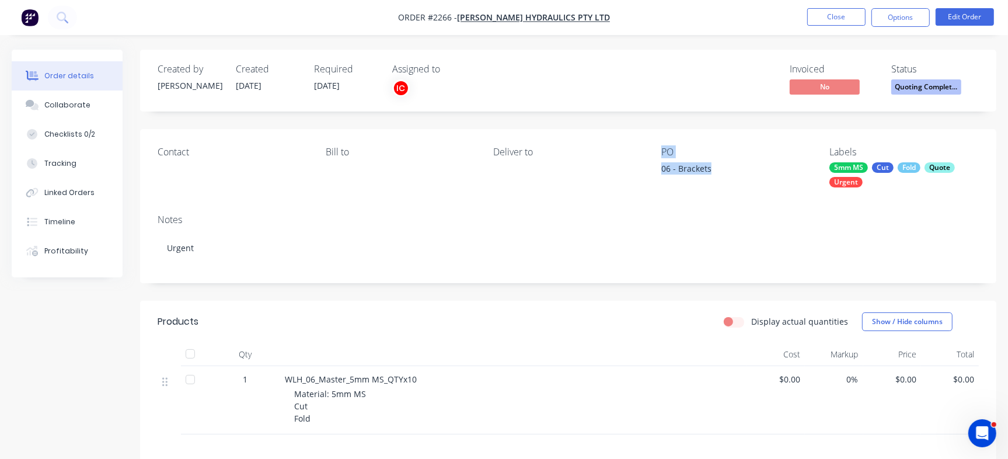
drag, startPoint x: 712, startPoint y: 167, endPoint x: 648, endPoint y: 169, distance: 64.2
click at [648, 169] on div "Contact Bill to Deliver to PO 06 - Brackets Labels 5mm MS Cut Fold Quote Urgent" at bounding box center [568, 167] width 856 height 76
click at [664, 170] on div "06 - Brackets" at bounding box center [734, 170] width 146 height 16
drag, startPoint x: 657, startPoint y: 170, endPoint x: 724, endPoint y: 169, distance: 66.6
click at [724, 169] on div "Contact Bill to Deliver to PO 06 - Brackets Labels 5mm MS Cut Fold Quote Urgent" at bounding box center [568, 167] width 856 height 76
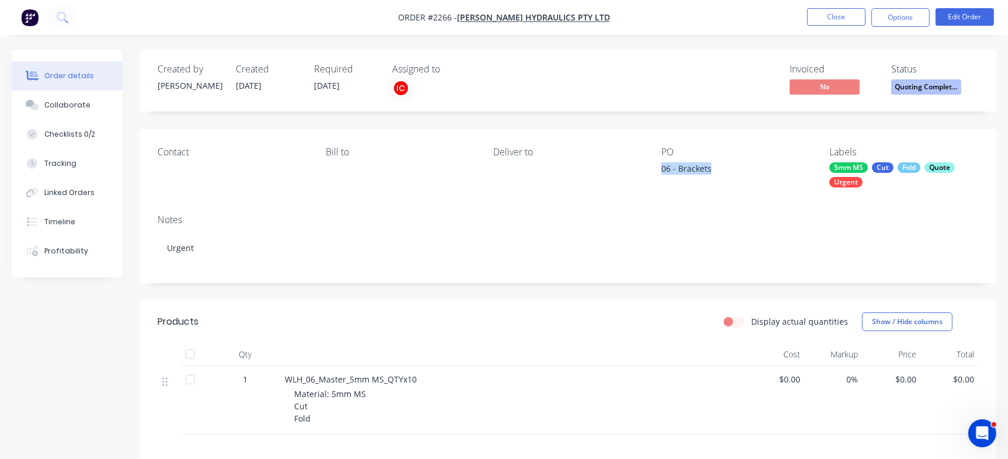
copy div "06 - Brackets"
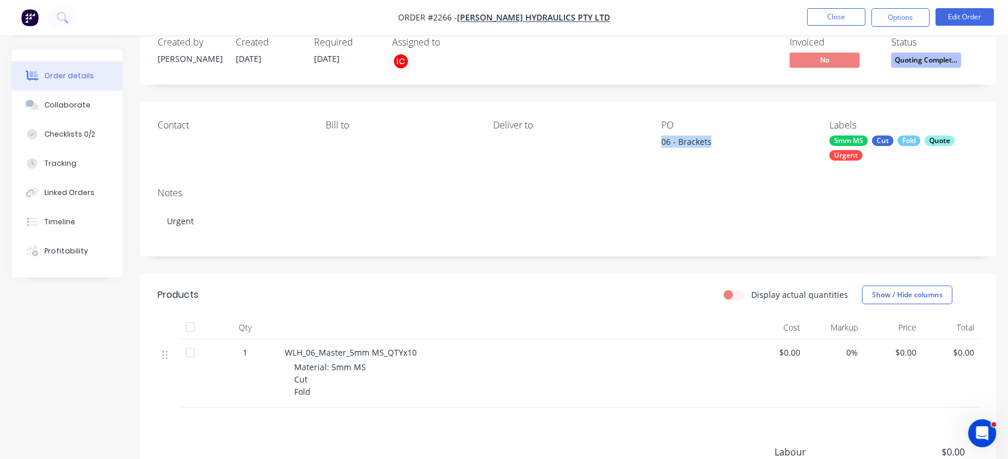
scroll to position [28, 0]
drag, startPoint x: 350, startPoint y: 352, endPoint x: 382, endPoint y: 349, distance: 32.2
click at [382, 349] on span "WLH_06_Master_5mm MS_QTYx10" at bounding box center [351, 351] width 132 height 11
click at [286, 348] on span "WLH_06_Master_5mm MS_QTYx10" at bounding box center [351, 351] width 132 height 11
drag, startPoint x: 283, startPoint y: 351, endPoint x: 346, endPoint y: 354, distance: 63.7
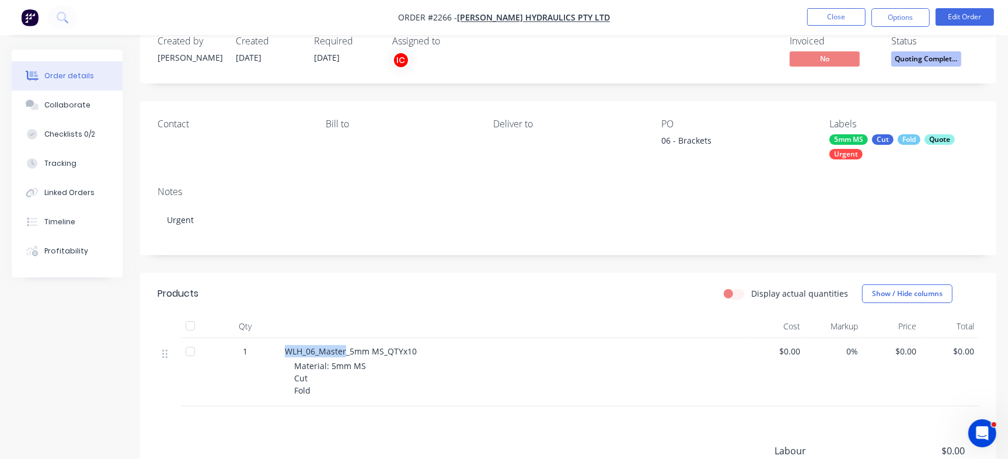
click at [346, 354] on div "WLH_06_Master_5mm MS_QTYx10 Material: 5mm MS Cut Fold" at bounding box center [513, 372] width 467 height 68
copy span "WLH_06_Master"
click at [54, 91] on button "Collaborate" at bounding box center [67, 104] width 111 height 29
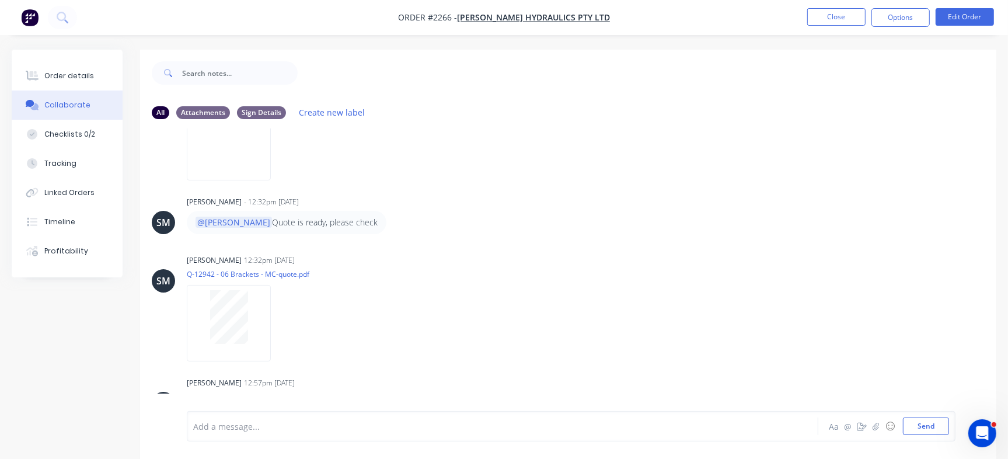
scroll to position [212, 0]
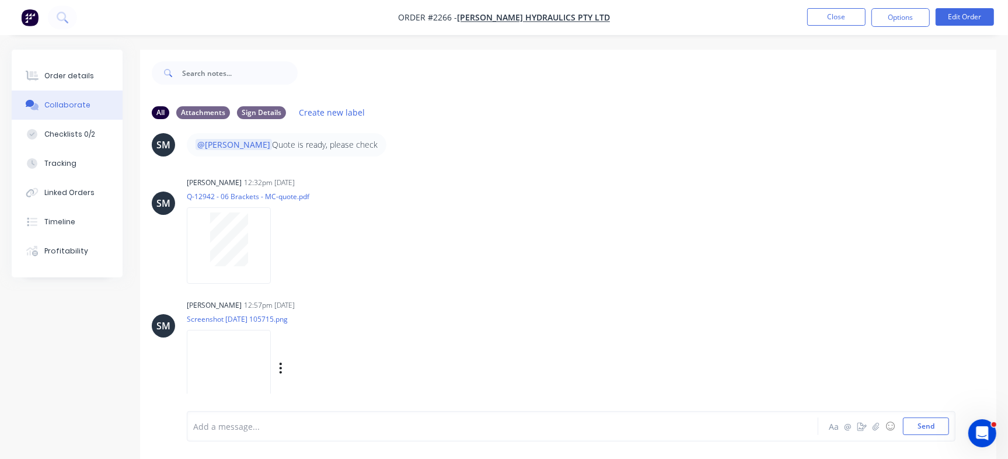
click at [269, 366] on img at bounding box center [229, 368] width 84 height 76
click at [269, 221] on div at bounding box center [229, 245] width 84 height 76
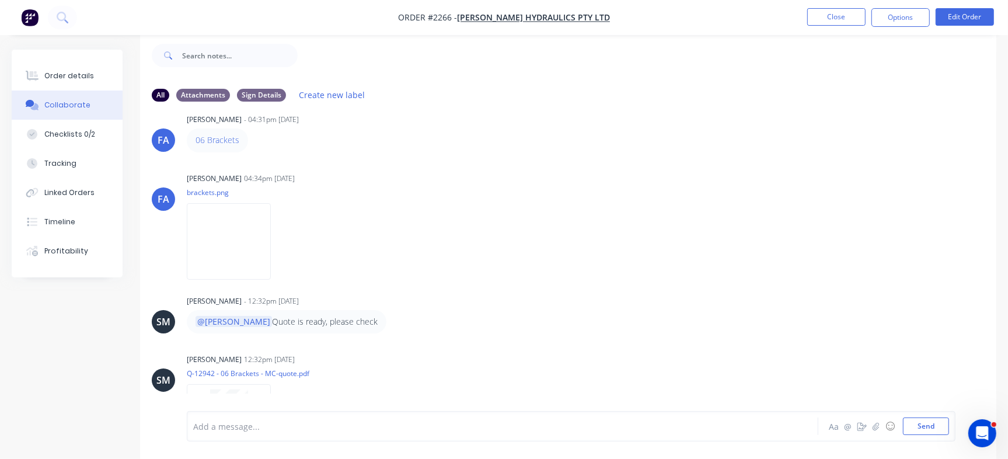
scroll to position [0, 0]
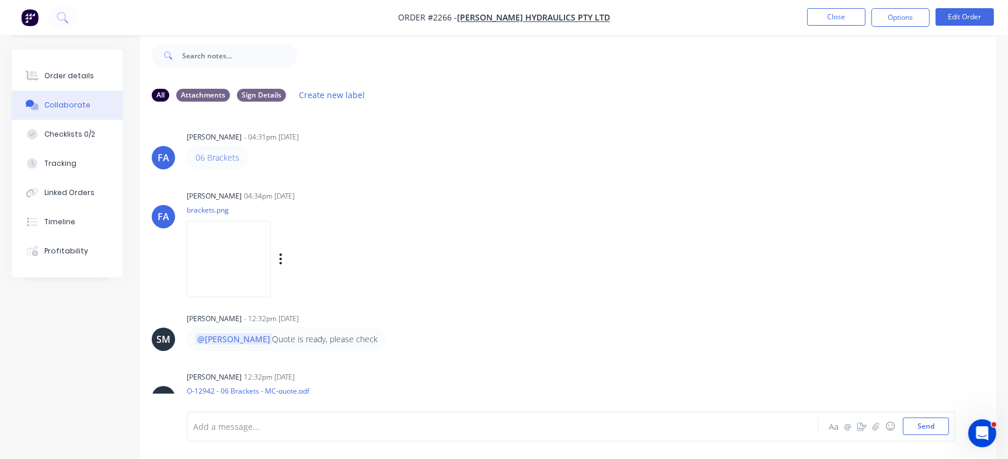
click at [256, 266] on img at bounding box center [229, 259] width 84 height 76
click at [85, 130] on div "Checklists 0/2" at bounding box center [69, 134] width 51 height 11
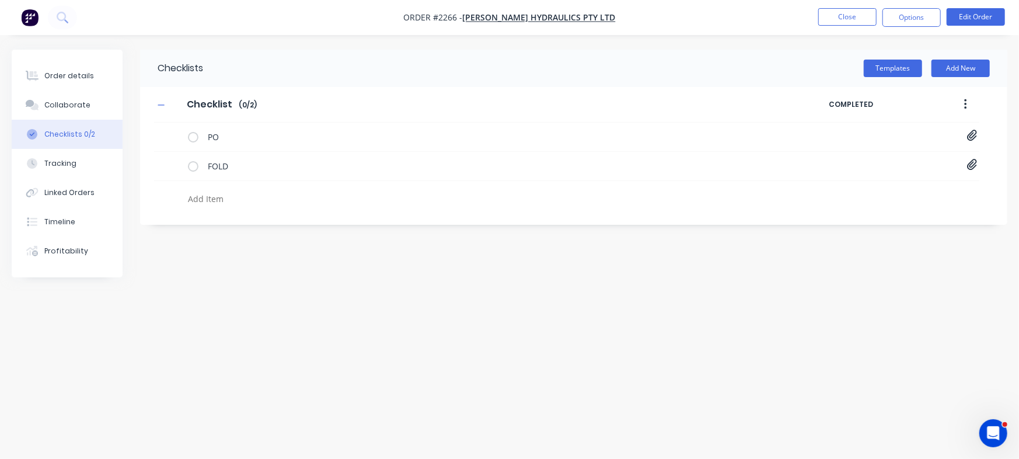
click at [240, 200] on textarea at bounding box center [448, 198] width 531 height 17
paste textarea "QU-1406"
type textarea "x"
type textarea "QU-1406"
type textarea "x"
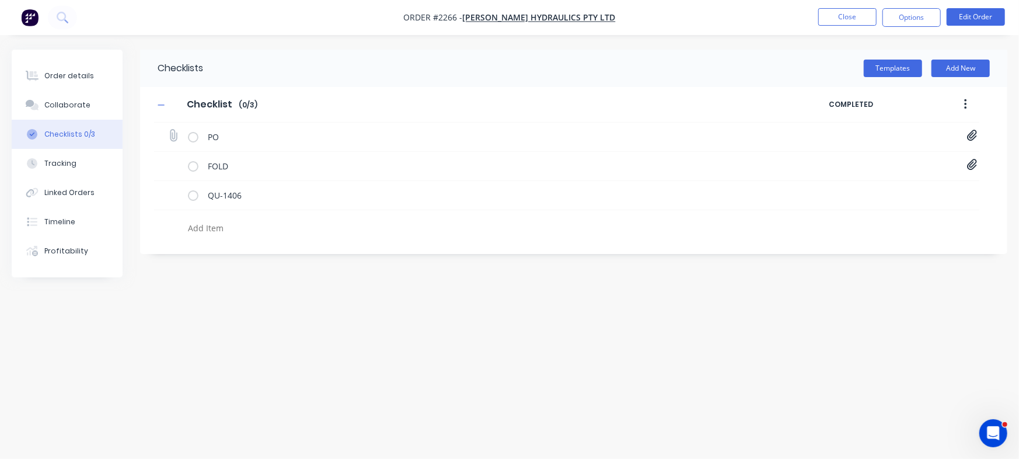
click at [973, 134] on icon at bounding box center [972, 136] width 11 height 12
click at [861, 161] on link "Purchase_Order_No_2967.pdf" at bounding box center [878, 161] width 136 height 12
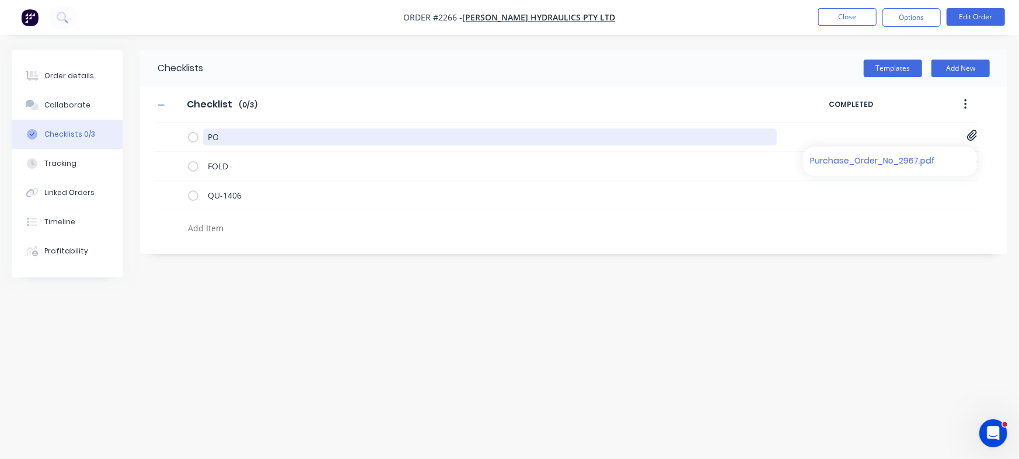
drag, startPoint x: 273, startPoint y: 138, endPoint x: 81, endPoint y: 125, distance: 191.9
click at [81, 125] on div "Order details Collaborate Checklists 0/3 Tracking Linked Orders Timeline Profit…" at bounding box center [509, 207] width 1019 height 315
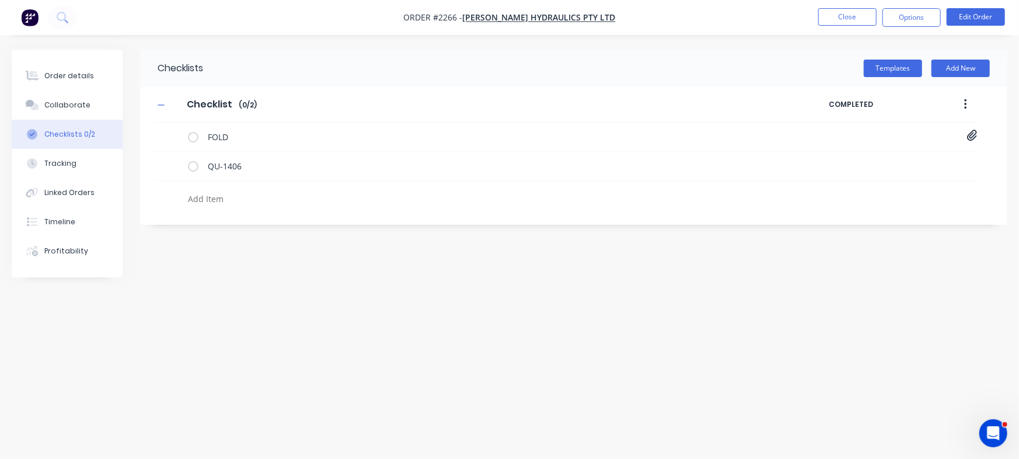
click at [428, 301] on div "Checklists Templates Add New Checklist Checklist Enter Checklist name ( 0 / 2 )…" at bounding box center [510, 207] width 996 height 315
click at [970, 138] on icon at bounding box center [972, 135] width 10 height 11
click at [576, 232] on div "Checklists Templates Add New Checklist Checklist Enter Checklist name ( 0 / 2 )…" at bounding box center [510, 207] width 996 height 315
click at [97, 78] on button "Order details" at bounding box center [67, 75] width 111 height 29
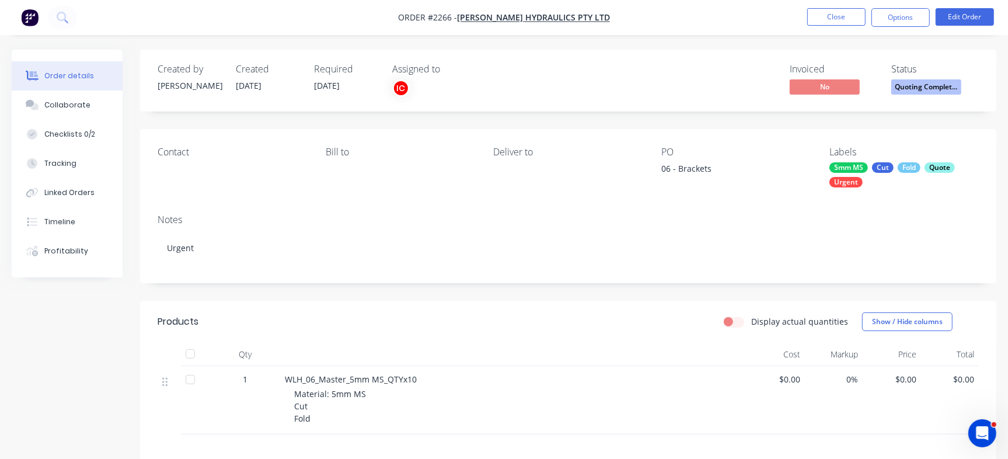
click at [912, 90] on span "Quoting Complet..." at bounding box center [926, 86] width 70 height 15
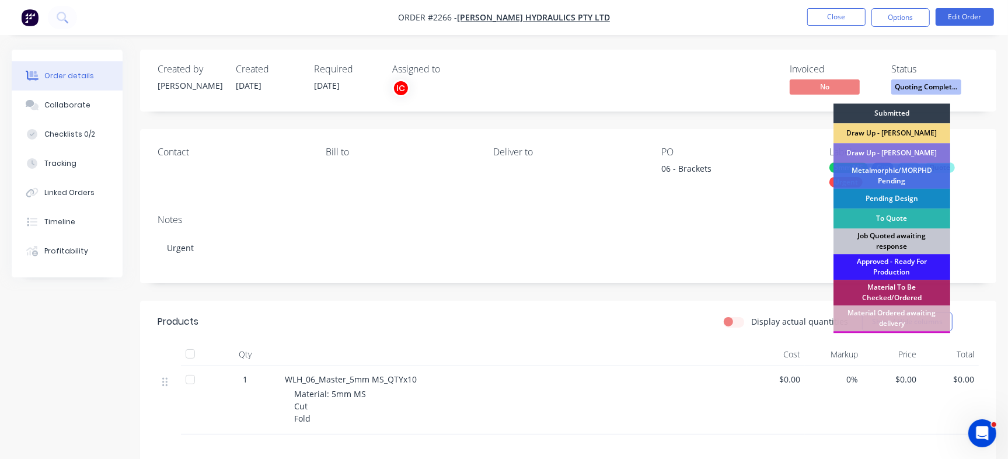
click at [872, 240] on div "Job Quoted awaiting response" at bounding box center [892, 241] width 117 height 26
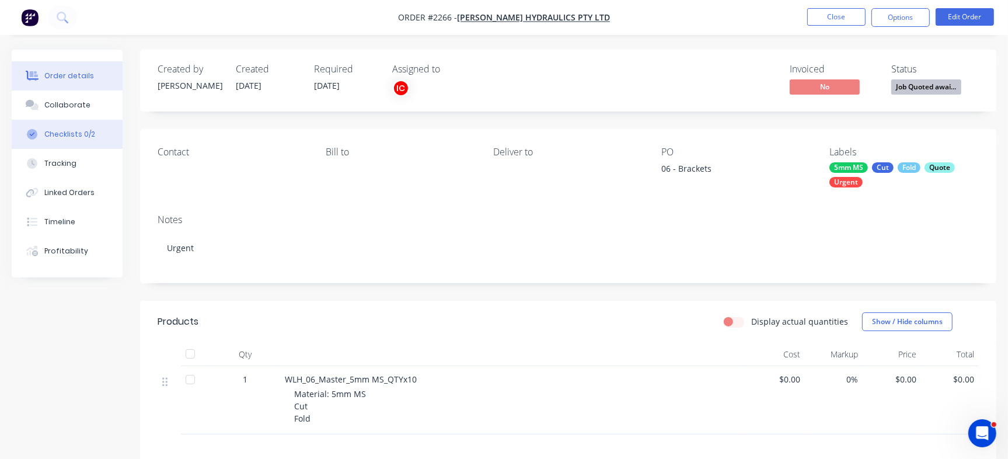
click at [58, 141] on button "Checklists 0/2" at bounding box center [67, 134] width 111 height 29
type textarea "x"
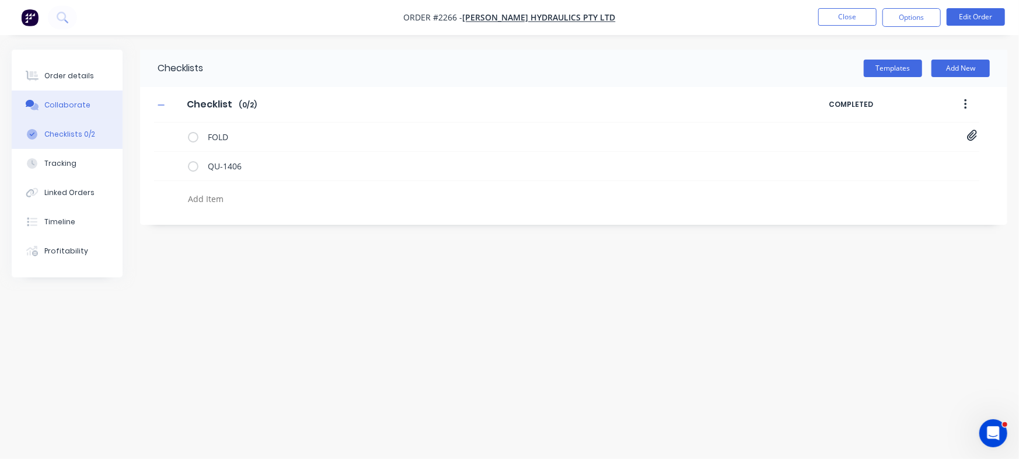
click at [65, 111] on button "Collaborate" at bounding box center [67, 104] width 111 height 29
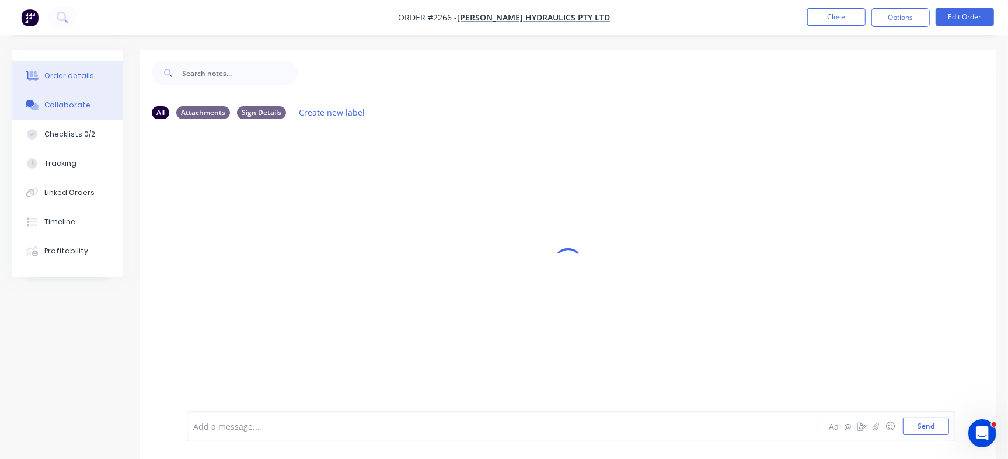
click at [78, 69] on button "Order details" at bounding box center [67, 75] width 111 height 29
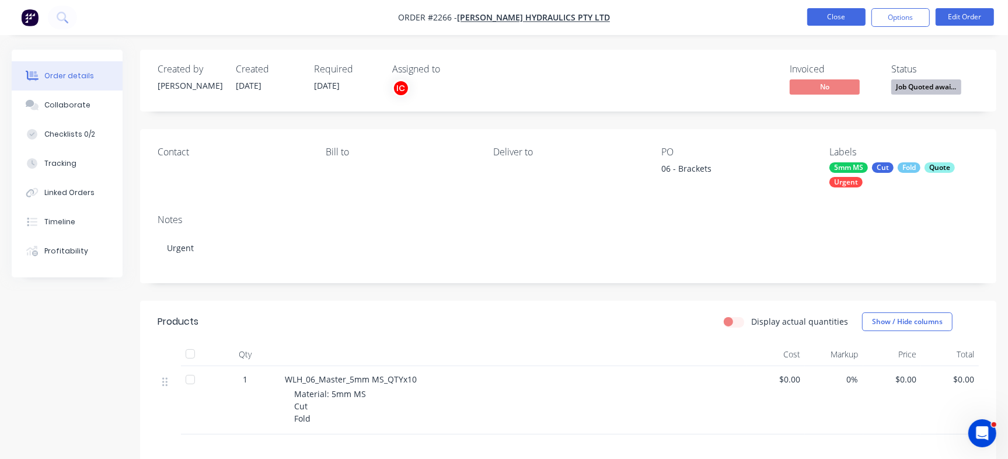
click at [819, 21] on button "Close" at bounding box center [836, 17] width 58 height 18
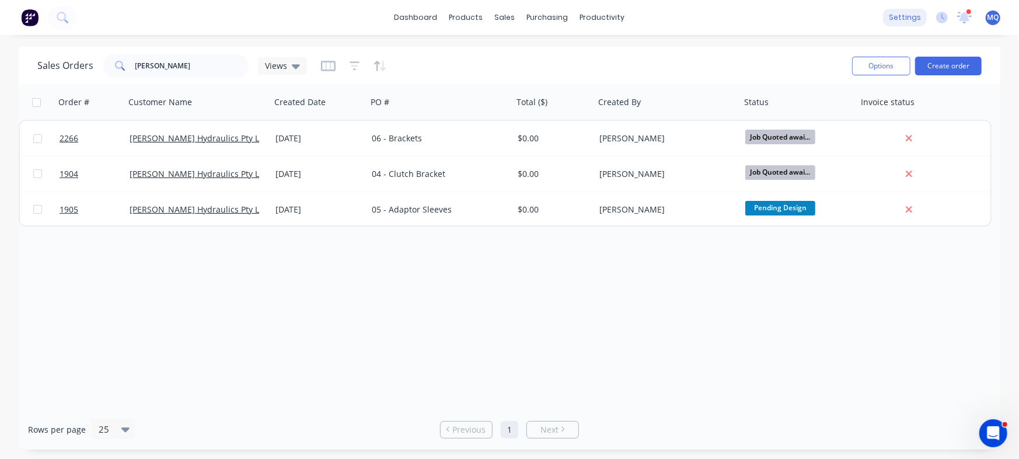
click at [912, 19] on div "settings" at bounding box center [905, 18] width 44 height 18
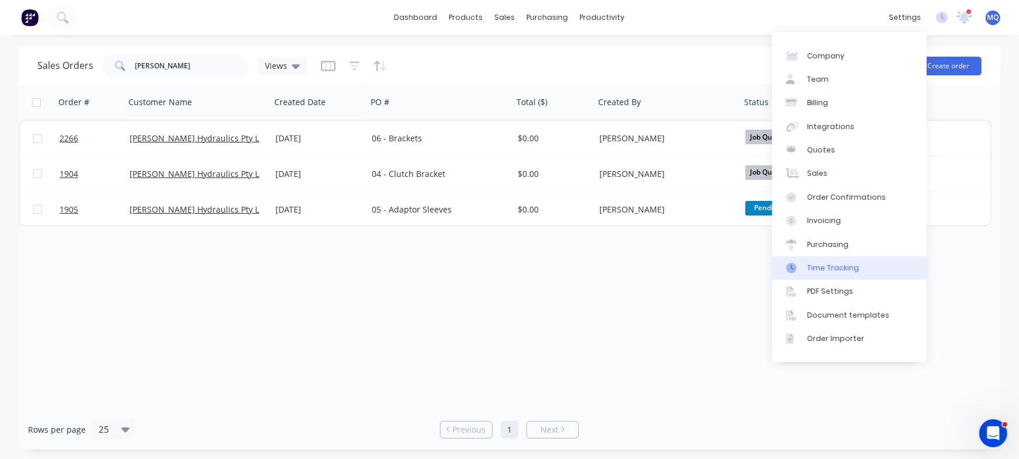
click at [835, 270] on div "Time Tracking" at bounding box center [833, 268] width 52 height 11
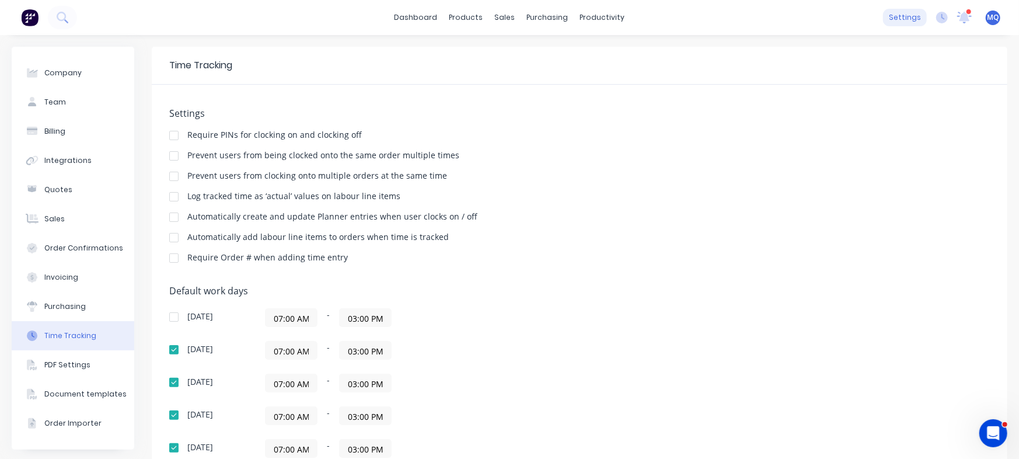
click at [899, 17] on div "settings" at bounding box center [905, 18] width 44 height 18
click at [78, 68] on div "Company" at bounding box center [62, 73] width 37 height 11
select select "AU"
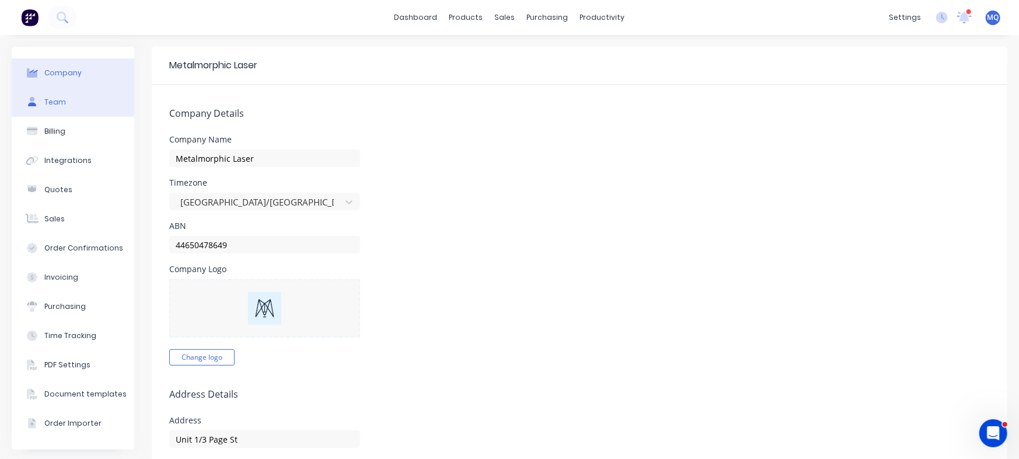
click at [93, 106] on button "Team" at bounding box center [73, 102] width 123 height 29
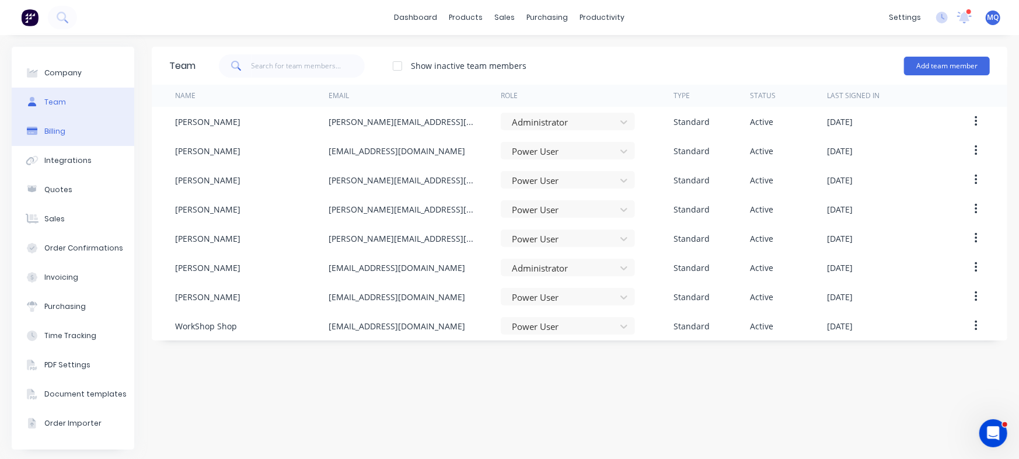
click at [93, 130] on button "Billing" at bounding box center [73, 131] width 123 height 29
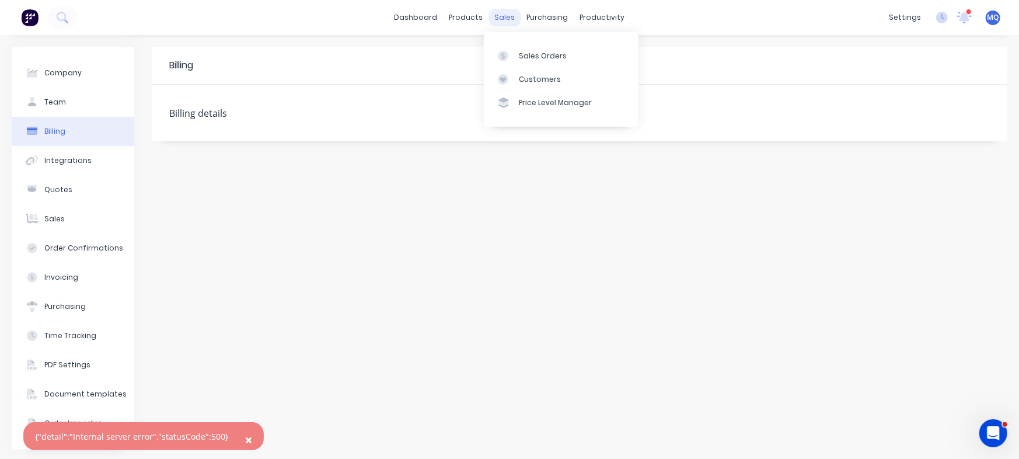
click at [495, 12] on div "sales" at bounding box center [505, 18] width 32 height 18
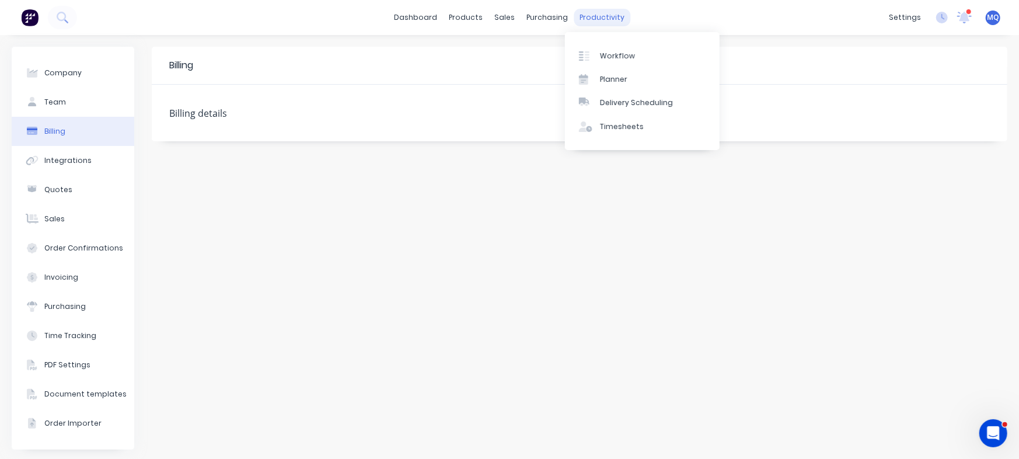
click at [608, 21] on div "productivity" at bounding box center [602, 18] width 57 height 18
click at [612, 58] on div "Workflow" at bounding box center [617, 56] width 35 height 11
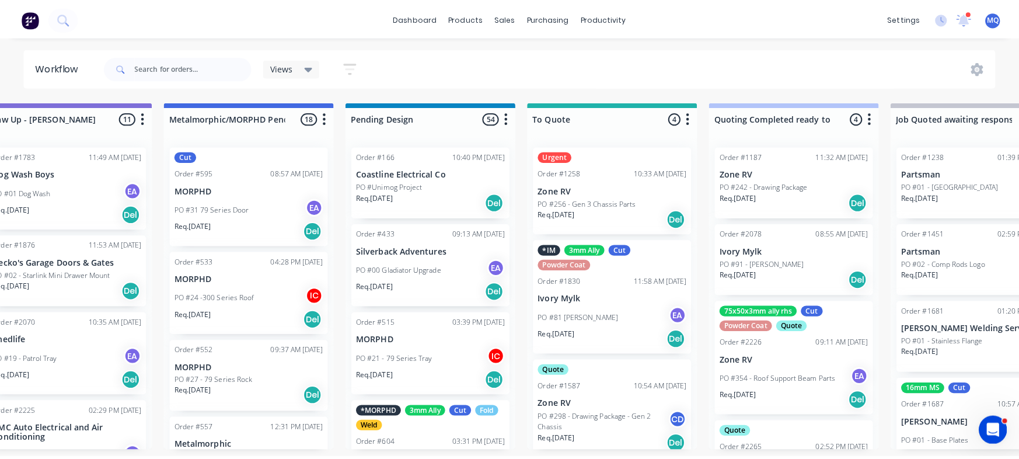
scroll to position [0, 405]
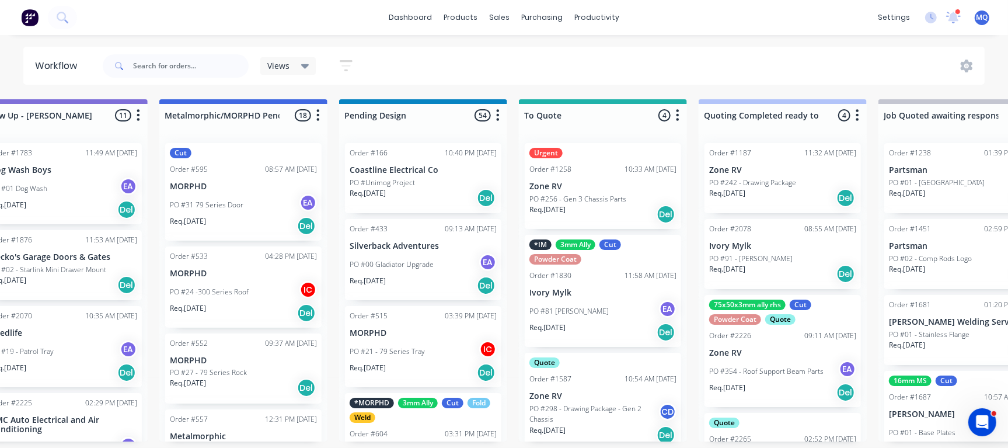
click at [956, 56] on div "Views Save new view None (Default) edit Greg edit Greg edit Show/Hide statuses …" at bounding box center [542, 65] width 885 height 35
click at [963, 69] on icon at bounding box center [966, 66] width 13 height 13
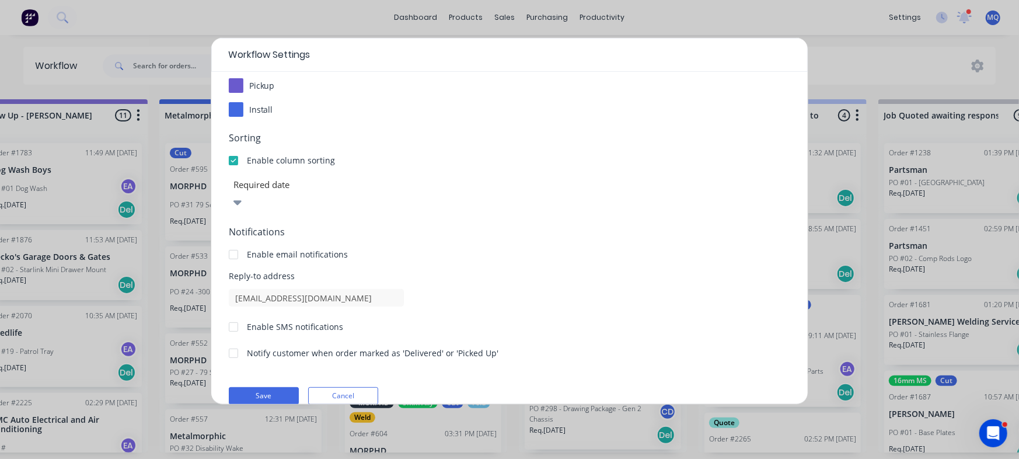
scroll to position [0, 0]
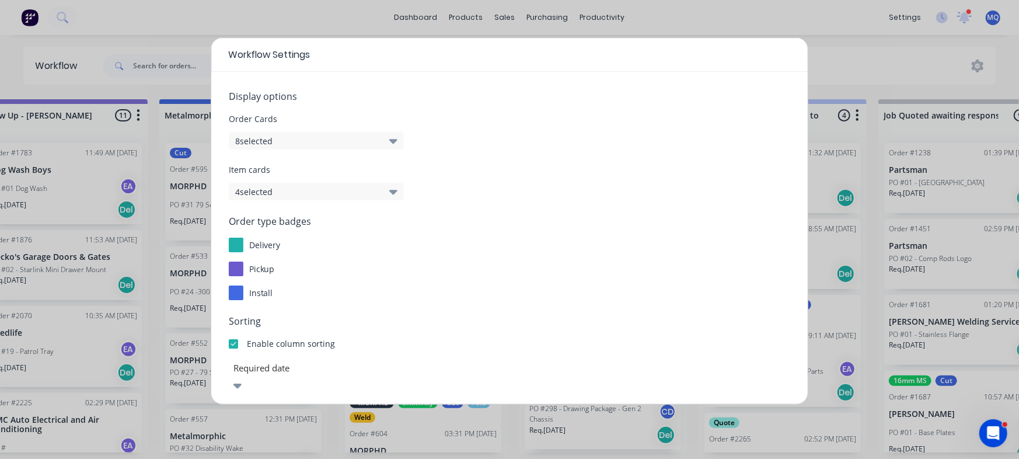
click at [393, 138] on icon "button" at bounding box center [393, 140] width 8 height 13
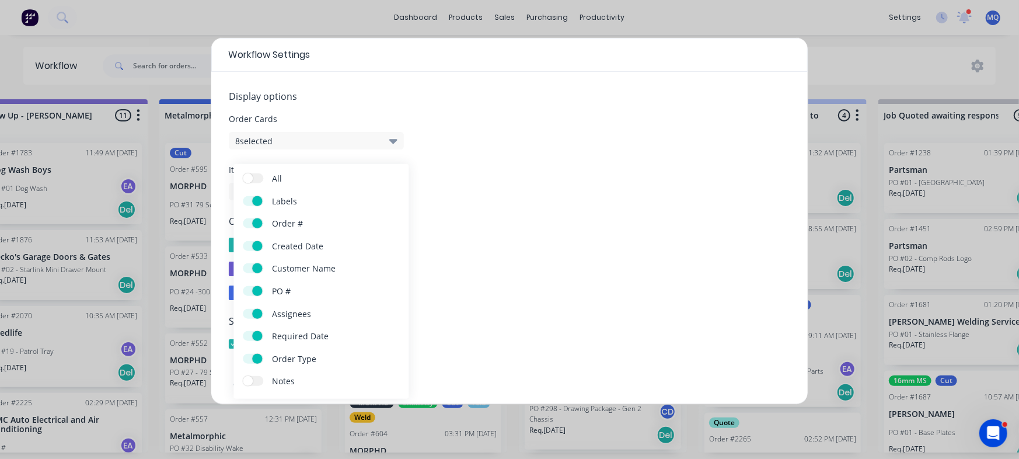
click at [256, 357] on span at bounding box center [258, 359] width 10 height 10
click at [243, 354] on input "Order Type" at bounding box center [243, 354] width 0 height 0
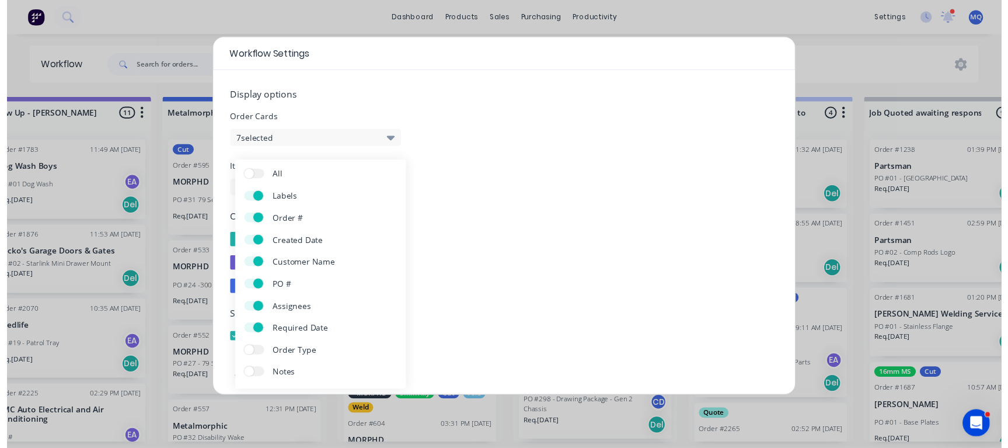
scroll to position [183, 0]
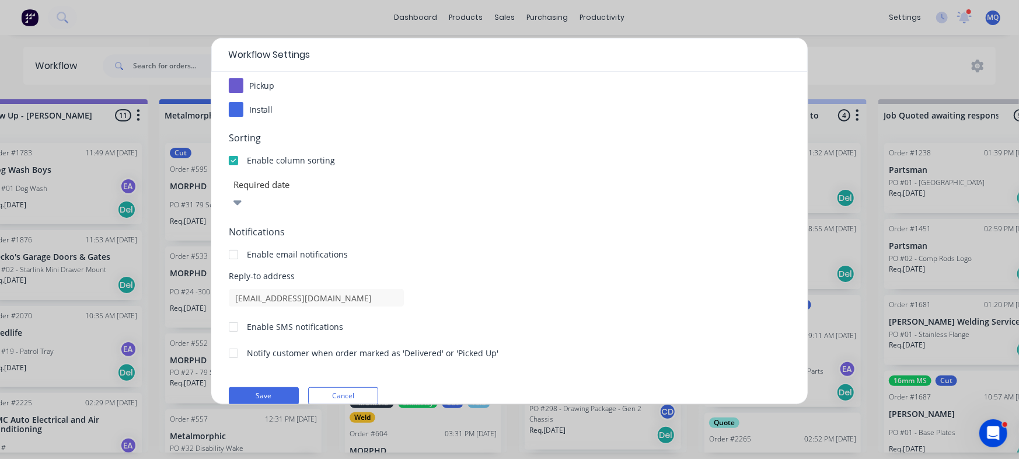
click at [275, 368] on form "Display options Order Cards 7 selected Item cards 4 selected Order type badges …" at bounding box center [510, 155] width 562 height 498
drag, startPoint x: 277, startPoint y: 375, endPoint x: 433, endPoint y: 314, distance: 166.9
click at [277, 387] on button "Save" at bounding box center [264, 396] width 70 height 18
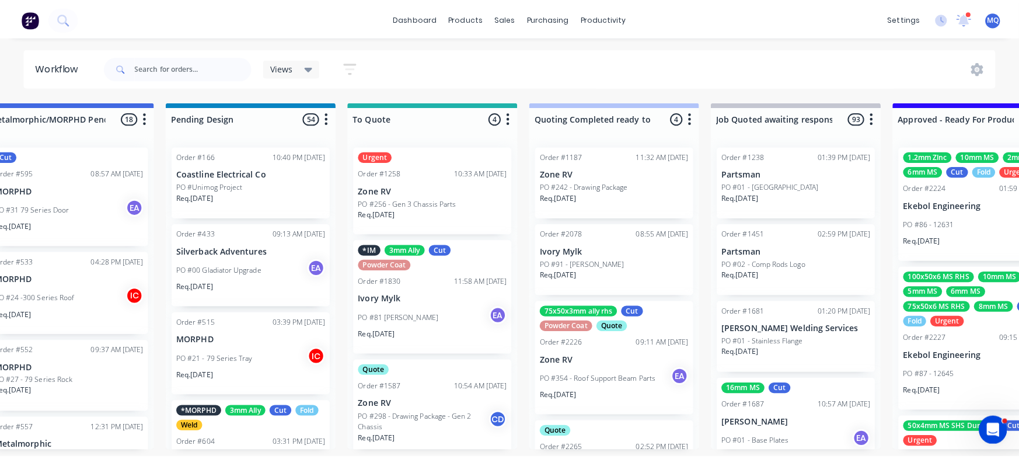
scroll to position [0, 0]
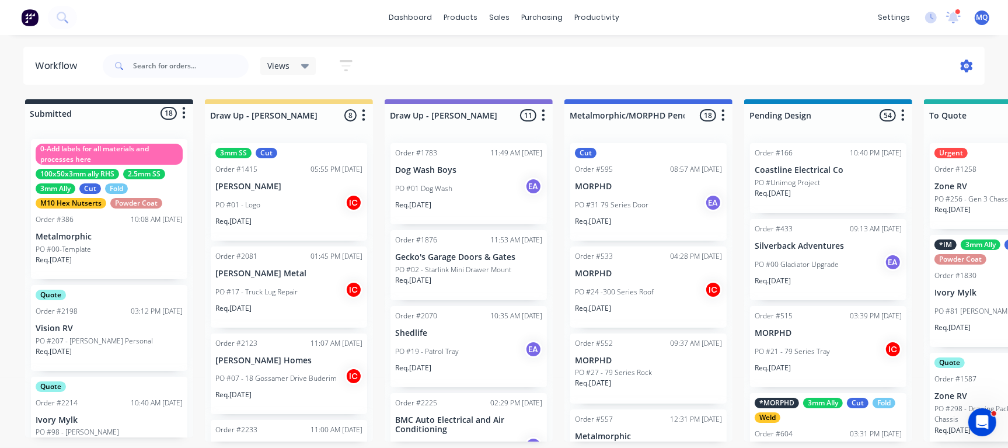
click at [966, 61] on icon at bounding box center [967, 66] width 12 height 13
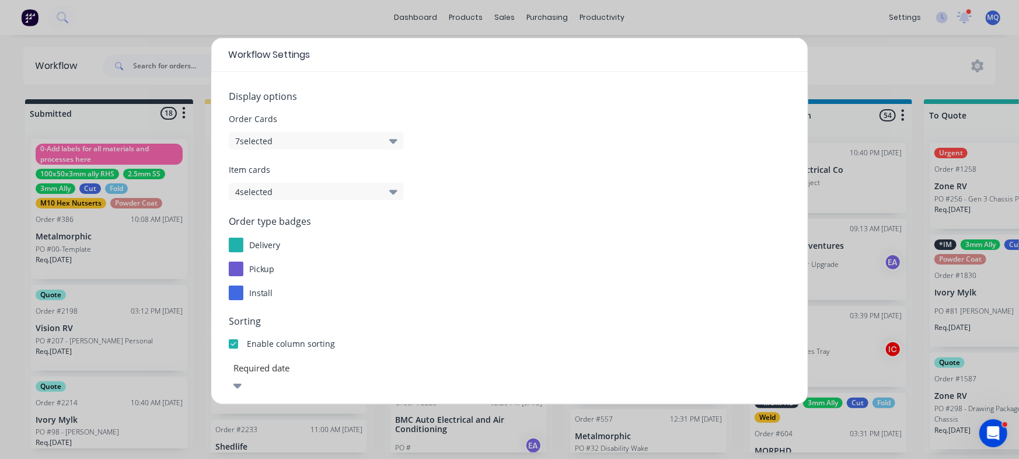
click at [833, 60] on div "Workflow Settings Display options Order Cards 7 selected Item cards 4 selected …" at bounding box center [509, 229] width 1019 height 459
click at [829, 55] on div "Workflow Settings Display options Order Cards 7 selected Item cards 4 selected …" at bounding box center [509, 229] width 1019 height 459
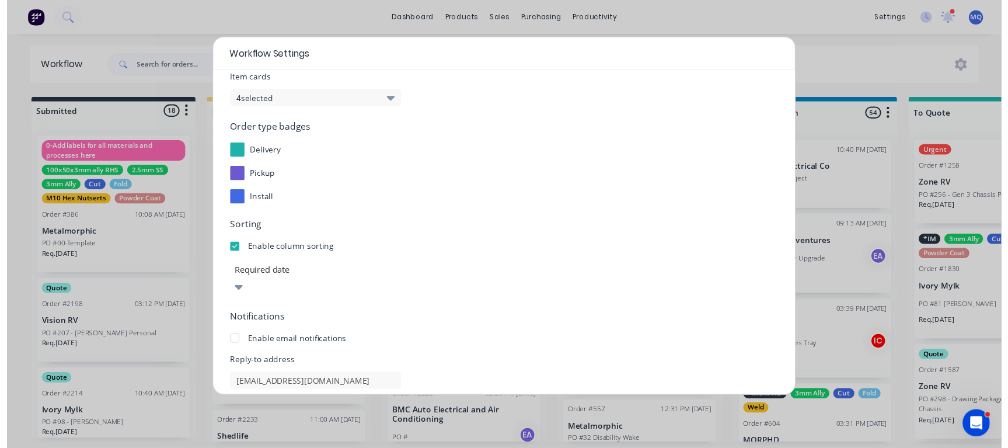
scroll to position [183, 0]
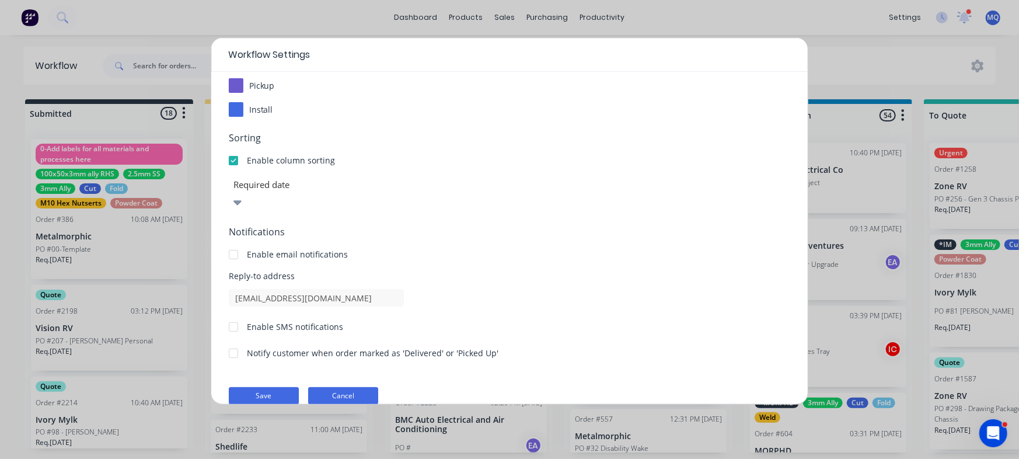
click at [340, 387] on button "Cancel" at bounding box center [343, 396] width 70 height 18
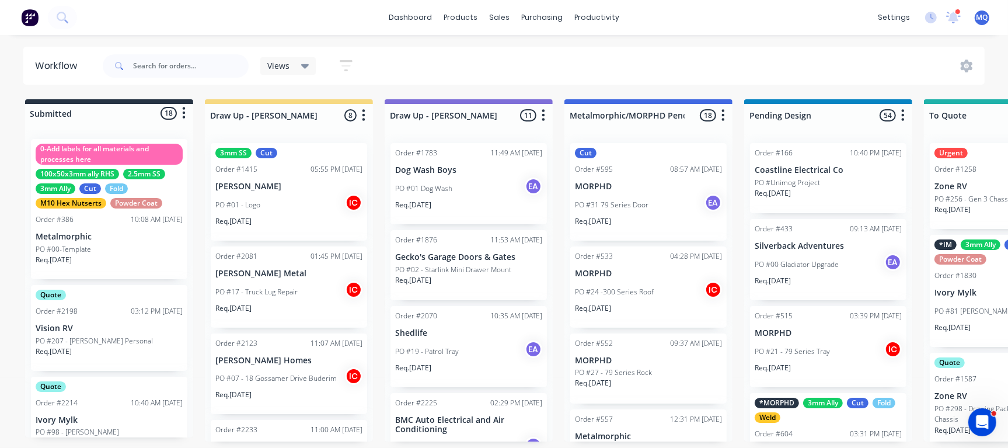
click at [961, 17] on div "settings 34 new notifications Mark all as read Greg mentioned you in a message …" at bounding box center [940, 18] width 136 height 18
click at [947, 19] on icon at bounding box center [953, 17] width 15 height 12
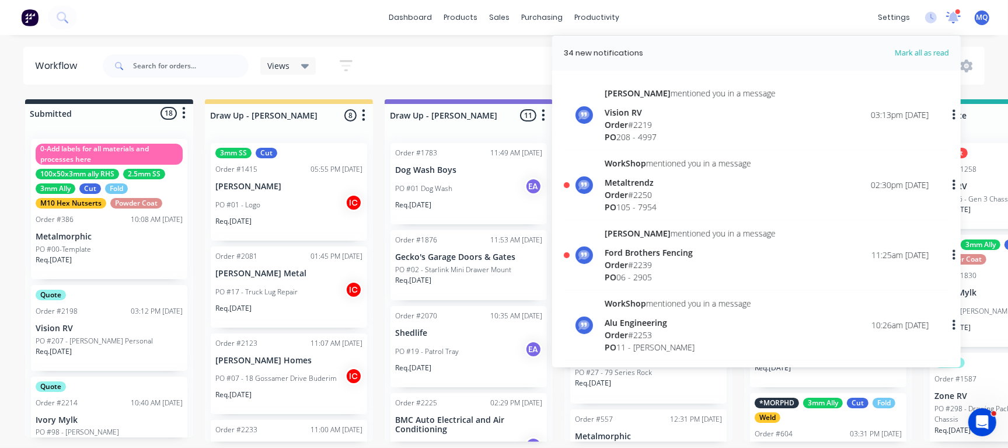
click at [947, 19] on icon at bounding box center [953, 17] width 15 height 13
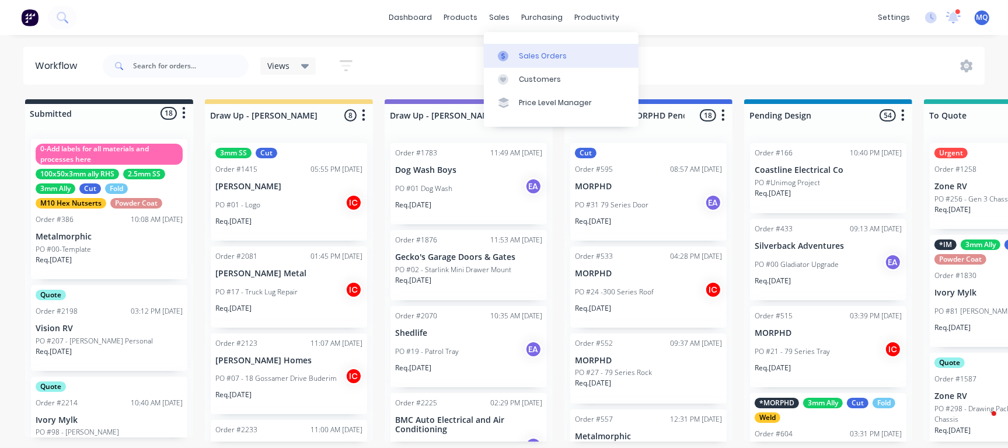
click at [508, 50] on link "Sales Orders" at bounding box center [561, 55] width 155 height 23
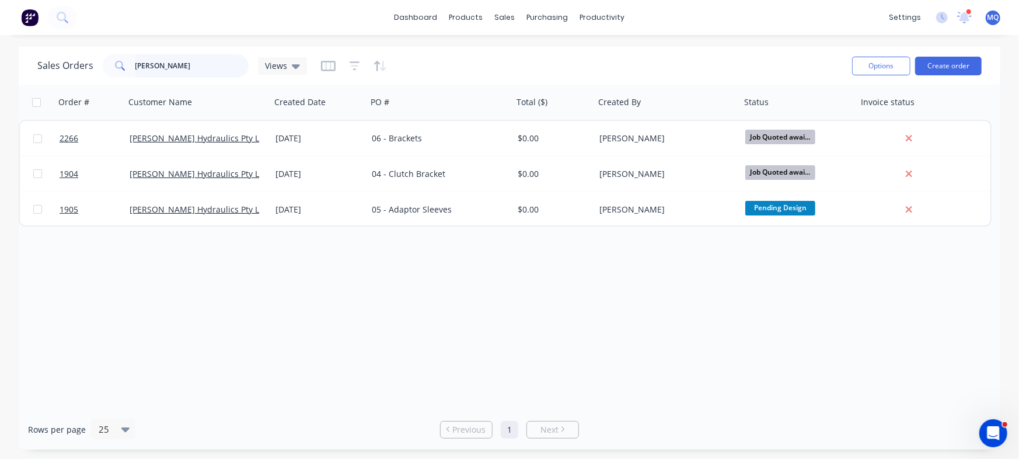
click at [173, 64] on input "whitelaw" at bounding box center [192, 65] width 114 height 23
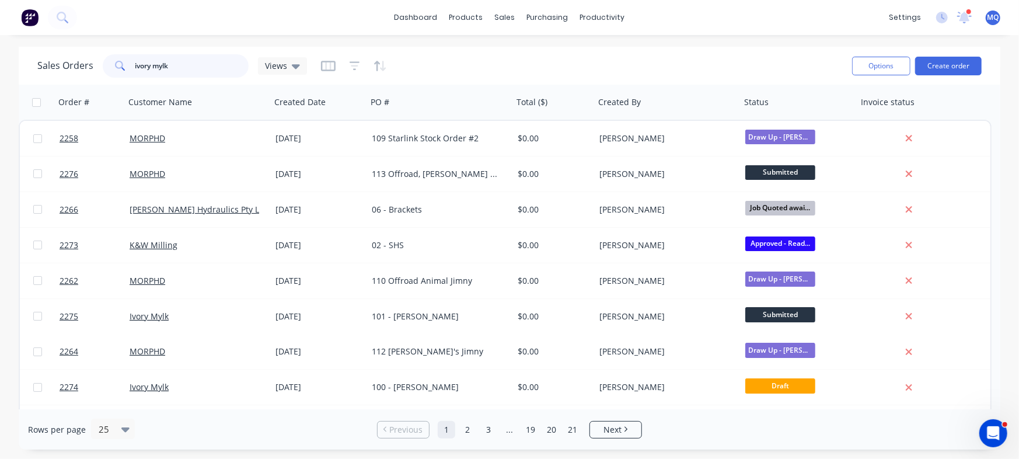
type input "ivory mylk"
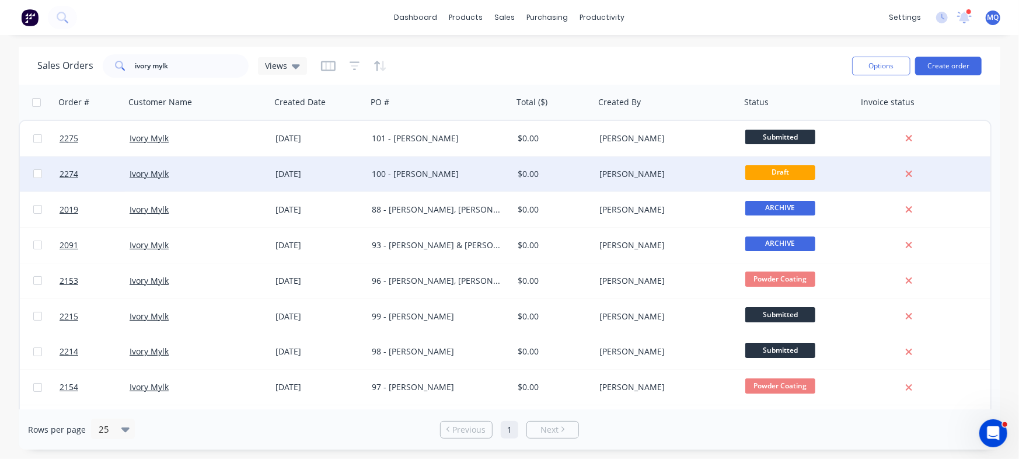
click at [387, 180] on div "100 - [PERSON_NAME]" at bounding box center [440, 173] width 146 height 35
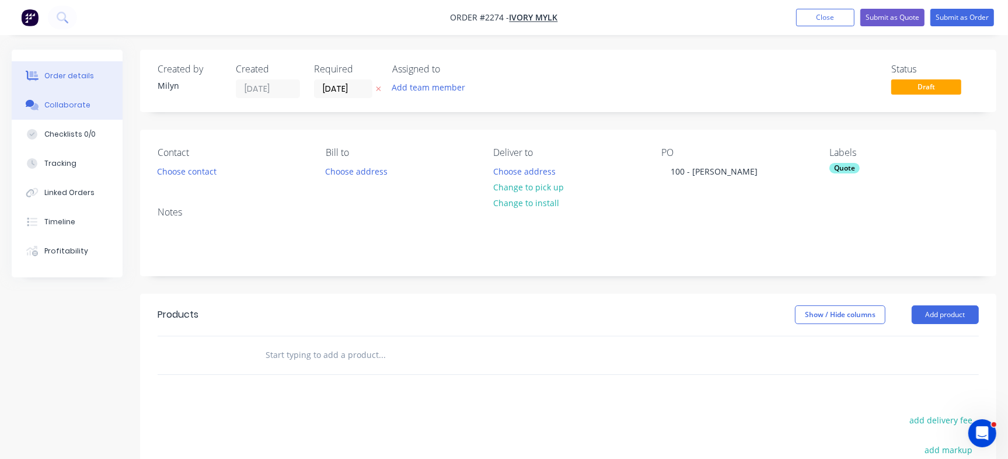
click at [95, 99] on button "Collaborate" at bounding box center [67, 104] width 111 height 29
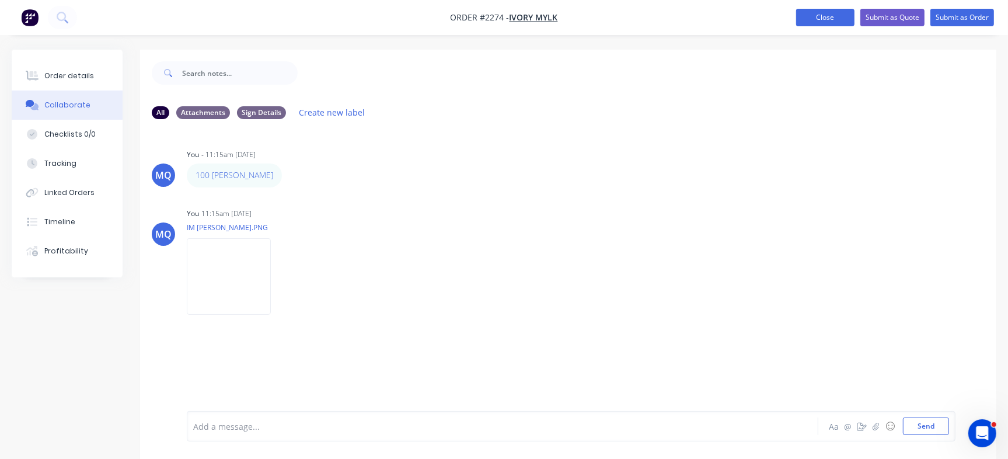
click at [822, 15] on button "Close" at bounding box center [825, 18] width 58 height 18
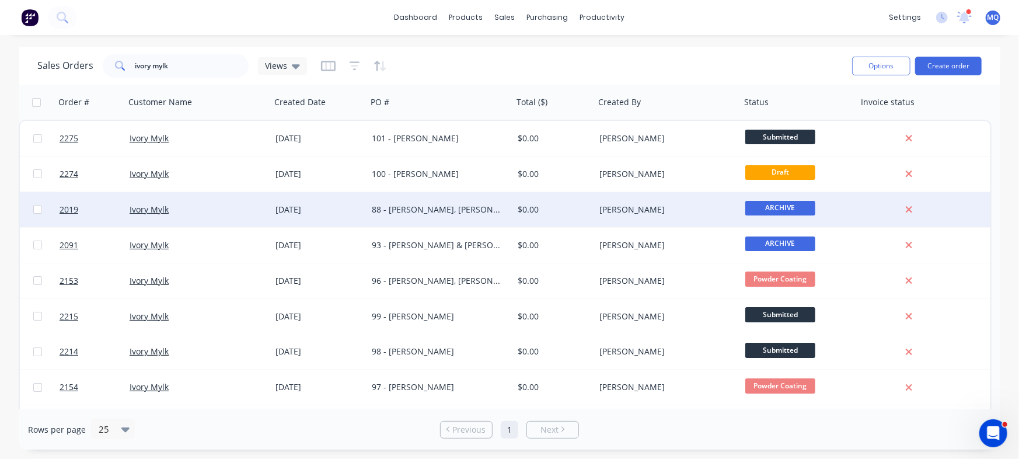
click at [420, 208] on div "88 - [PERSON_NAME], [PERSON_NAME], [PERSON_NAME], [PERSON_NAME], [PERSON_NAME] …" at bounding box center [437, 210] width 130 height 12
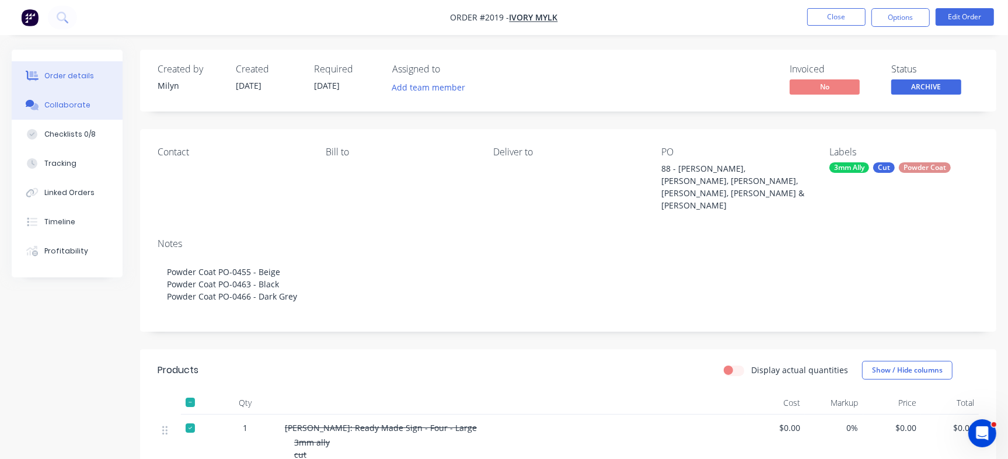
click at [59, 107] on div "Collaborate" at bounding box center [67, 105] width 46 height 11
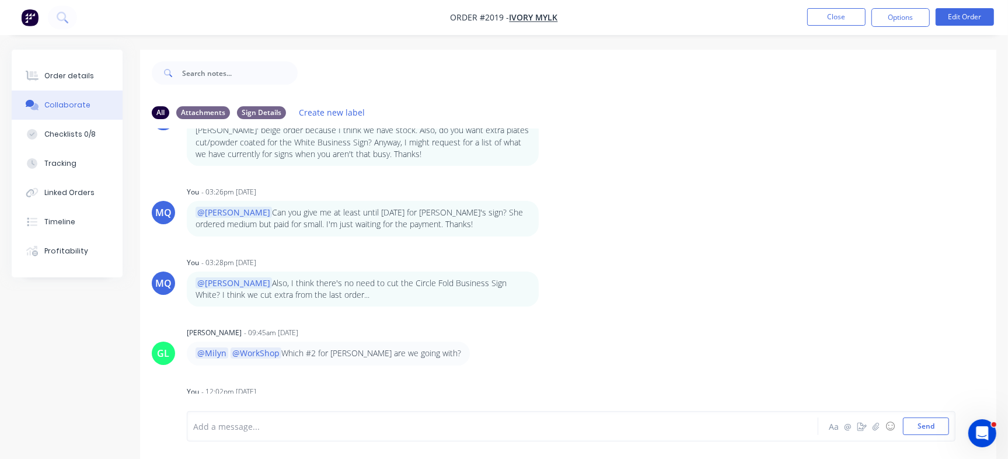
scroll to position [100, 0]
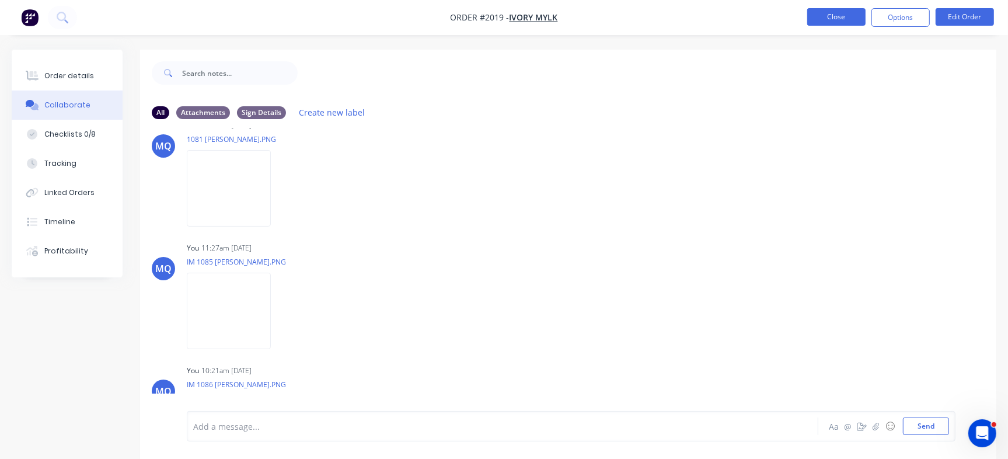
click at [838, 13] on button "Close" at bounding box center [836, 17] width 58 height 18
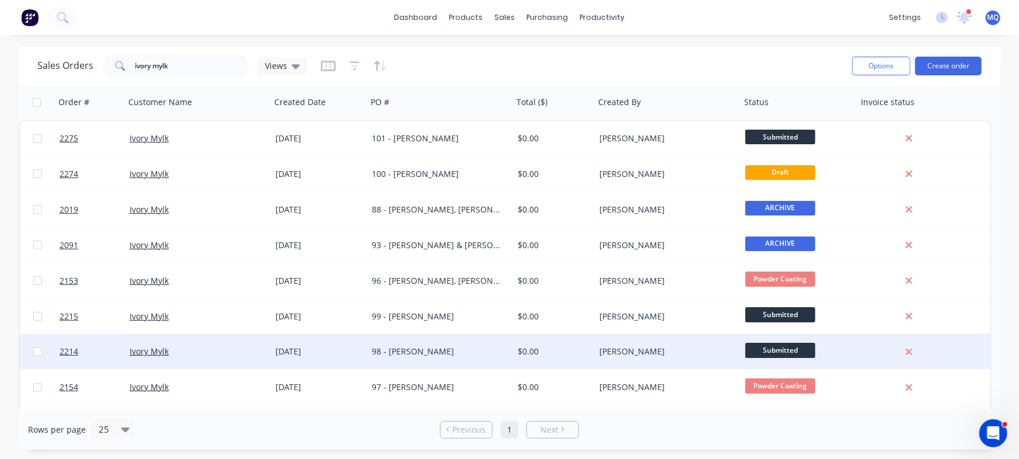
click at [421, 353] on div "98 - [PERSON_NAME]" at bounding box center [437, 352] width 130 height 12
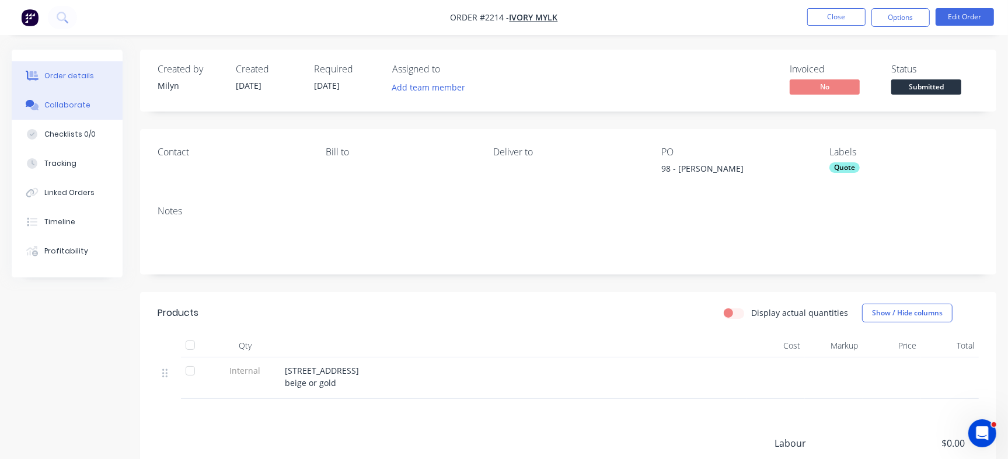
click at [63, 104] on div "Collaborate" at bounding box center [67, 105] width 46 height 11
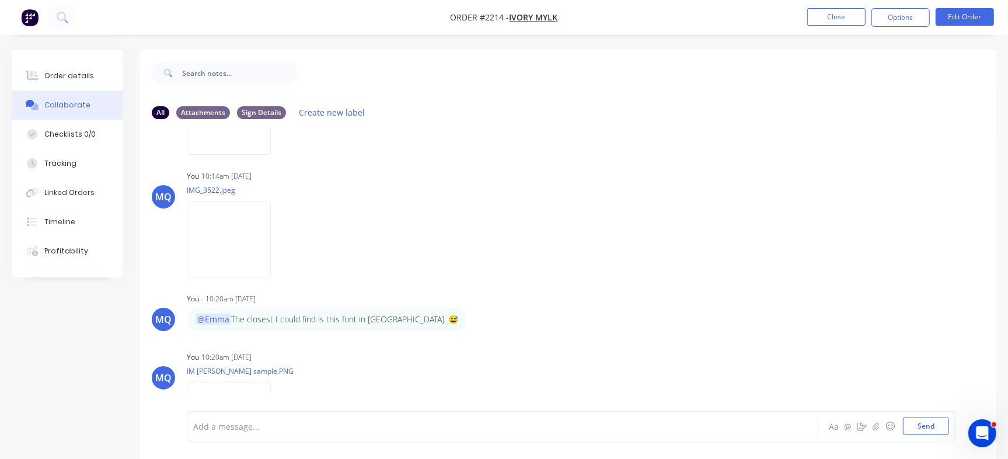
scroll to position [605, 0]
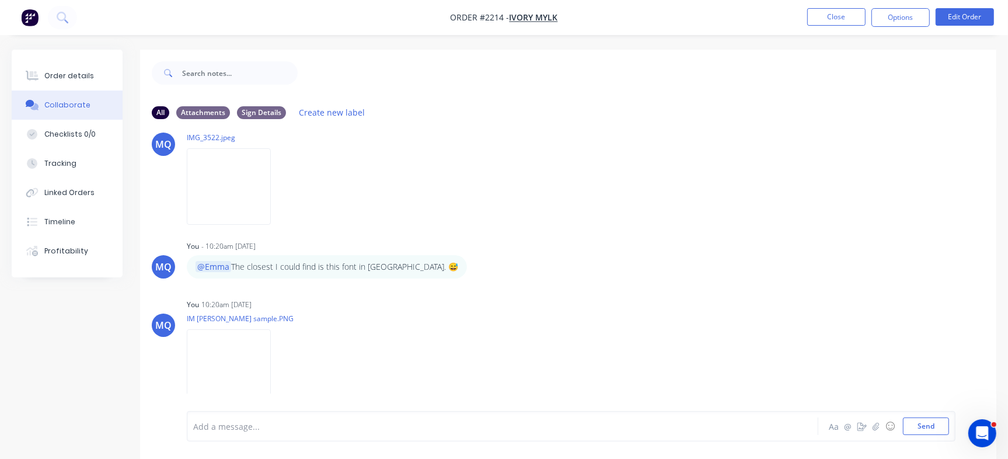
drag, startPoint x: 992, startPoint y: 384, endPoint x: 991, endPoint y: 393, distance: 8.9
click at [991, 393] on div "Order details Collaborate Checklists 0/0 Tracking Linked Orders Timeline Profit…" at bounding box center [504, 263] width 1008 height 427
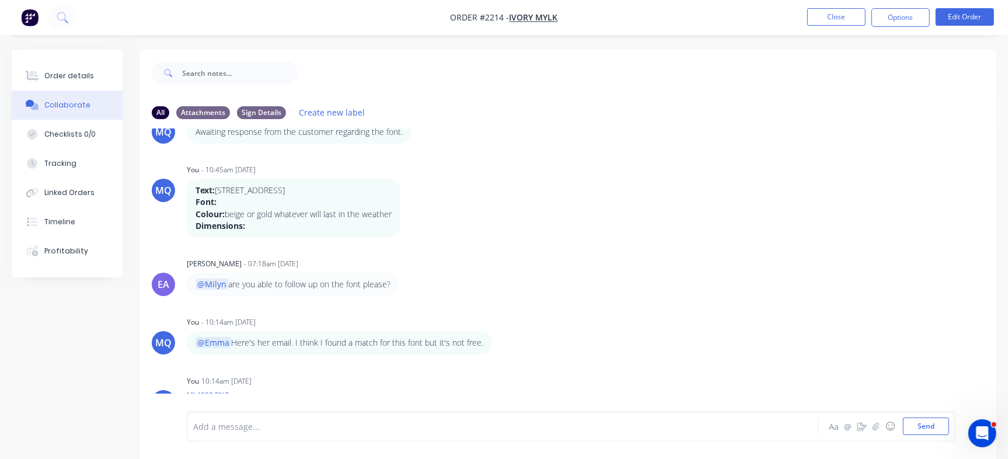
scroll to position [271, 0]
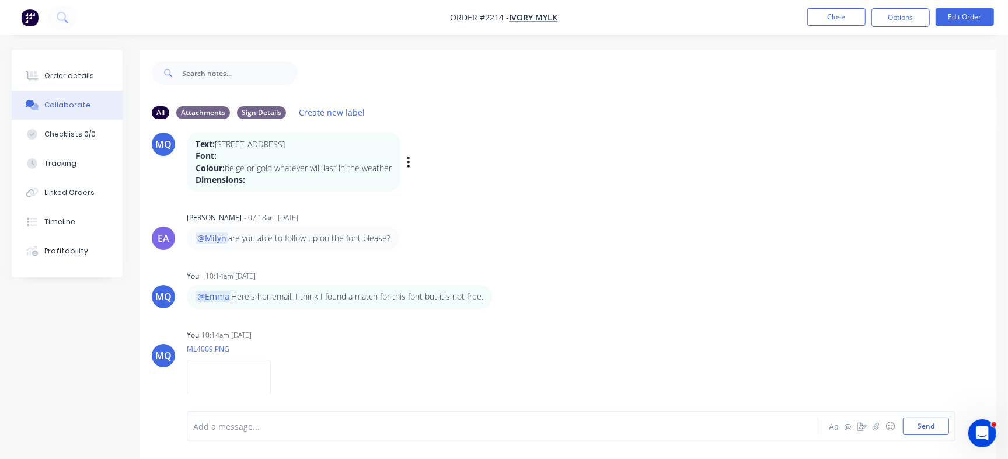
drag, startPoint x: 252, startPoint y: 179, endPoint x: 195, endPoint y: 140, distance: 68.8
click at [196, 140] on div "Text: 30 Macaulay street Font: Colour: beige or gold whatever will last in the …" at bounding box center [294, 161] width 196 height 47
copy div "Text: 30 Macaulay street Font: Colour: beige or gold whatever will last in the …"
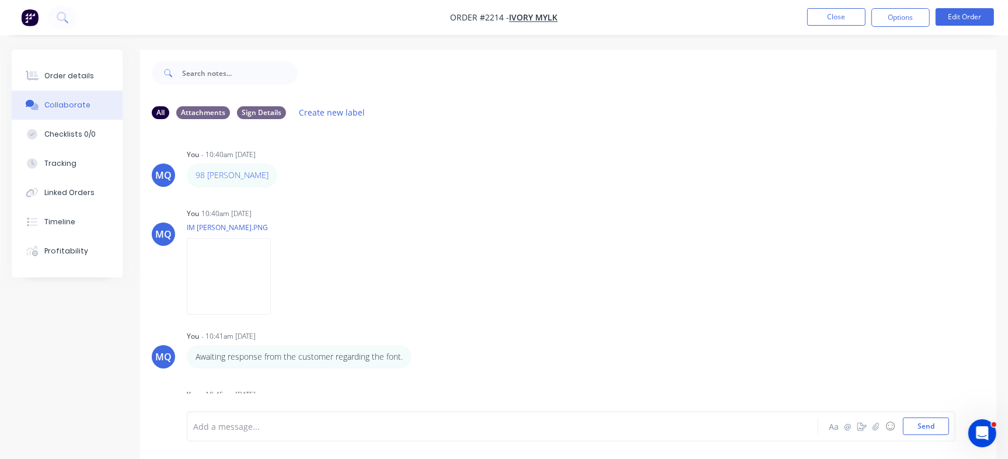
scroll to position [271, 0]
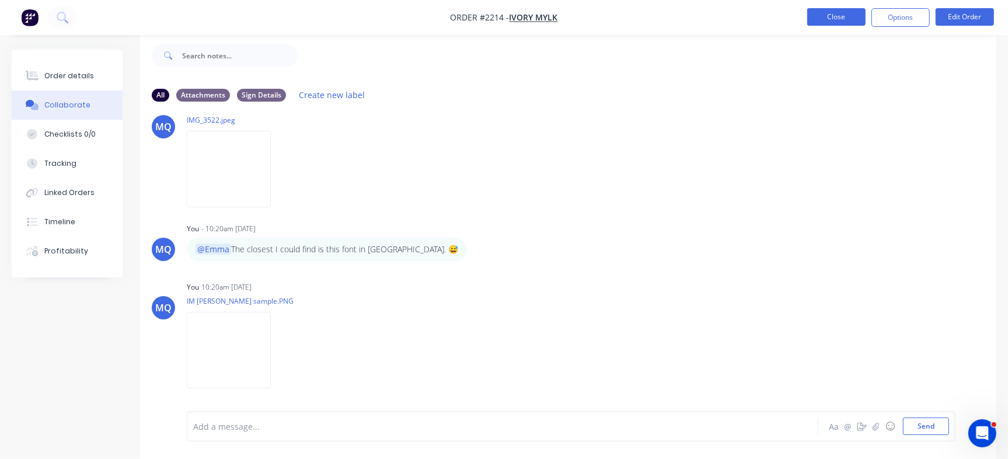
click at [841, 17] on button "Close" at bounding box center [836, 17] width 58 height 18
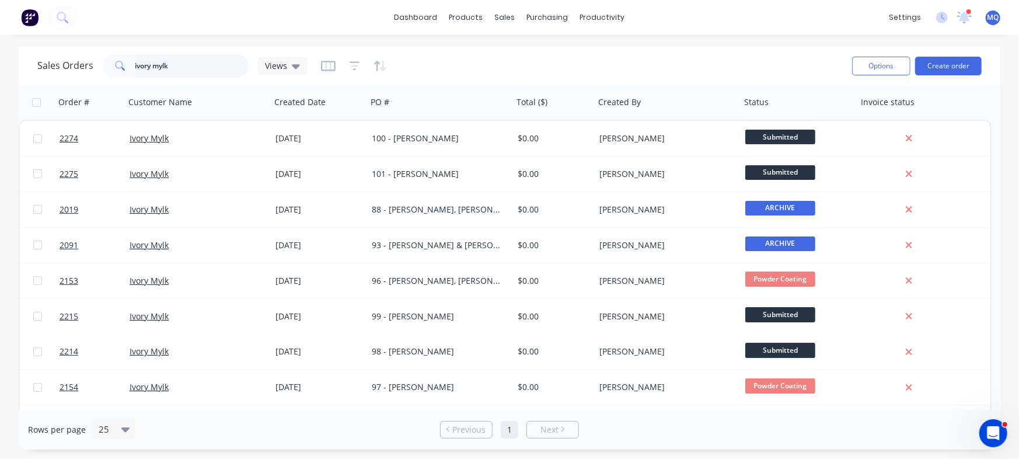
click at [190, 65] on input "ivory mylk" at bounding box center [192, 65] width 114 height 23
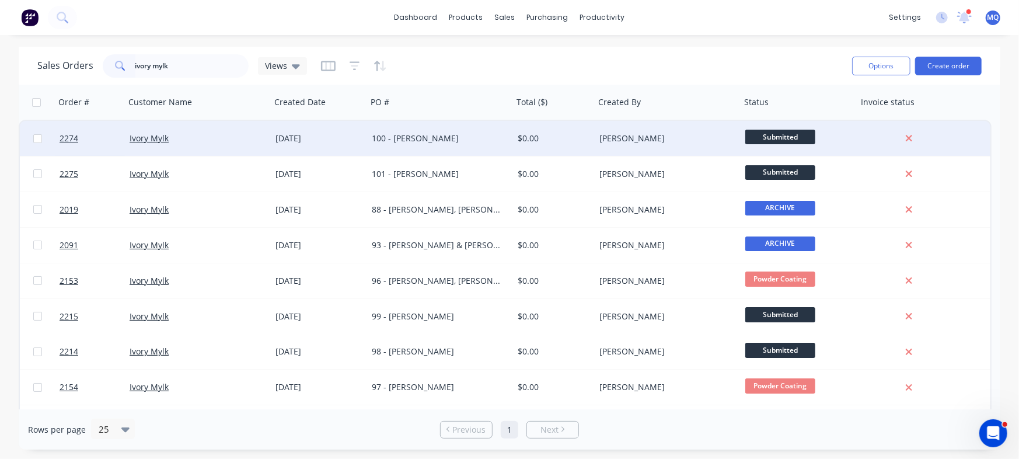
click at [571, 135] on div "$0.00" at bounding box center [552, 139] width 69 height 12
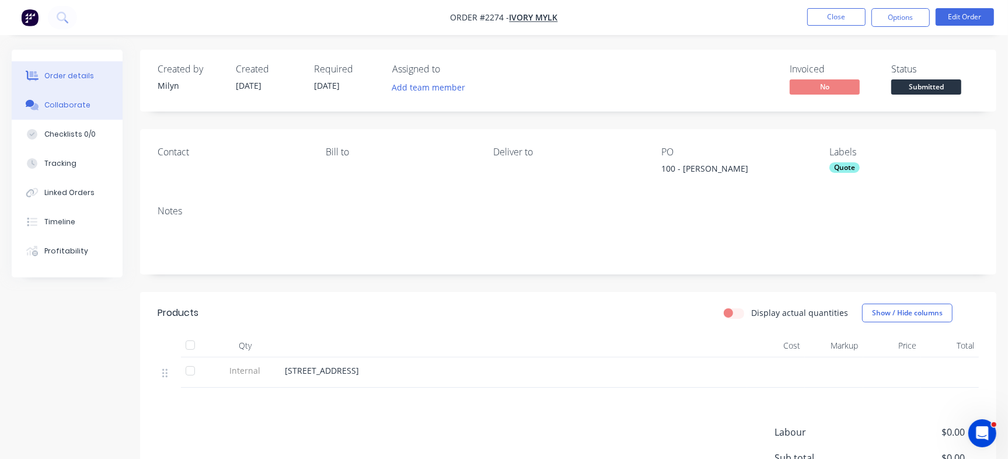
click at [27, 97] on button "Collaborate" at bounding box center [67, 104] width 111 height 29
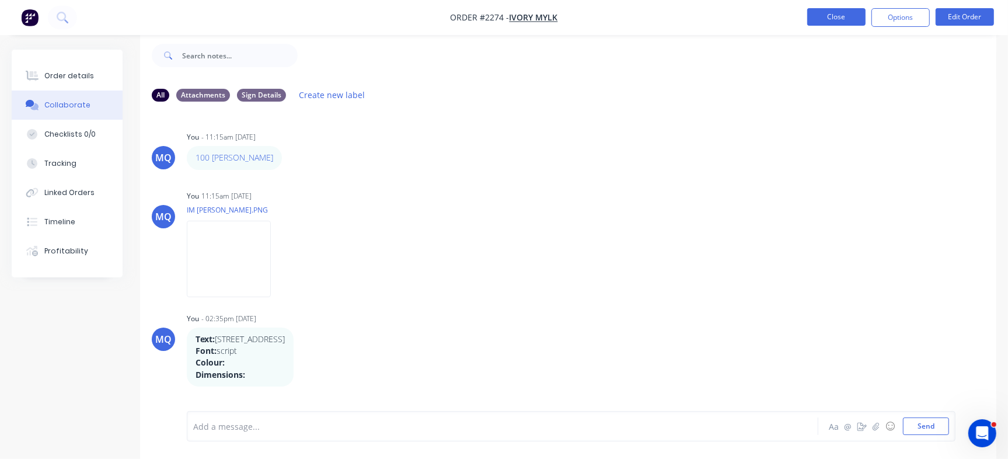
click at [828, 15] on button "Close" at bounding box center [836, 17] width 58 height 18
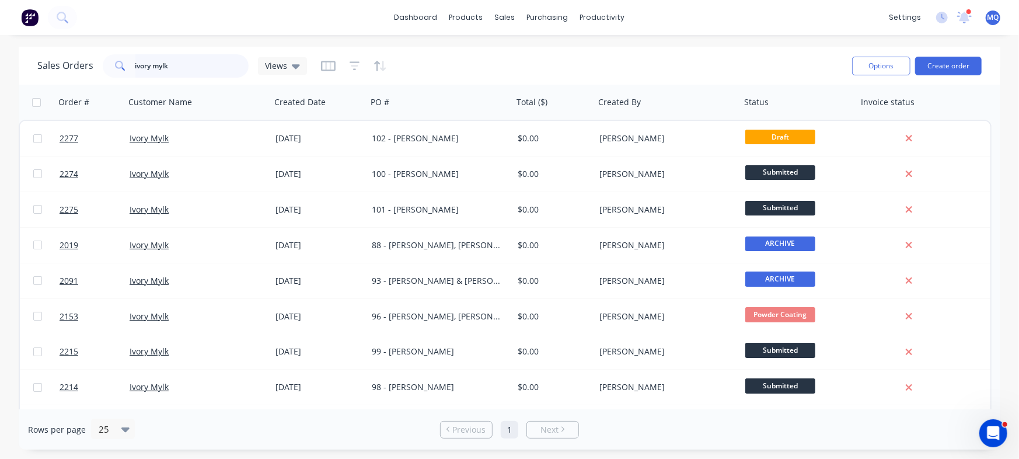
click at [200, 62] on input "ivory mylk" at bounding box center [192, 65] width 114 height 23
drag, startPoint x: 217, startPoint y: 68, endPoint x: 0, endPoint y: 41, distance: 218.2
click at [0, 41] on div "dashboard products sales purchasing productivity dashboard products Product Cat…" at bounding box center [509, 229] width 1019 height 459
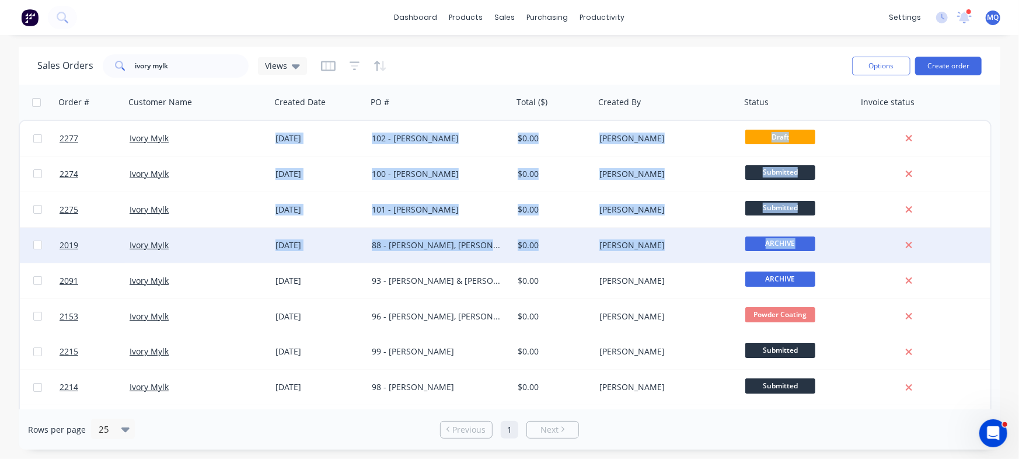
drag, startPoint x: 992, startPoint y: 186, endPoint x: 985, endPoint y: 243, distance: 57.1
click at [985, 243] on div "Order # Customer Name Created Date PO # Total ($) Created By Status Invoice sta…" at bounding box center [510, 247] width 982 height 325
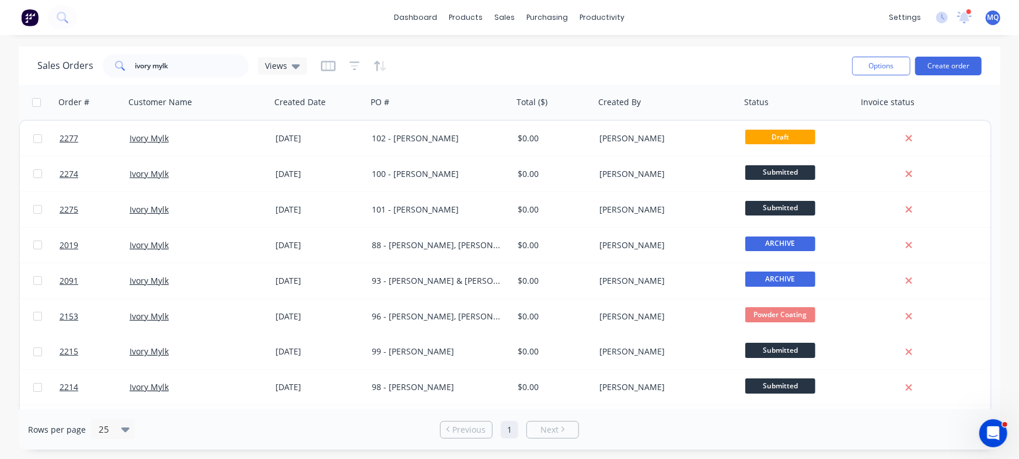
click at [716, 54] on div "Sales Orders ivory mylk Views" at bounding box center [440, 65] width 806 height 29
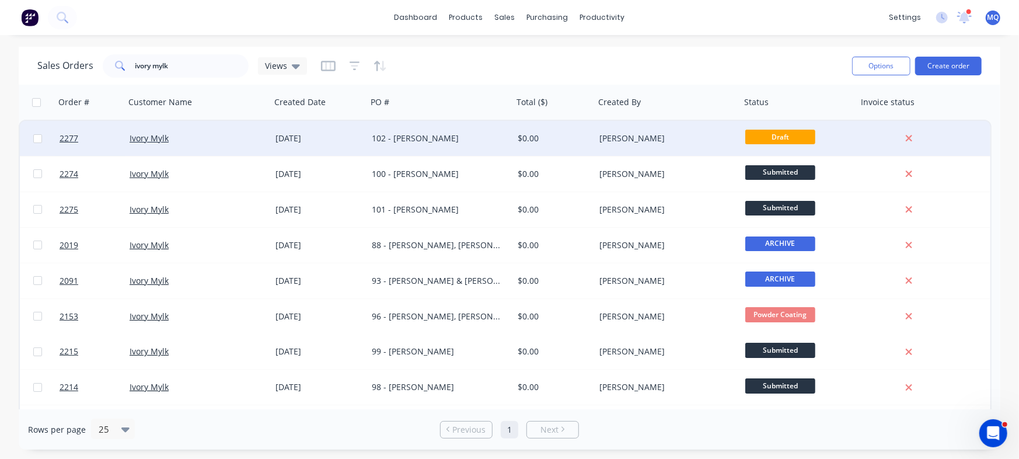
click at [465, 135] on div "102 - [PERSON_NAME]" at bounding box center [437, 139] width 130 height 12
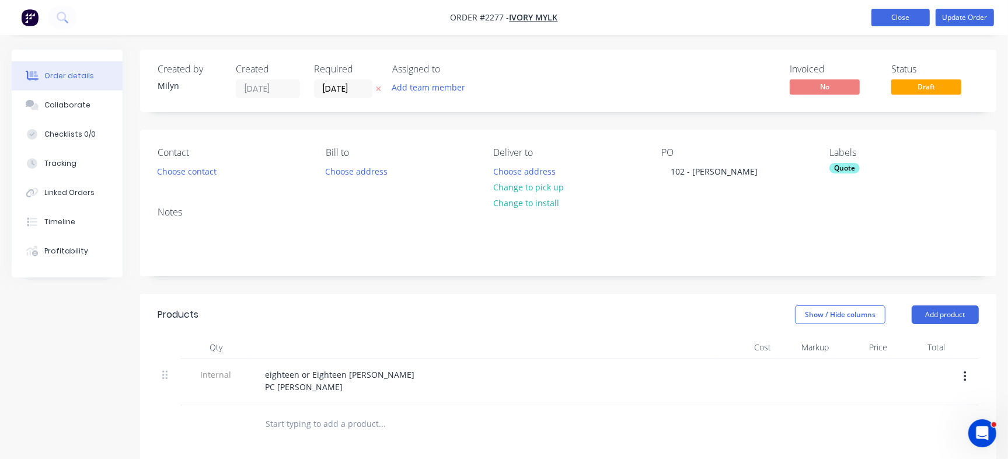
click at [893, 19] on button "Close" at bounding box center [900, 18] width 58 height 18
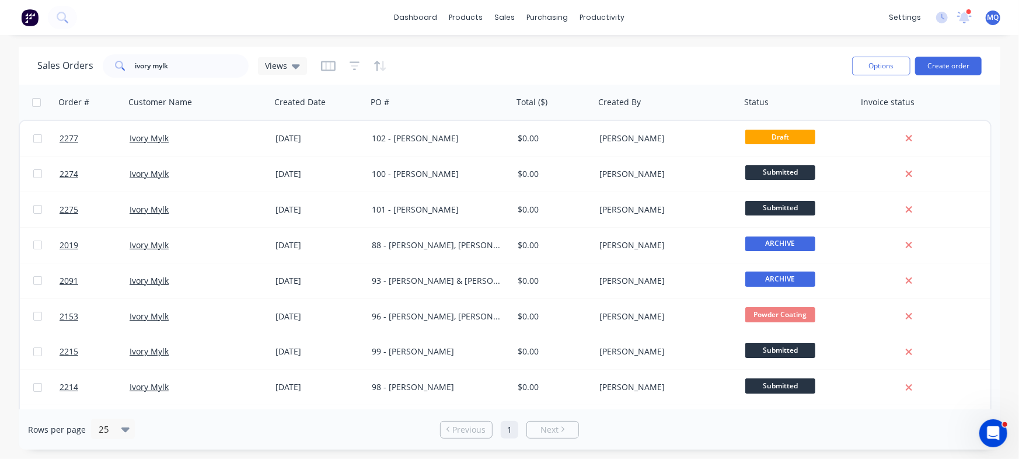
click at [719, 18] on div "dashboard products sales purchasing productivity dashboard products Product Cat…" at bounding box center [509, 17] width 1019 height 35
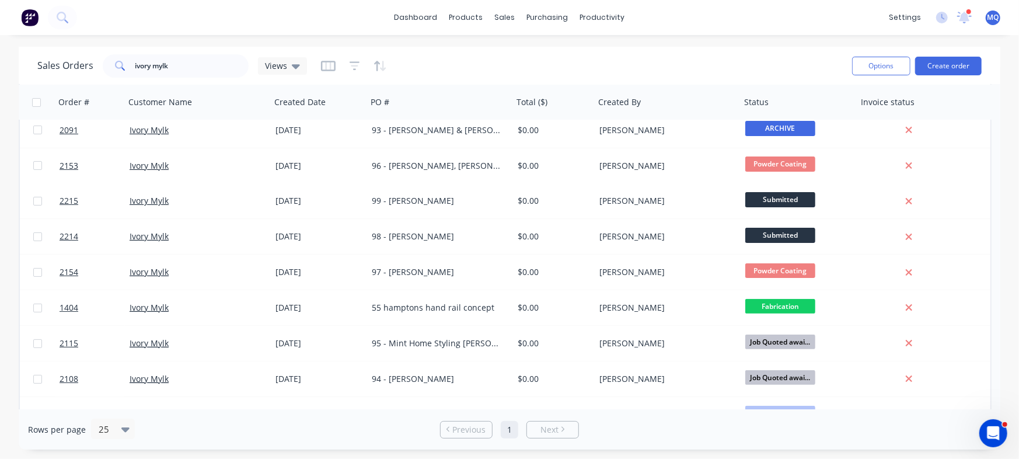
scroll to position [152, 0]
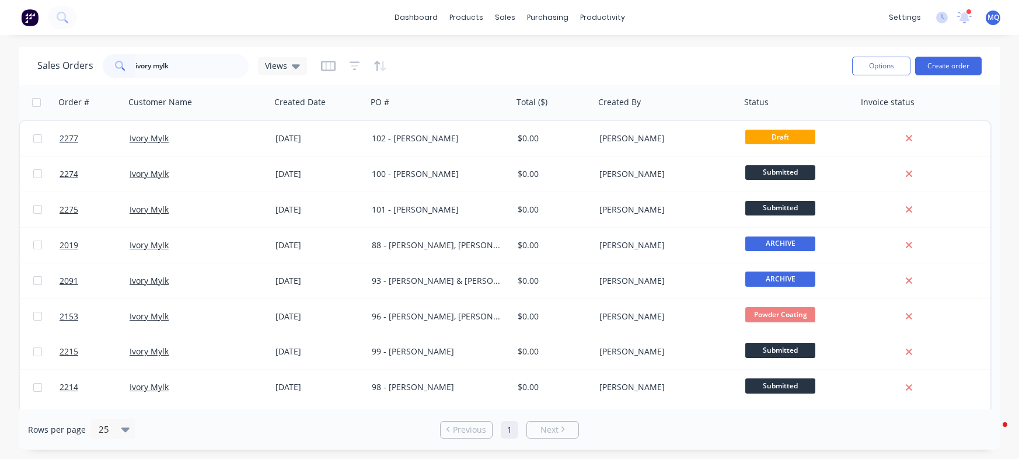
drag, startPoint x: 0, startPoint y: 0, endPoint x: 0, endPoint y: 51, distance: 51.4
click at [0, 51] on div "Sales Orders ivory mylk Views Options Create order Order # Customer Name Create…" at bounding box center [509, 248] width 1019 height 403
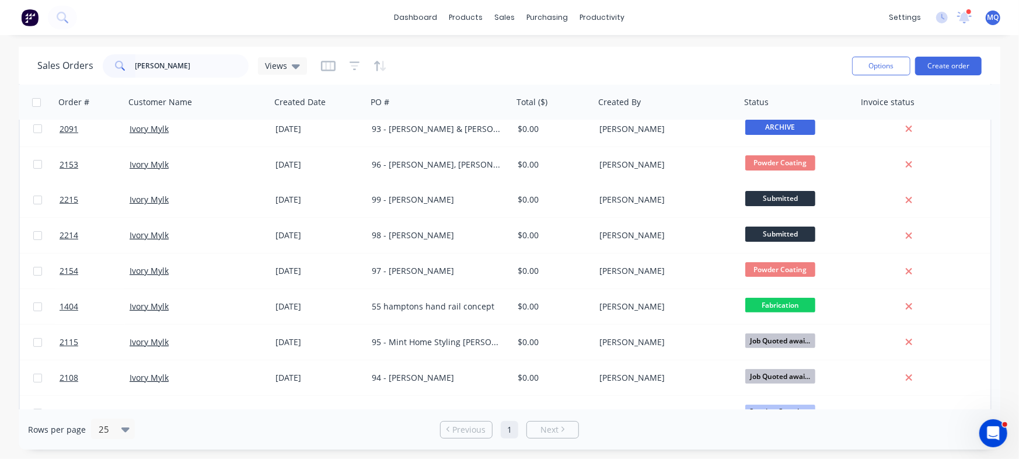
type input "[PERSON_NAME]"
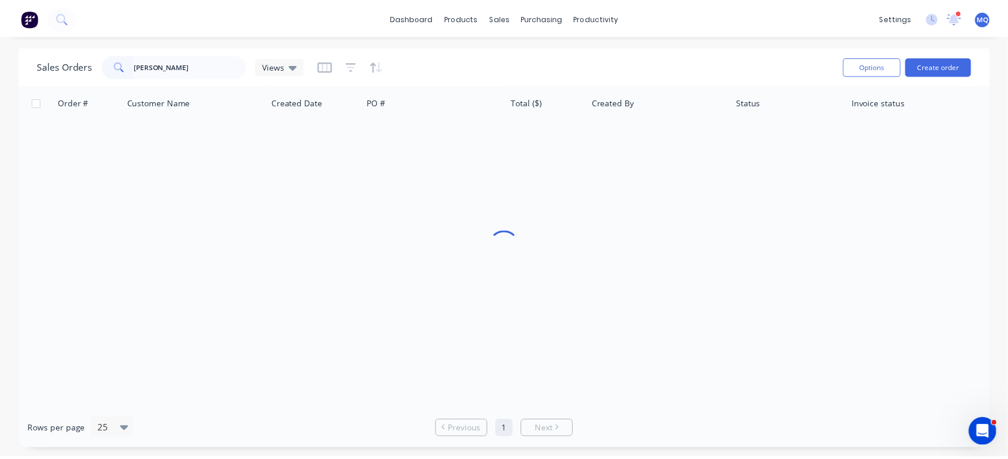
scroll to position [0, 0]
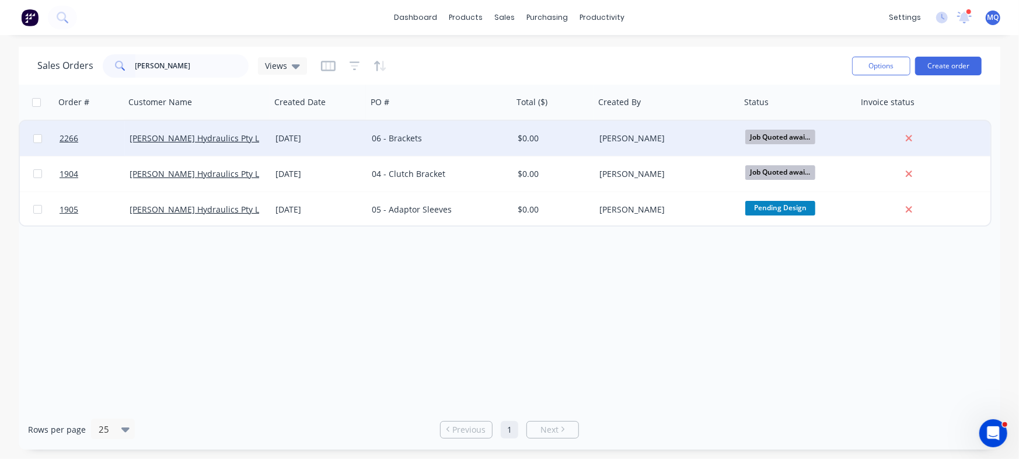
click at [247, 145] on div "[PERSON_NAME] Hydraulics Pty Ltd" at bounding box center [198, 138] width 146 height 35
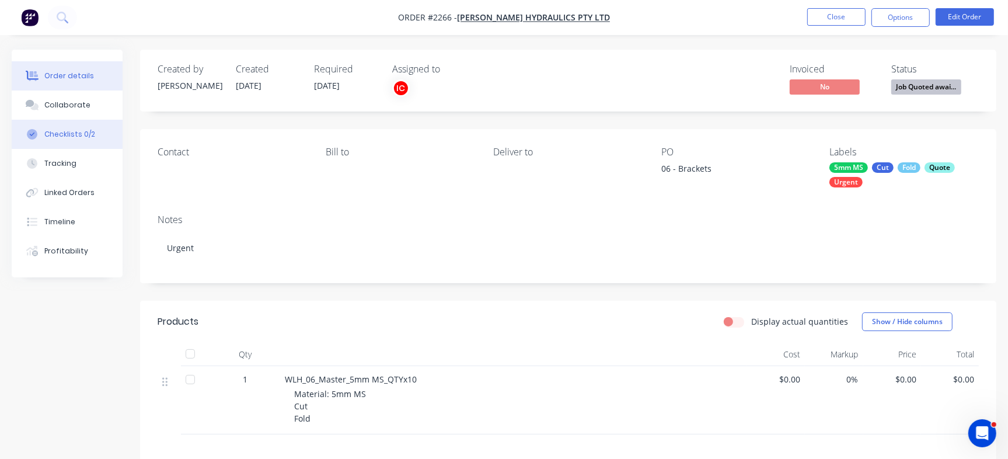
click at [72, 140] on button "Checklists 0/2" at bounding box center [67, 134] width 111 height 29
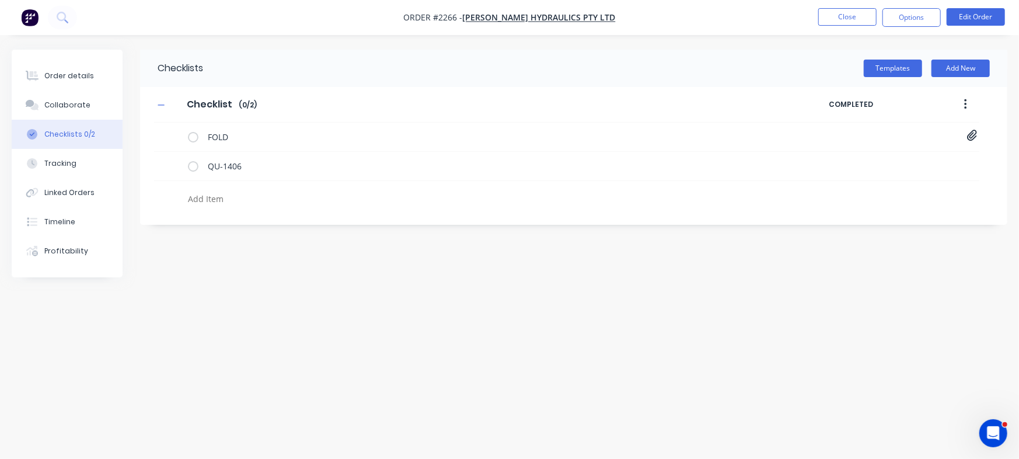
click at [233, 196] on textarea at bounding box center [448, 198] width 531 height 17
click at [214, 192] on textarea at bounding box center [448, 198] width 531 height 17
type textarea "x"
type textarea "P"
type textarea "x"
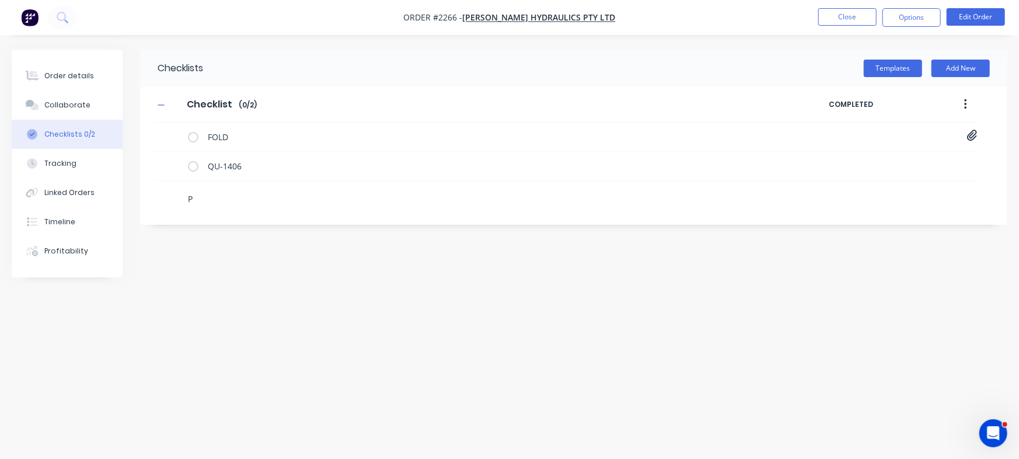
type textarea "PO"
type textarea "x"
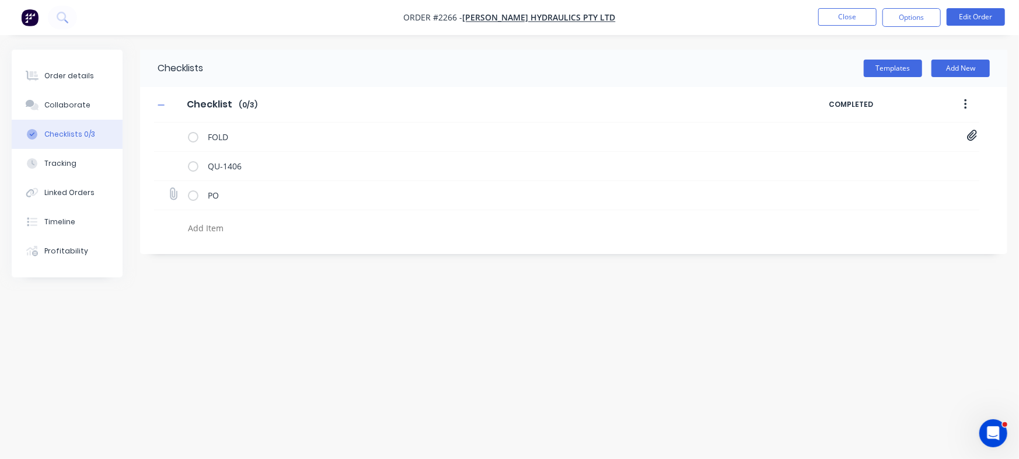
type textarea "x"
click at [178, 191] on icon at bounding box center [173, 194] width 16 height 16
click at [168, 188] on input "file" at bounding box center [168, 188] width 0 height 0
type input "C:\fakepath\PO36193 Metalmorphic.pdf"
type textarea "x"
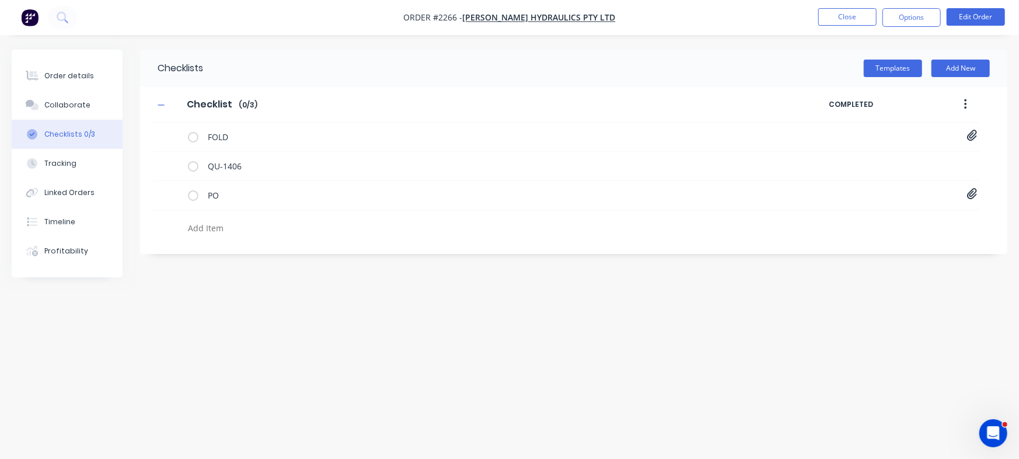
drag, startPoint x: 169, startPoint y: 191, endPoint x: 614, endPoint y: 265, distance: 450.8
click at [169, 191] on icon at bounding box center [173, 194] width 16 height 16
click at [168, 188] on input "file" at bounding box center [168, 188] width 0 height 0
click at [228, 226] on textarea at bounding box center [448, 227] width 531 height 17
type textarea "x"
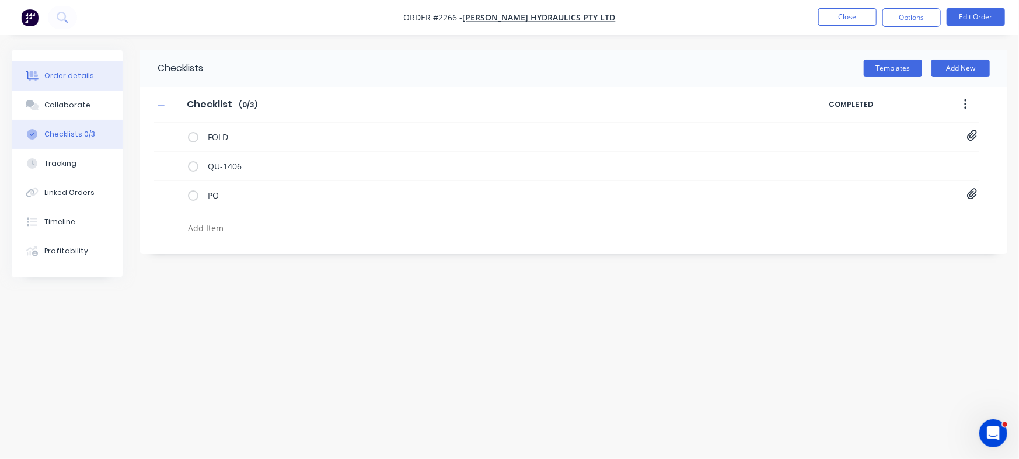
click at [80, 76] on div "Order details" at bounding box center [69, 76] width 50 height 11
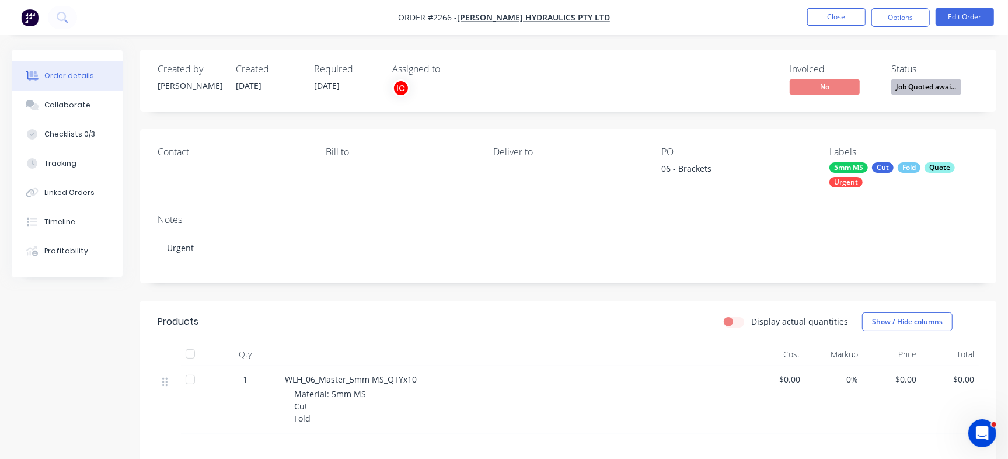
click at [937, 168] on div "Quote" at bounding box center [940, 167] width 30 height 11
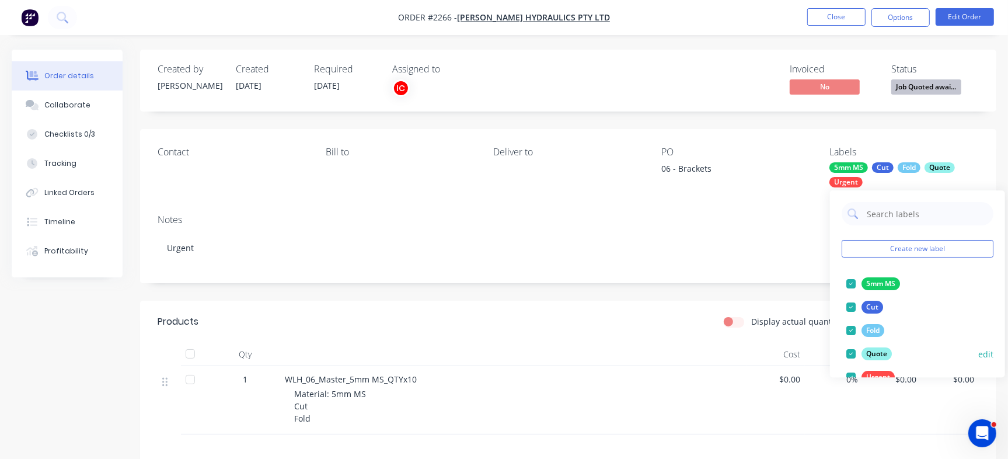
click at [849, 354] on div at bounding box center [850, 353] width 23 height 23
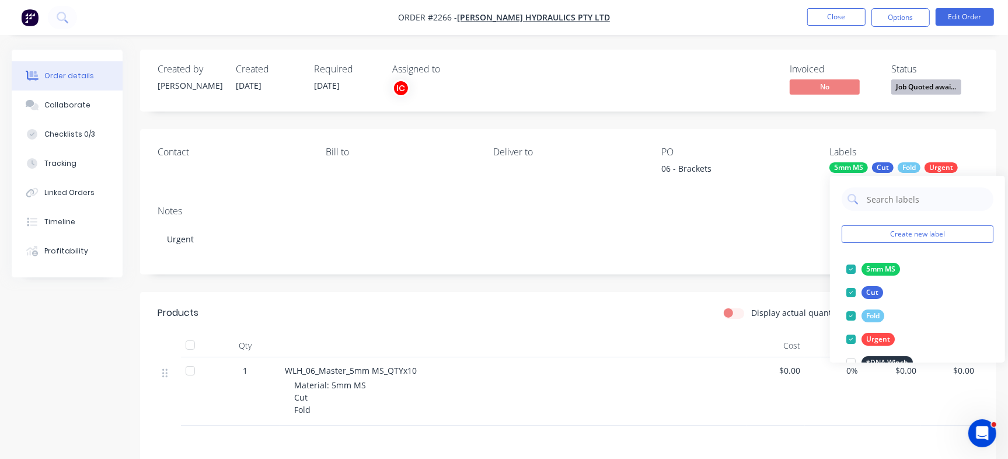
click at [718, 94] on div "Invoiced No Status Job Quoted awai..." at bounding box center [744, 81] width 470 height 34
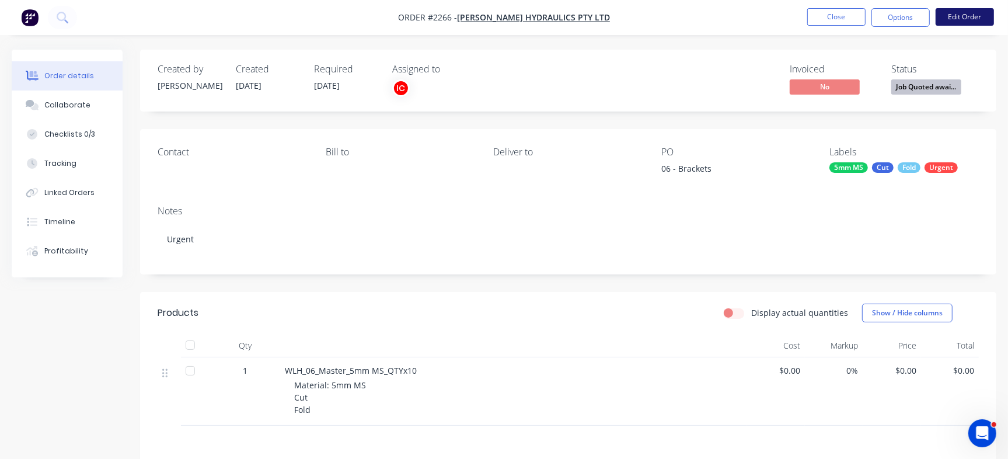
click at [980, 17] on button "Edit Order" at bounding box center [965, 17] width 58 height 18
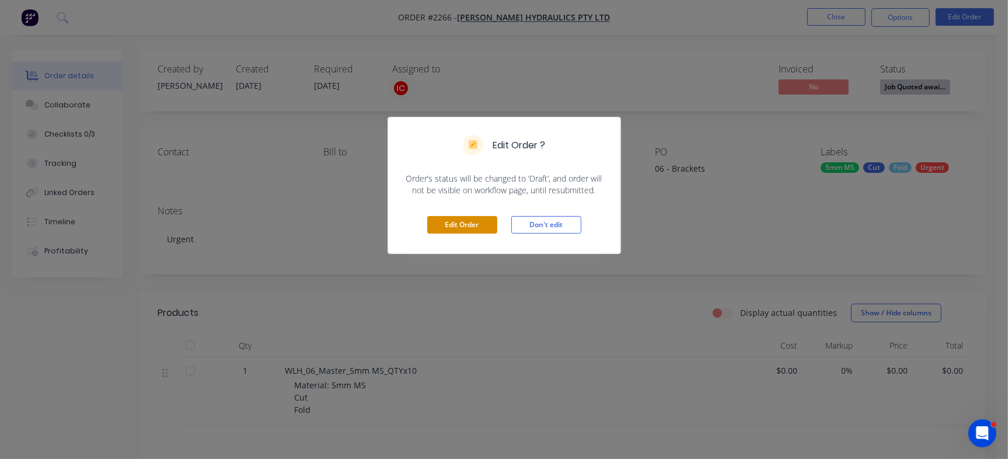
click at [446, 222] on button "Edit Order" at bounding box center [462, 225] width 70 height 18
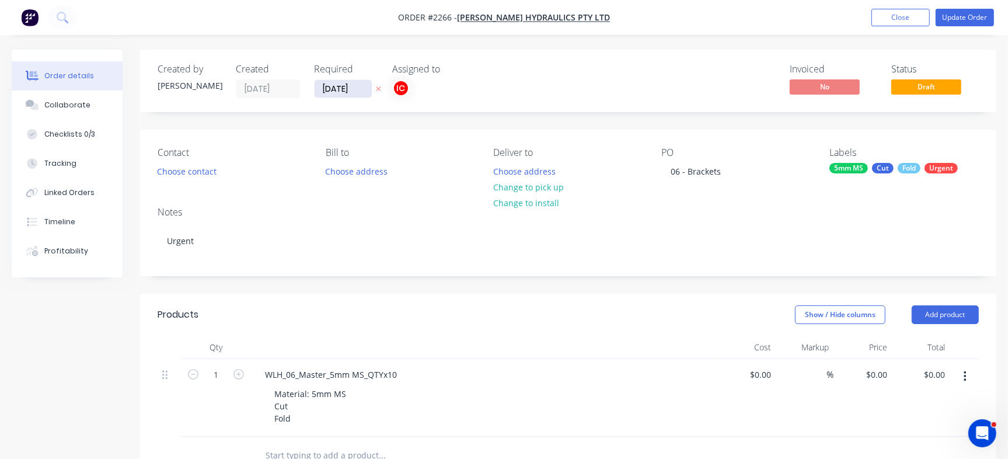
click at [343, 88] on input "[DATE]" at bounding box center [343, 89] width 57 height 18
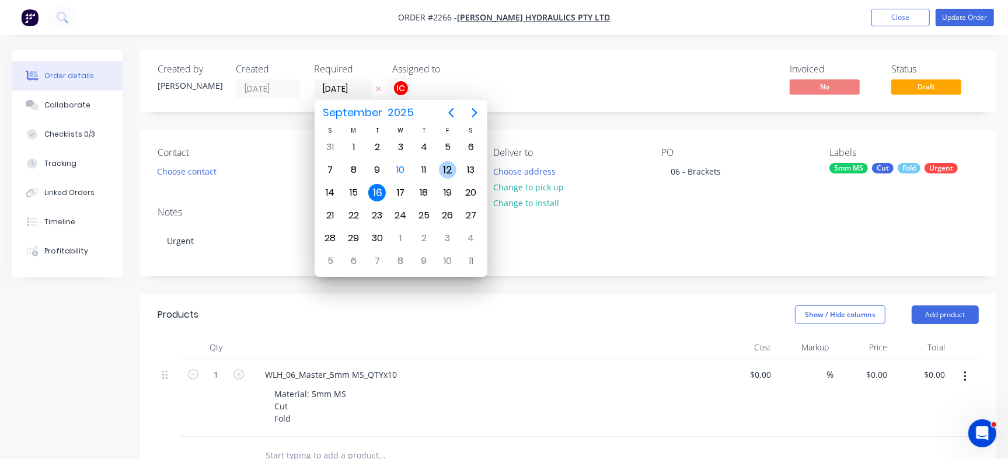
click at [447, 167] on div "12" at bounding box center [448, 170] width 18 height 18
type input "[DATE]"
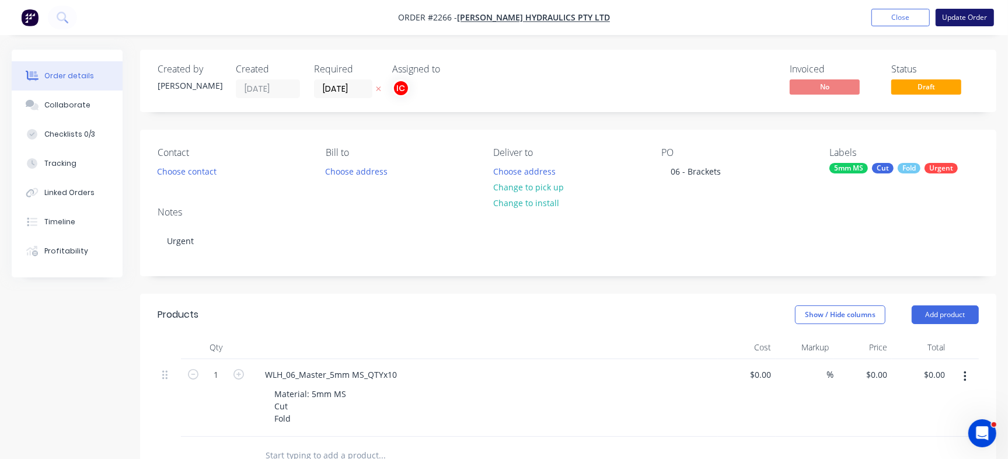
click at [987, 21] on button "Update Order" at bounding box center [965, 18] width 58 height 18
click at [975, 21] on body "Order #2266 - [PERSON_NAME] Hydraulics Pty Ltd Add product Close Update Order O…" at bounding box center [504, 386] width 1008 height 772
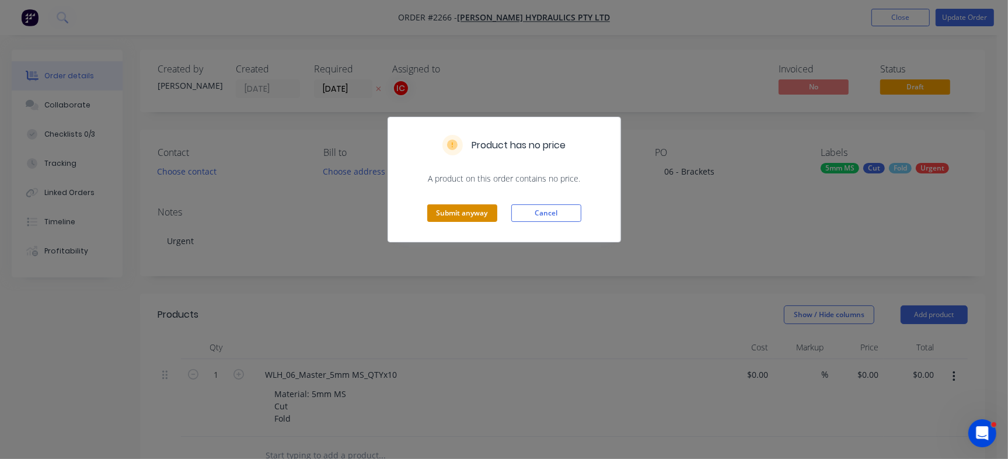
click at [466, 210] on button "Submit anyway" at bounding box center [462, 213] width 70 height 18
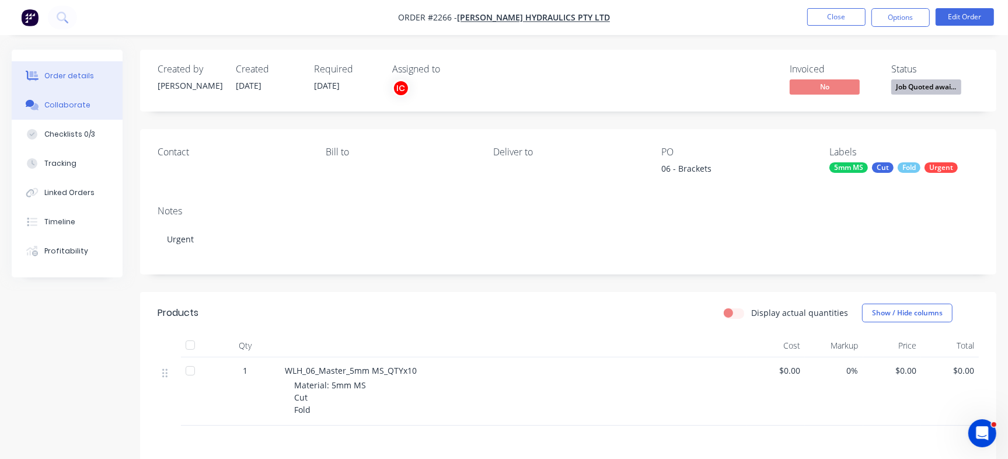
click at [86, 97] on button "Collaborate" at bounding box center [67, 104] width 111 height 29
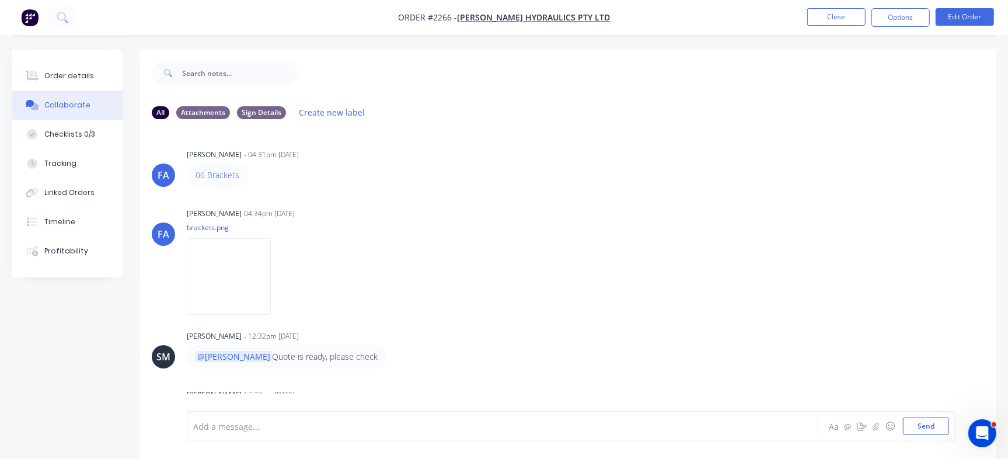
click at [766, 138] on div "[PERSON_NAME] [PERSON_NAME] - 04:31pm [DATE] 06 Brackets Labels Edit Delete [PE…" at bounding box center [568, 269] width 856 height 283
click at [74, 74] on div "Order details" at bounding box center [69, 76] width 50 height 11
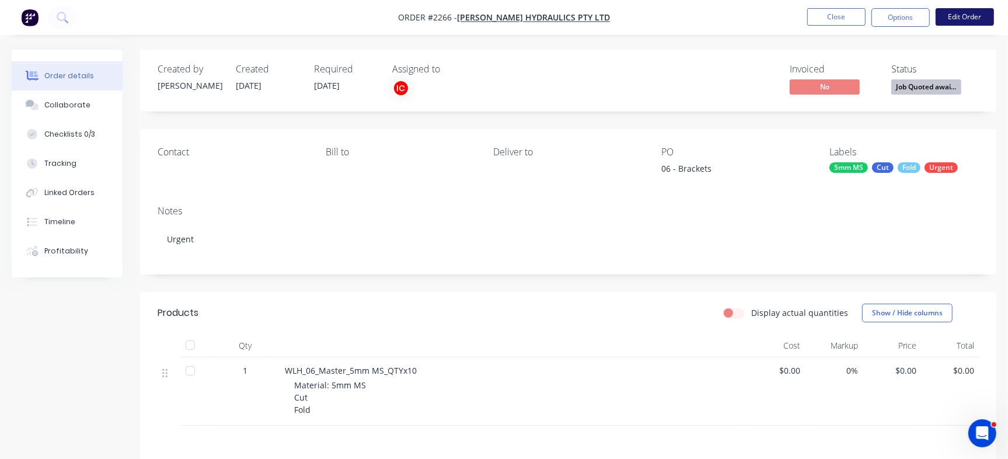
click at [981, 15] on button "Edit Order" at bounding box center [965, 17] width 58 height 18
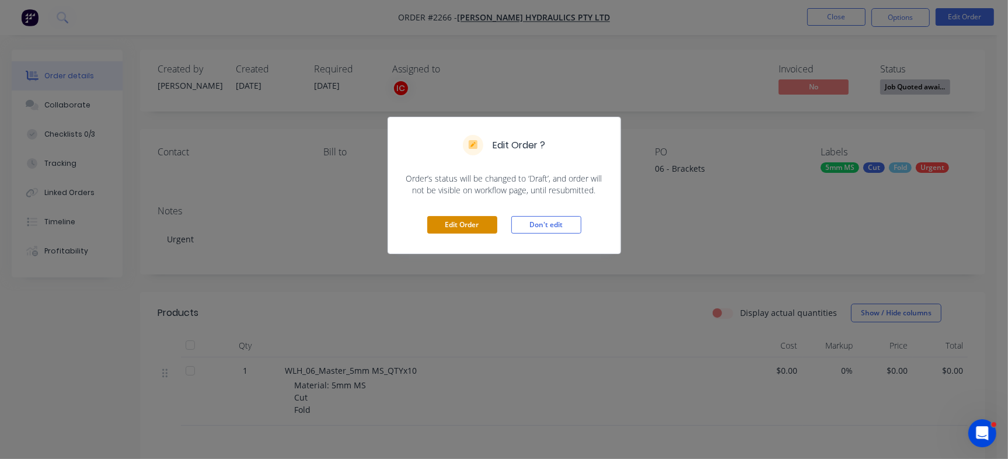
click at [480, 221] on button "Edit Order" at bounding box center [462, 225] width 70 height 18
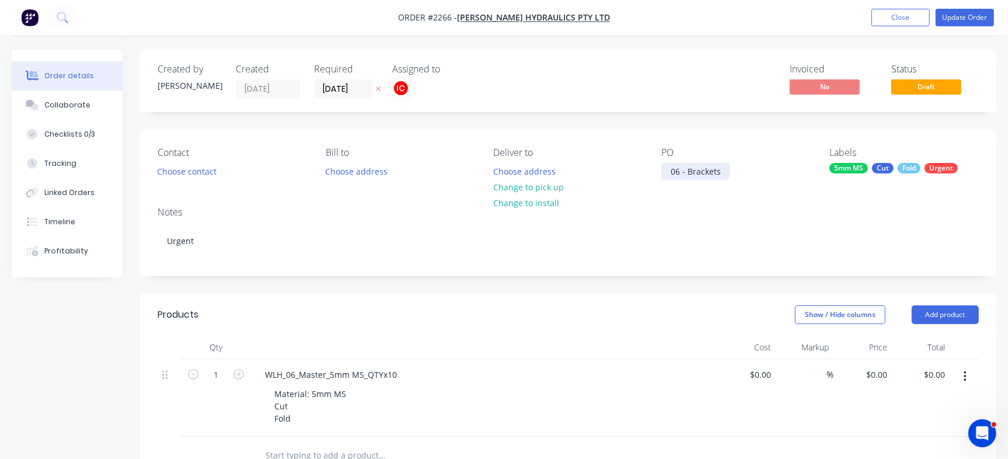
click at [704, 170] on div "06 - Brackets" at bounding box center [695, 171] width 69 height 17
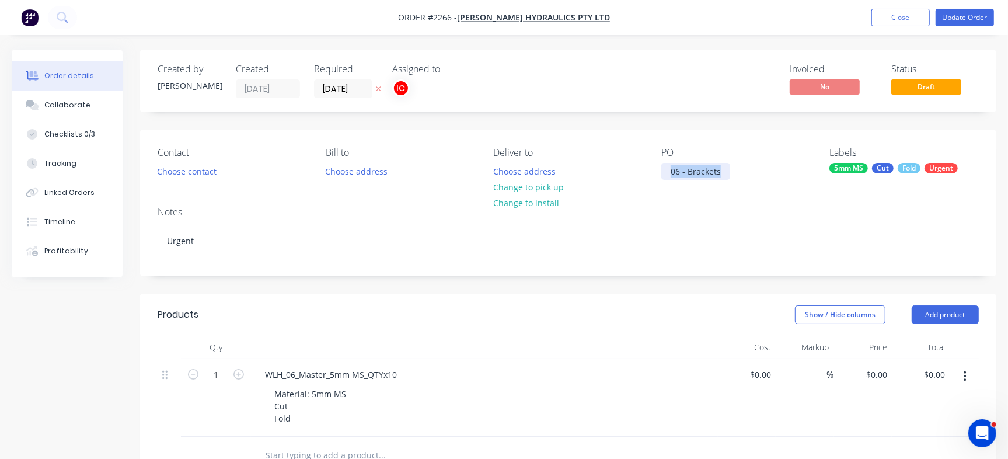
paste div
click at [685, 173] on div "06 PO 36193 - Brackets" at bounding box center [715, 171] width 108 height 17
click at [982, 22] on button "Update Order" at bounding box center [965, 18] width 58 height 18
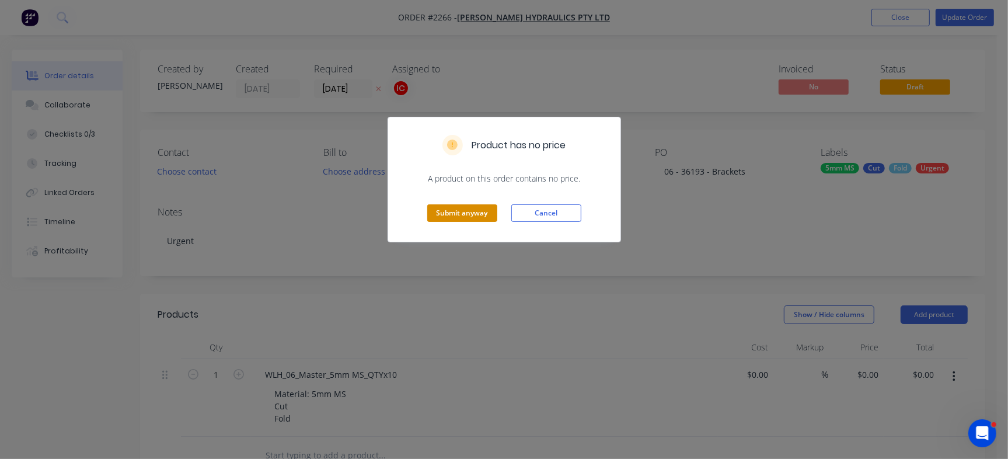
click at [475, 213] on button "Submit anyway" at bounding box center [462, 213] width 70 height 18
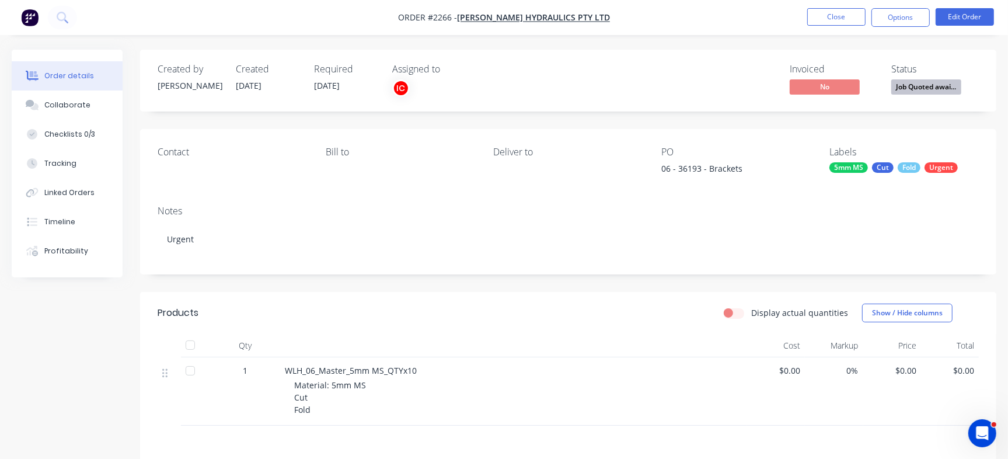
click at [947, 95] on button "Job Quoted awai..." at bounding box center [926, 88] width 70 height 18
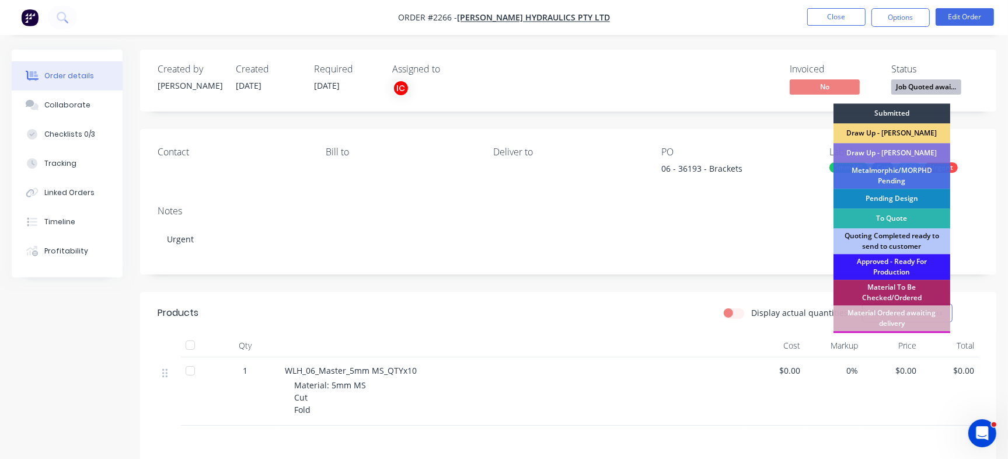
click at [887, 132] on div "Draw Up - [PERSON_NAME]" at bounding box center [892, 133] width 117 height 20
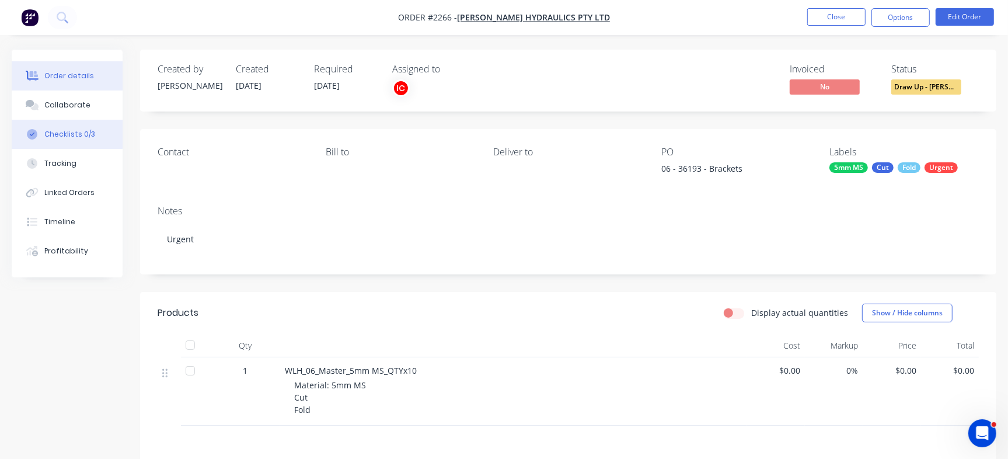
click at [88, 137] on div "Checklists 0/3" at bounding box center [69, 134] width 51 height 11
type textarea "x"
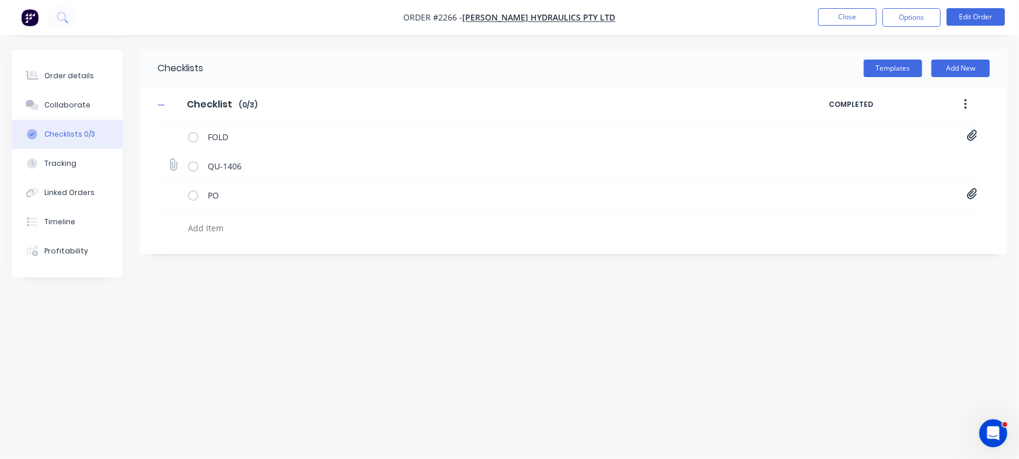
click at [179, 165] on icon at bounding box center [173, 165] width 16 height 16
click at [168, 159] on input "file" at bounding box center [168, 159] width 0 height 0
type input "C:\fakepath\Quote QU1406.pdf"
type textarea "x"
click at [68, 105] on div "Collaborate" at bounding box center [67, 105] width 46 height 11
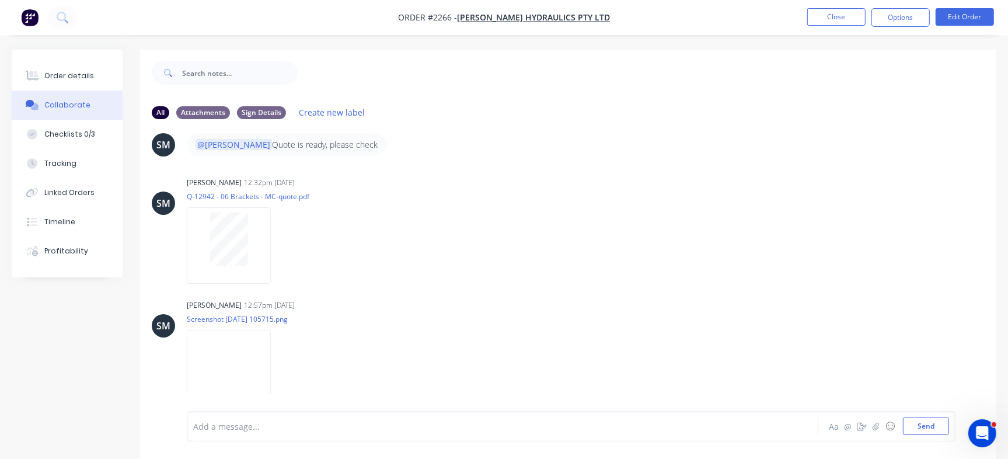
scroll to position [18, 0]
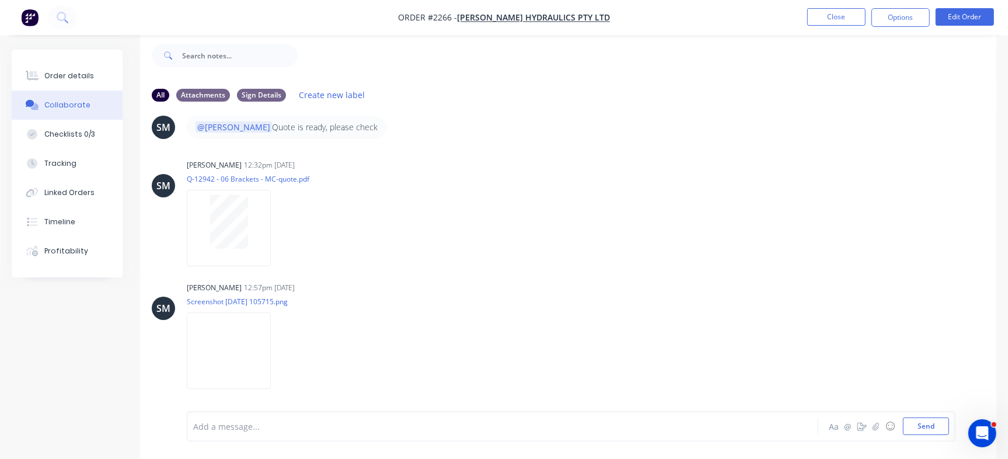
click at [304, 433] on div "Add a message..." at bounding box center [476, 426] width 567 height 18
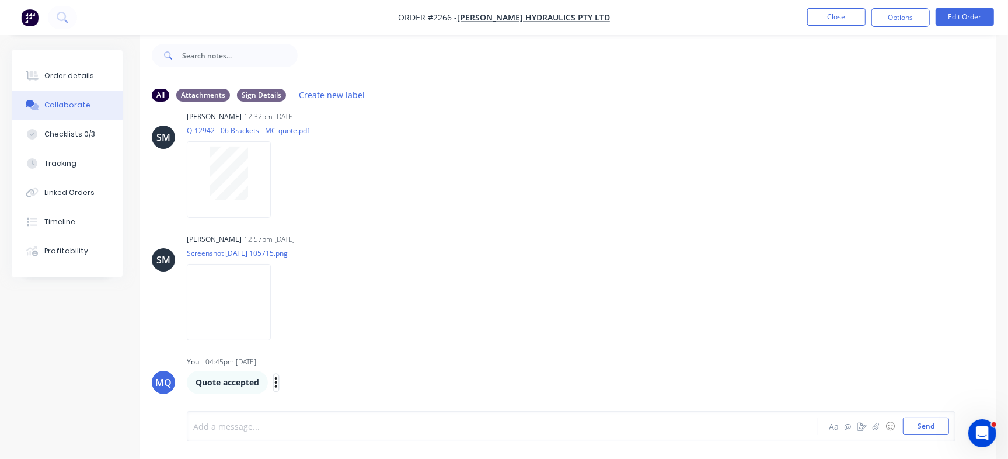
click at [275, 385] on icon "button" at bounding box center [276, 382] width 4 height 13
click at [306, 382] on button "Delete" at bounding box center [319, 381] width 74 height 19
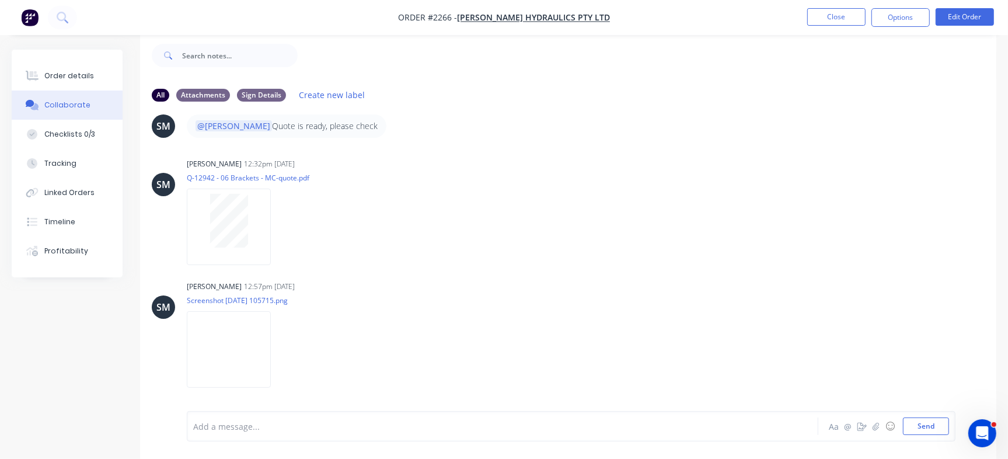
scroll to position [212, 0]
click at [944, 424] on button "Send" at bounding box center [926, 426] width 46 height 18
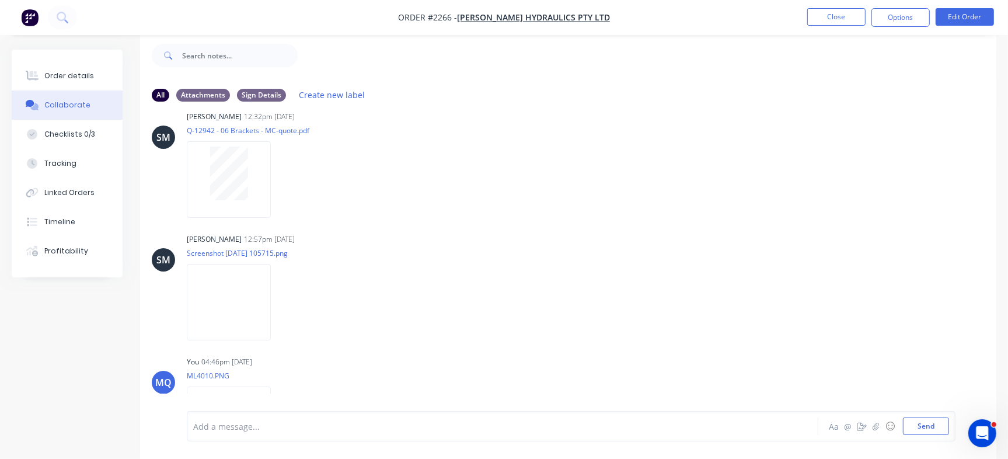
scroll to position [334, 0]
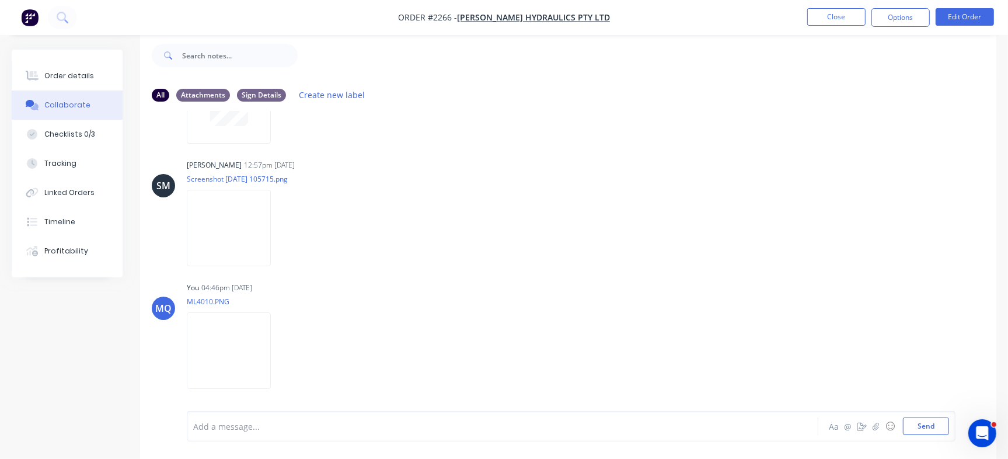
click at [348, 428] on div at bounding box center [477, 426] width 566 height 12
click at [928, 430] on button "Send" at bounding box center [926, 426] width 46 height 18
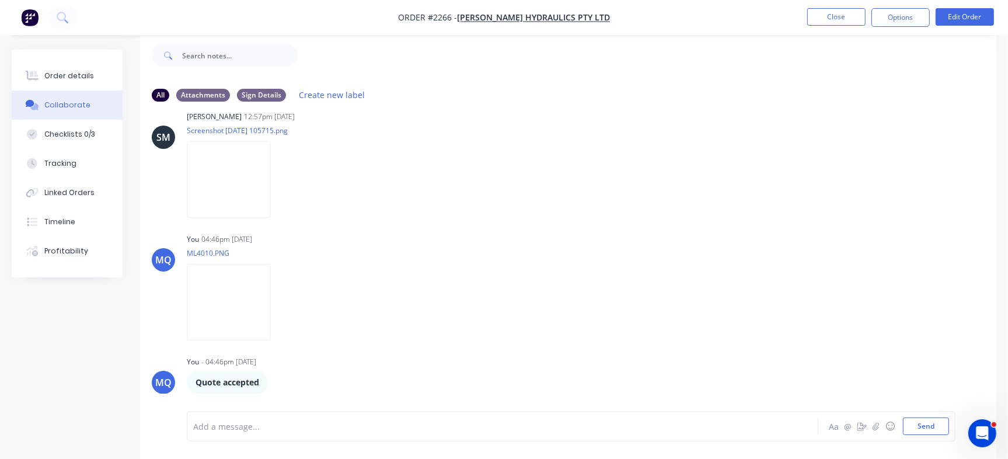
scroll to position [516, 0]
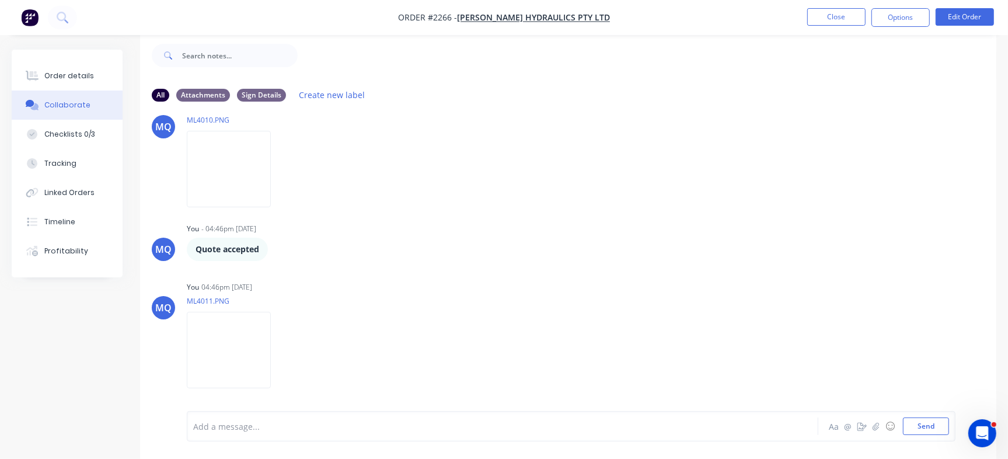
click at [325, 423] on div at bounding box center [477, 426] width 566 height 12
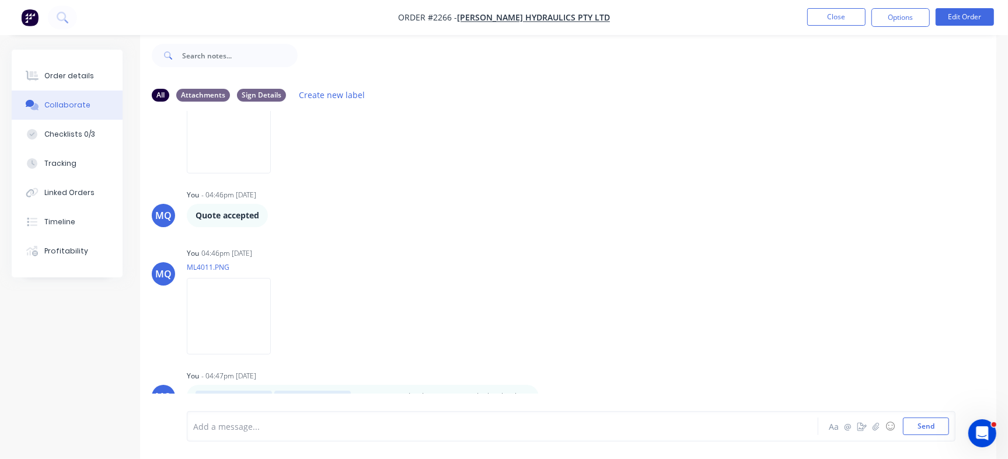
scroll to position [564, 0]
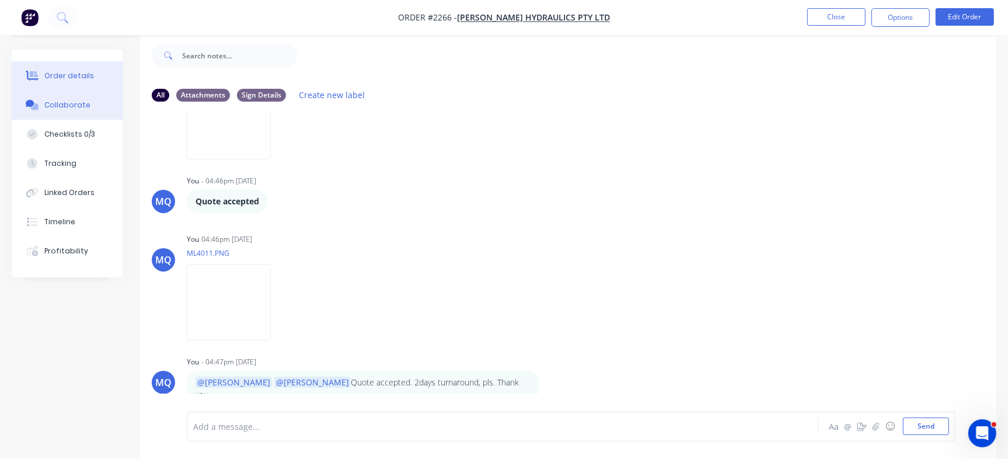
click at [69, 81] on button "Order details" at bounding box center [67, 75] width 111 height 29
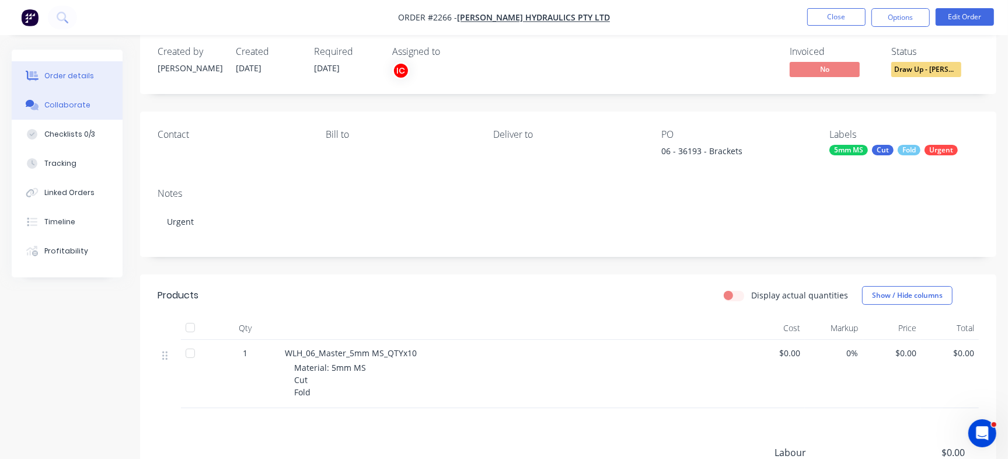
click at [73, 107] on div "Collaborate" at bounding box center [67, 105] width 46 height 11
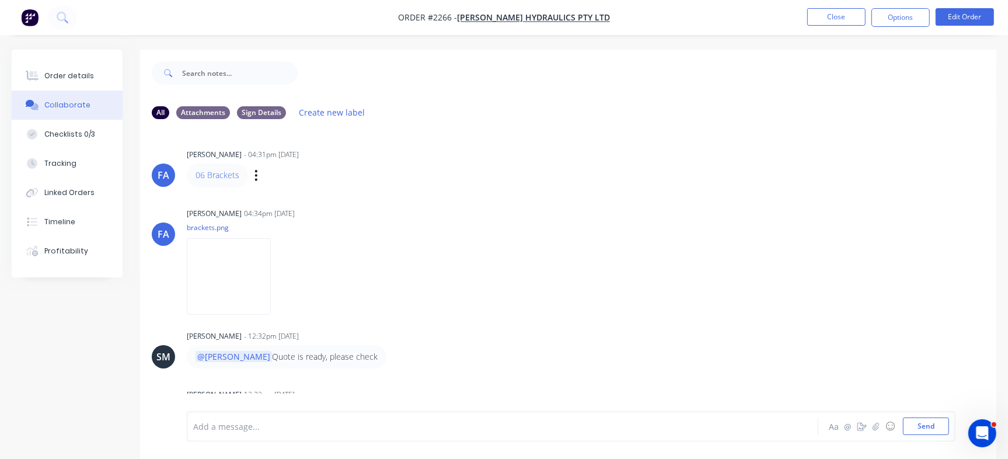
click at [257, 182] on div "Labels Edit Delete" at bounding box center [257, 175] width 7 height 17
click at [250, 175] on div "06 Brackets Labels Edit Delete" at bounding box center [369, 174] width 365 height 23
click at [256, 175] on icon "button" at bounding box center [256, 175] width 2 height 11
click at [266, 191] on button "Edit" at bounding box center [299, 196] width 74 height 19
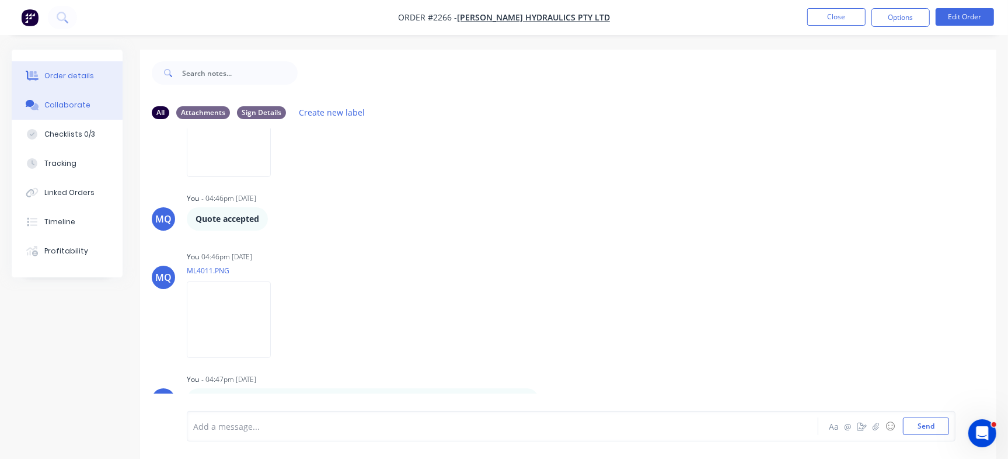
click at [91, 81] on button "Order details" at bounding box center [67, 75] width 111 height 29
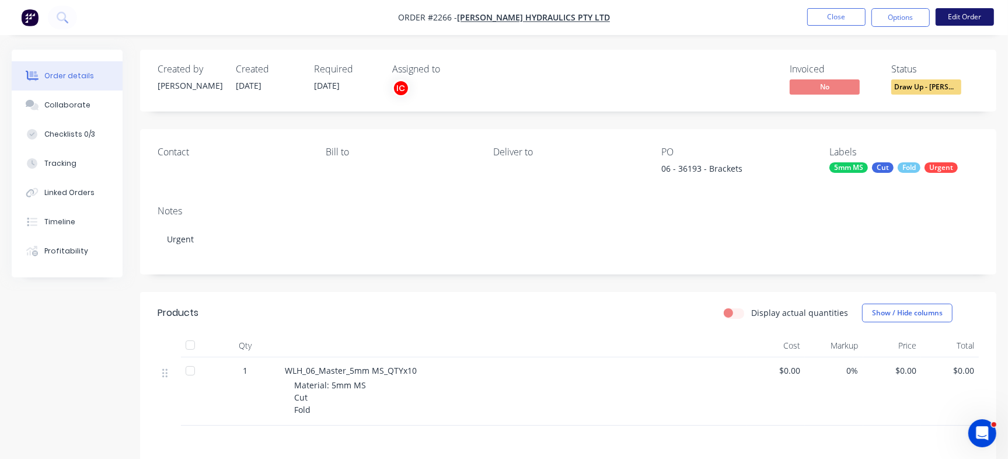
click at [965, 10] on button "Edit Order" at bounding box center [965, 17] width 58 height 18
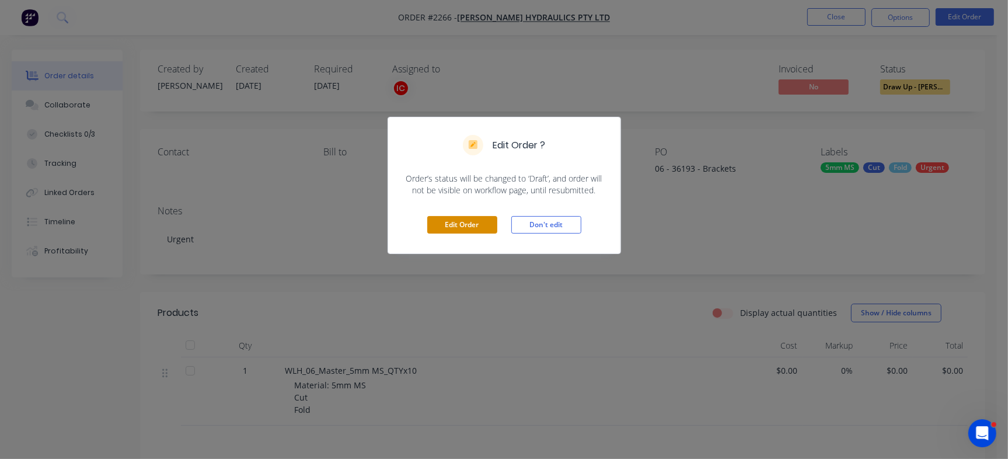
click at [464, 222] on button "Edit Order" at bounding box center [462, 225] width 70 height 18
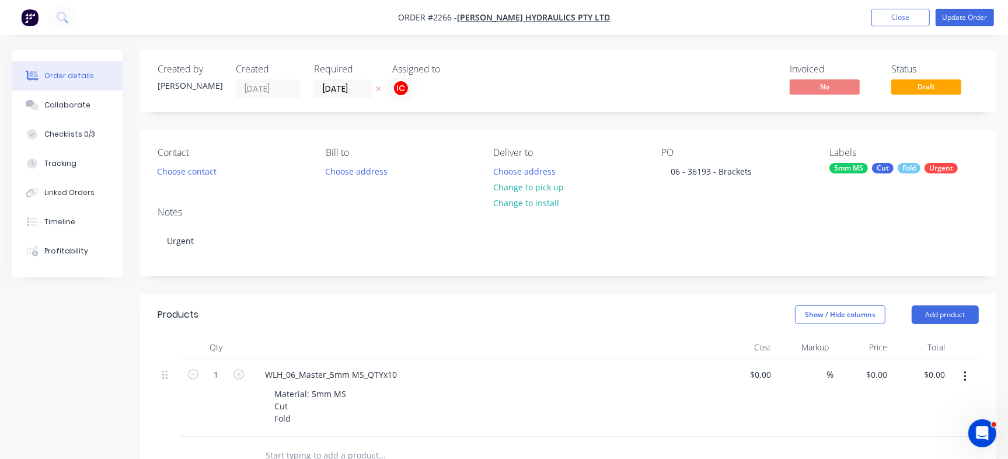
scroll to position [55, 0]
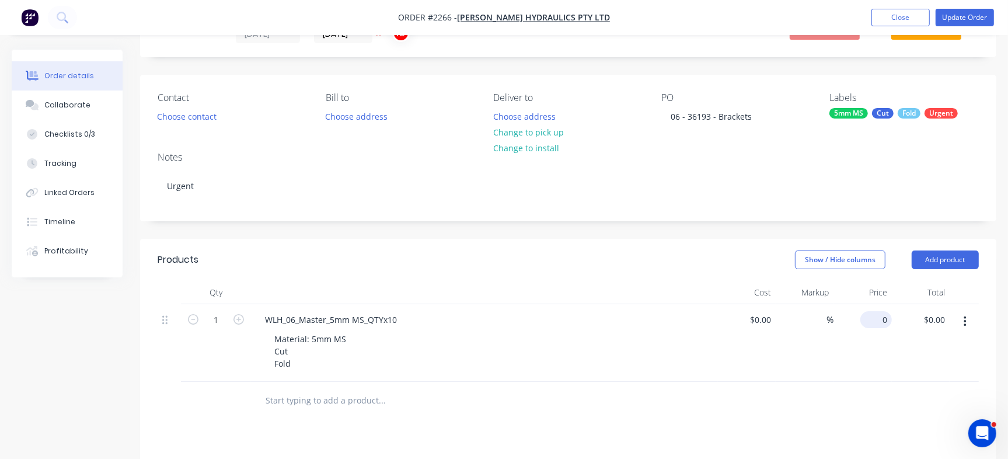
drag, startPoint x: 873, startPoint y: 316, endPoint x: 883, endPoint y: 318, distance: 10.2
click at [873, 315] on div "0 $0.00" at bounding box center [863, 343] width 58 height 78
click at [922, 340] on div "$0.00 $0.00" at bounding box center [921, 343] width 58 height 78
type input "$200.00"
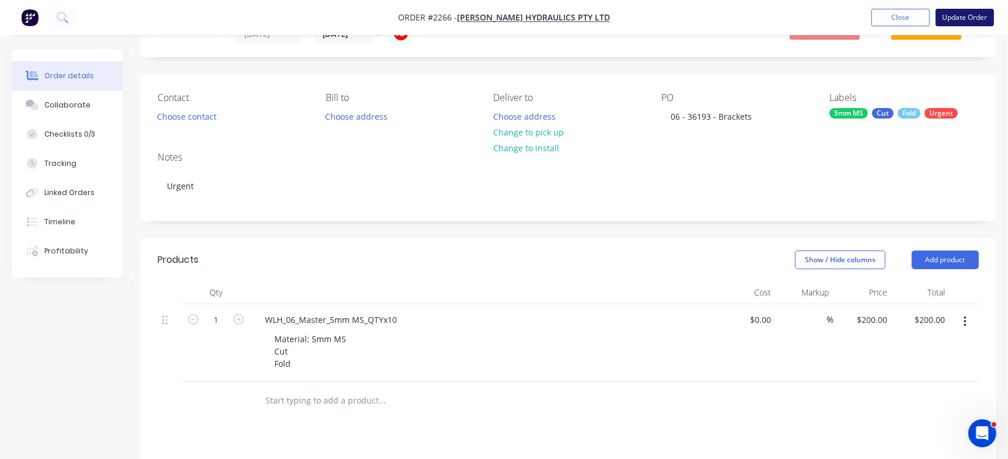
click at [951, 19] on button "Update Order" at bounding box center [965, 18] width 58 height 18
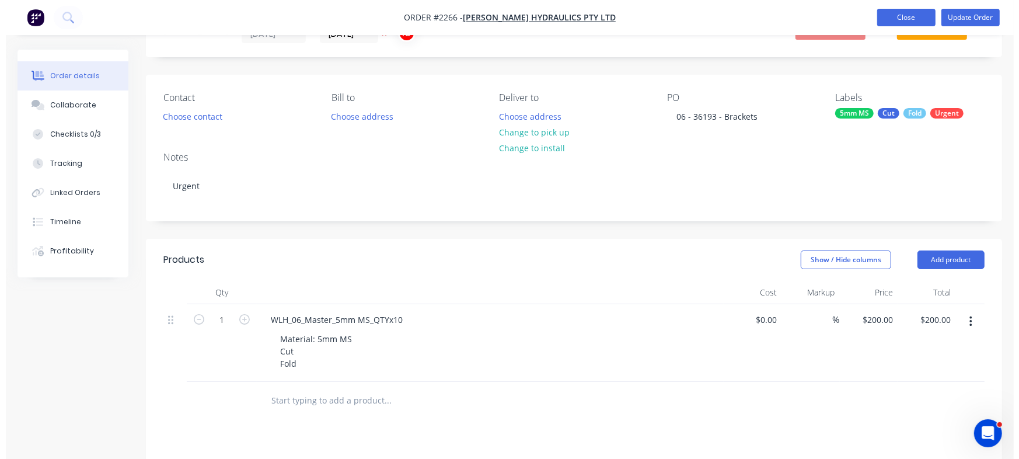
scroll to position [0, 0]
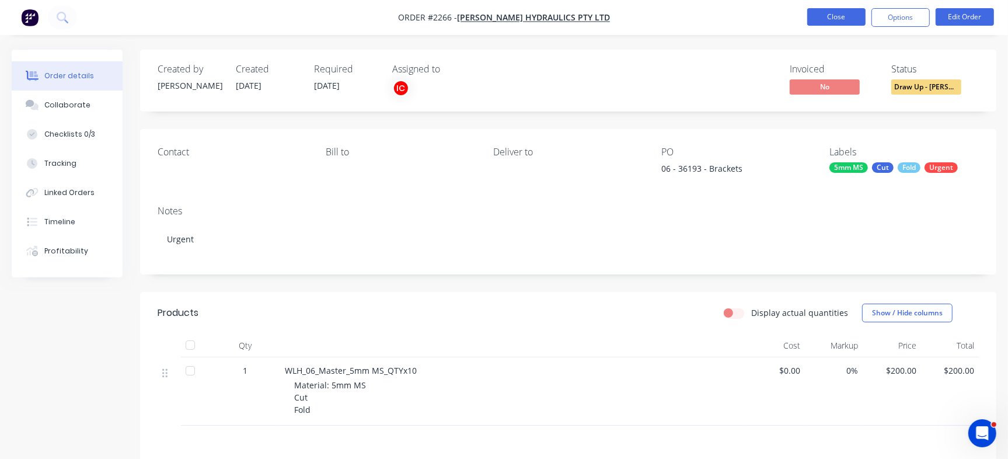
click at [829, 19] on button "Close" at bounding box center [836, 17] width 58 height 18
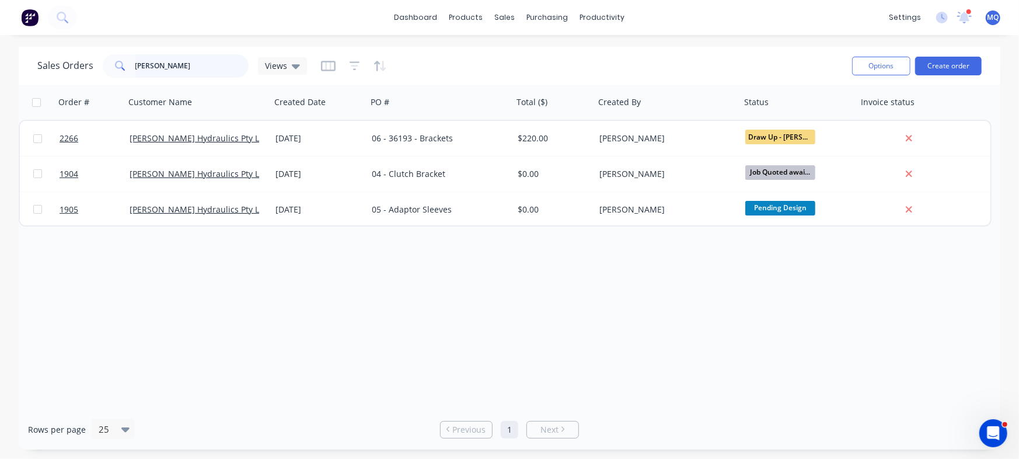
click at [175, 62] on input "whitelaw" at bounding box center [192, 65] width 114 height 23
click at [487, 303] on div "Order # Customer Name Created Date PO # Total ($) Created By Status Invoice sta…" at bounding box center [510, 247] width 982 height 325
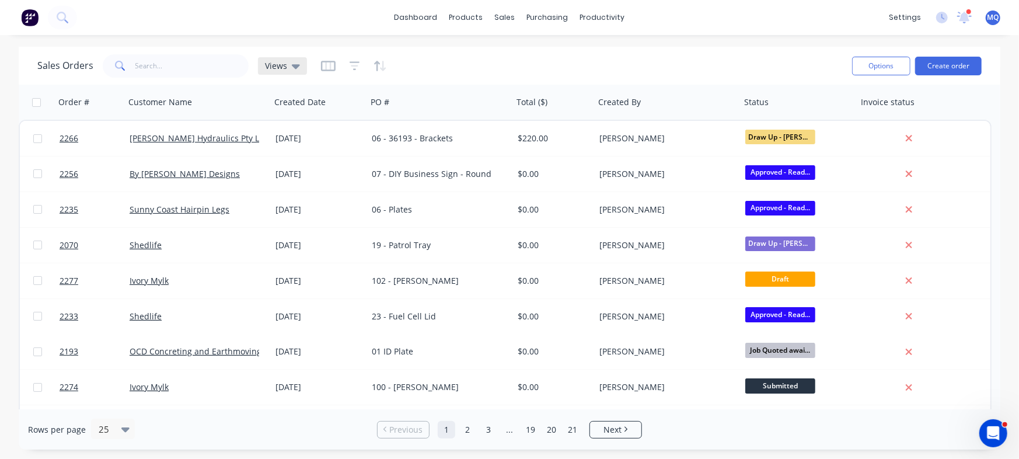
click at [274, 61] on span "Views" at bounding box center [276, 66] width 22 height 12
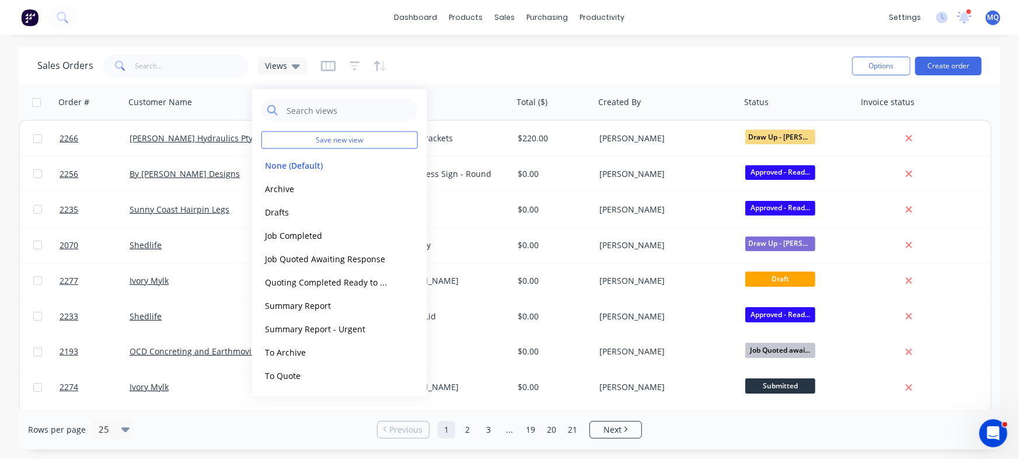
click at [558, 65] on div "Sales Orders Views" at bounding box center [440, 65] width 806 height 29
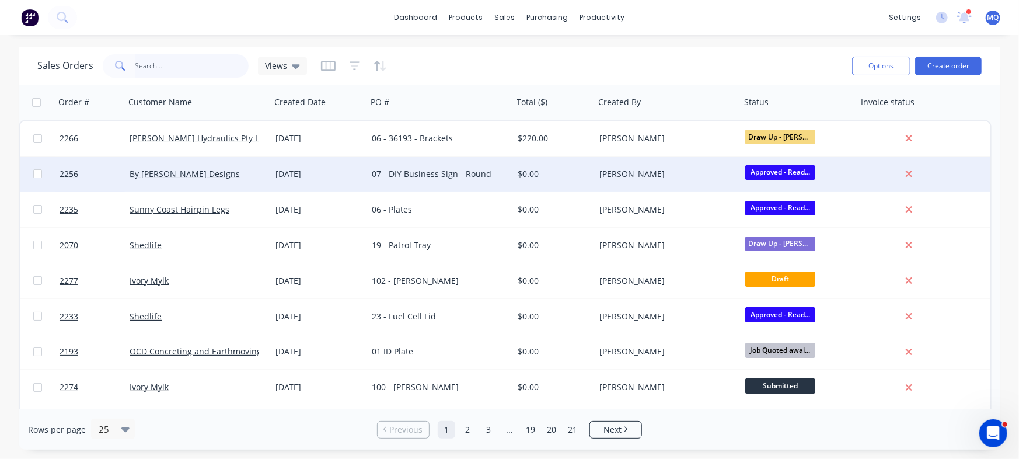
click at [173, 64] on input "text" at bounding box center [192, 65] width 114 height 23
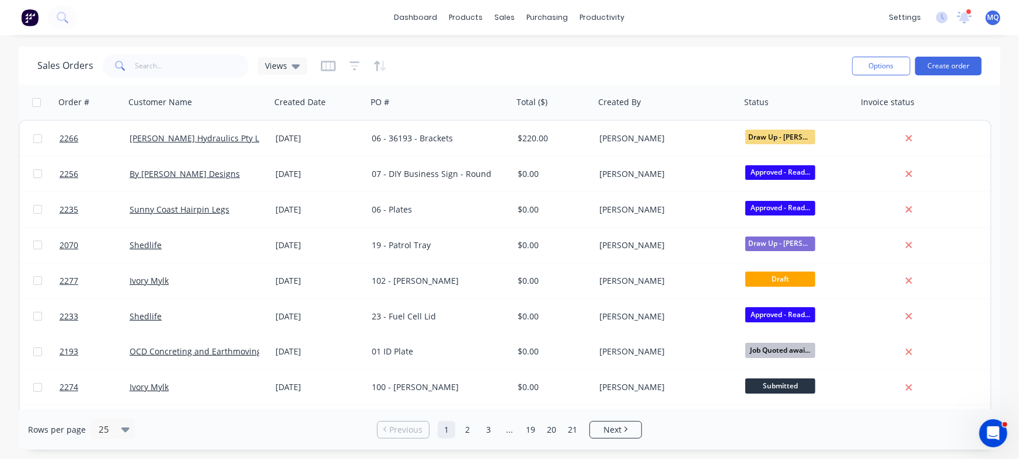
drag, startPoint x: 1000, startPoint y: 134, endPoint x: 998, endPoint y: 162, distance: 28.1
click at [998, 162] on div "Sales Orders Views Options Create order Order # Customer Name Created Date PO #…" at bounding box center [509, 248] width 1019 height 403
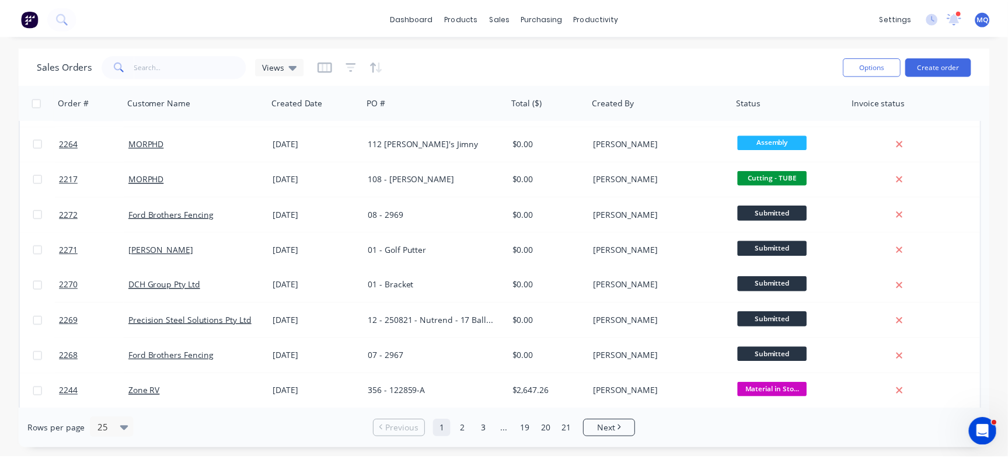
scroll to position [470, 0]
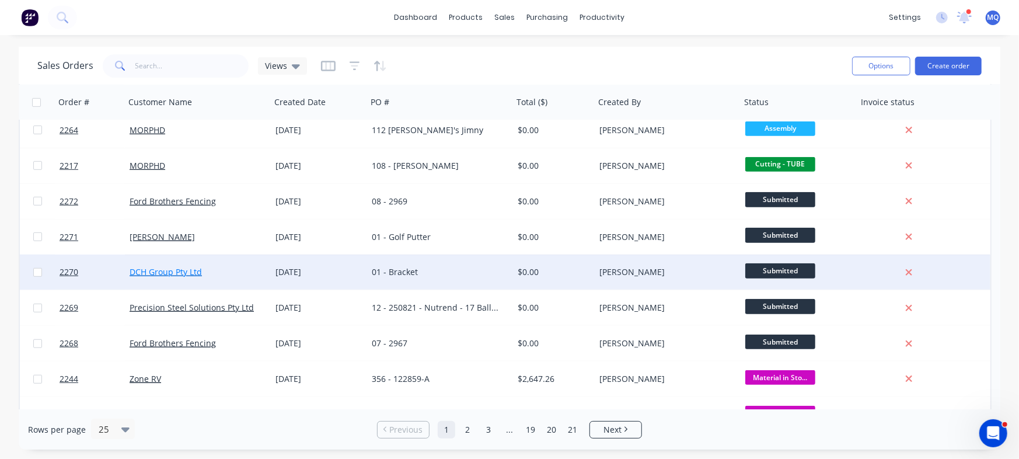
click at [197, 272] on link "DCH Group Pty Ltd" at bounding box center [166, 271] width 72 height 11
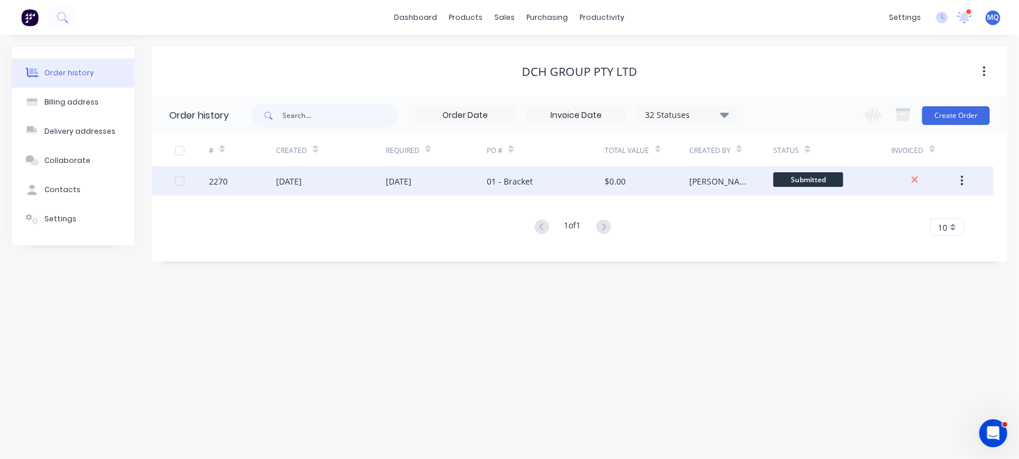
click at [592, 186] on div "01 - Bracket" at bounding box center [546, 180] width 118 height 29
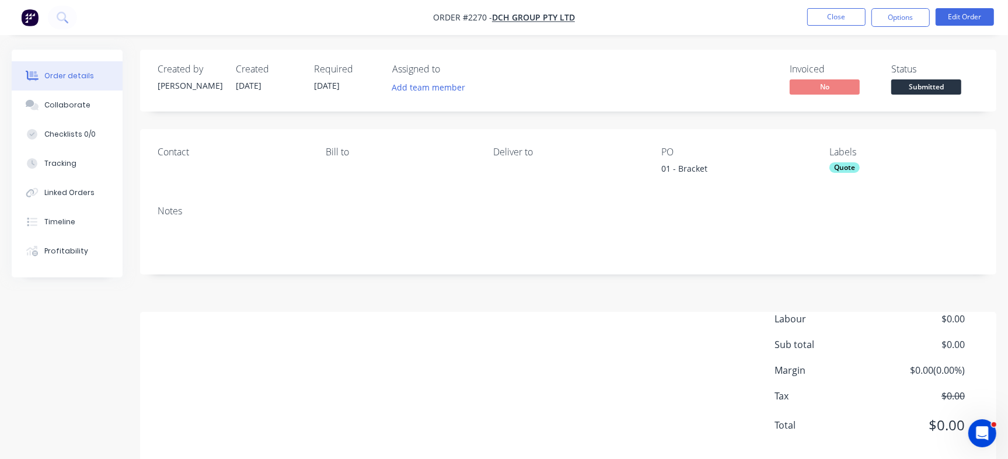
click at [82, 103] on div "Collaborate" at bounding box center [67, 105] width 46 height 11
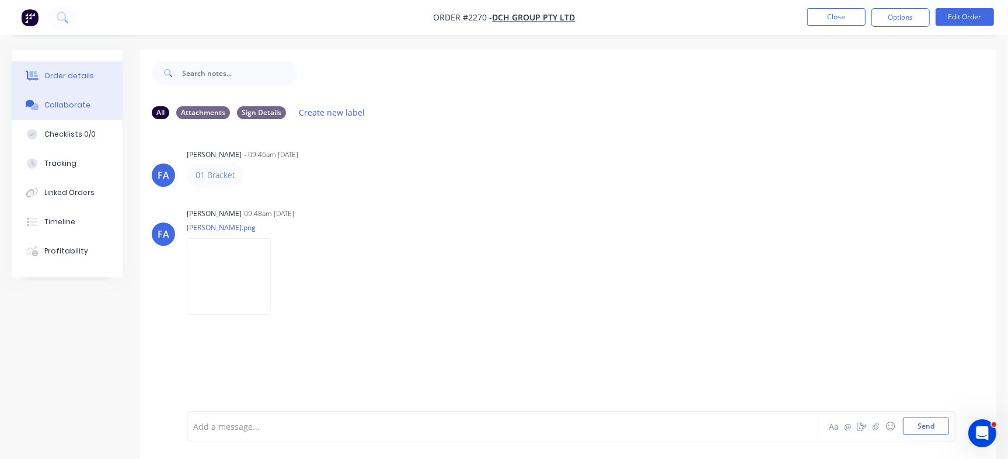
click at [64, 71] on div "Order details" at bounding box center [69, 76] width 50 height 11
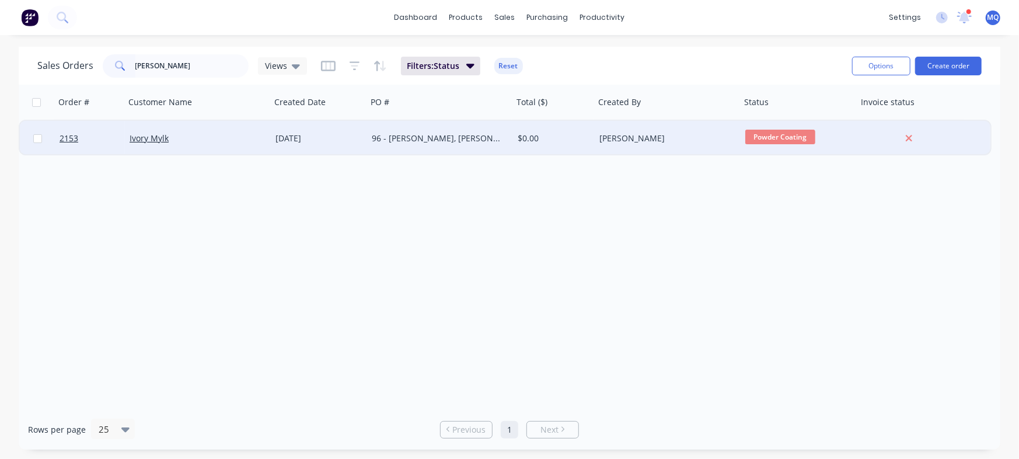
click at [444, 142] on div "96 - [PERSON_NAME], [PERSON_NAME] & [PERSON_NAME]" at bounding box center [437, 139] width 130 height 12
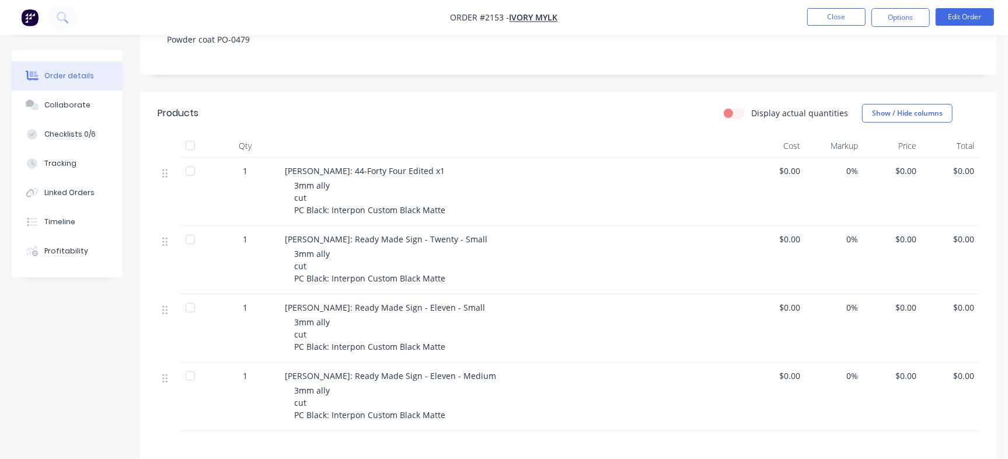
scroll to position [274, 0]
